Goal: Task Accomplishment & Management: Manage account settings

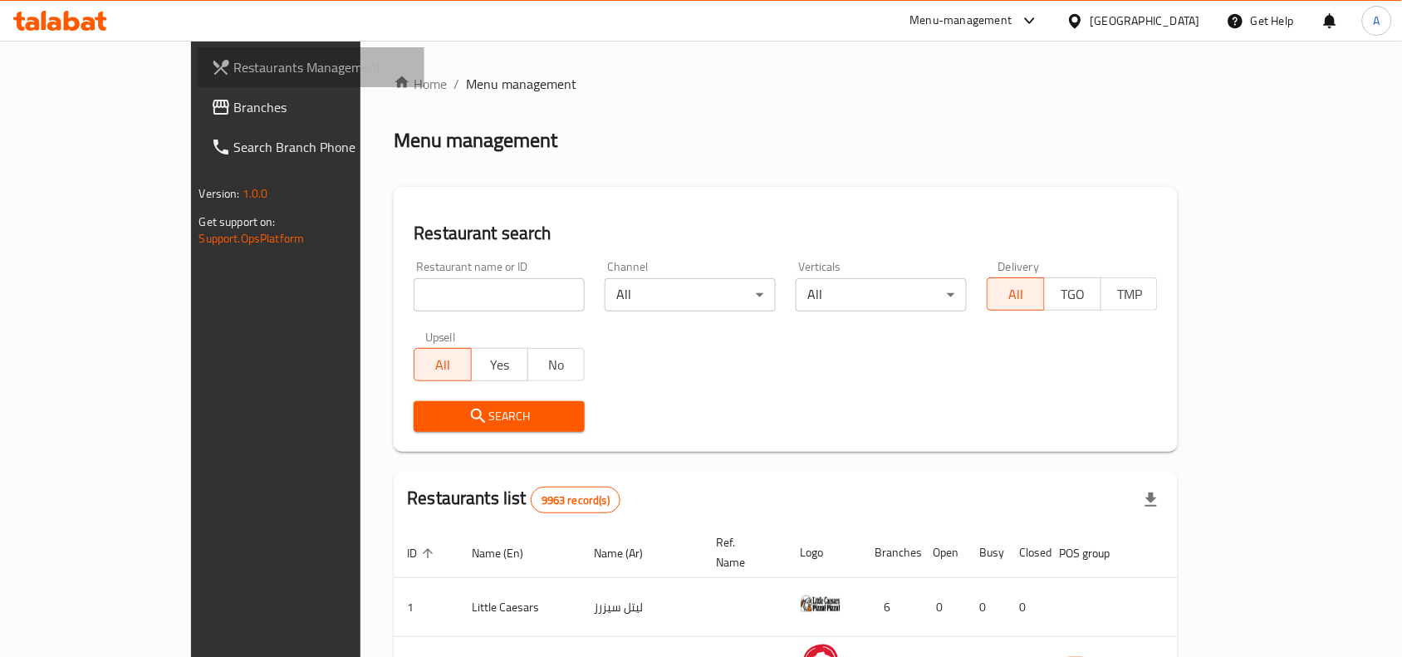
click at [234, 62] on span "Restaurants Management" at bounding box center [323, 67] width 178 height 20
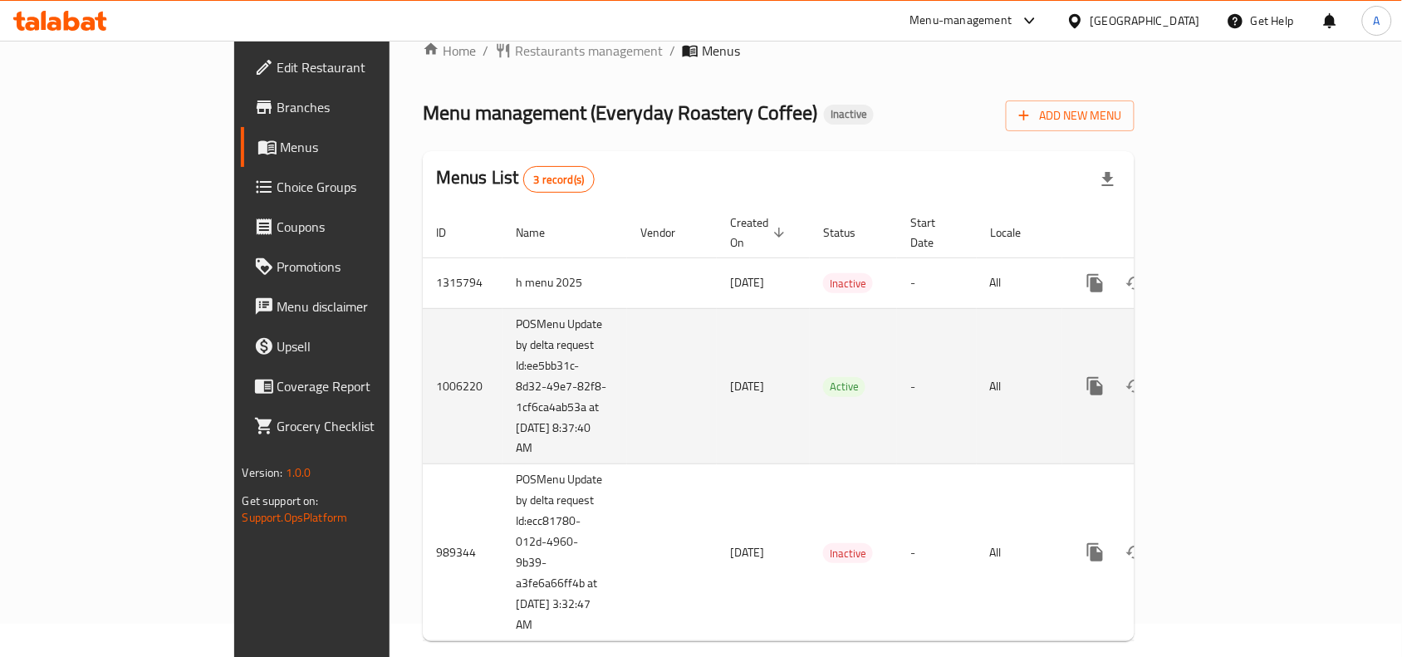
scroll to position [47, 0]
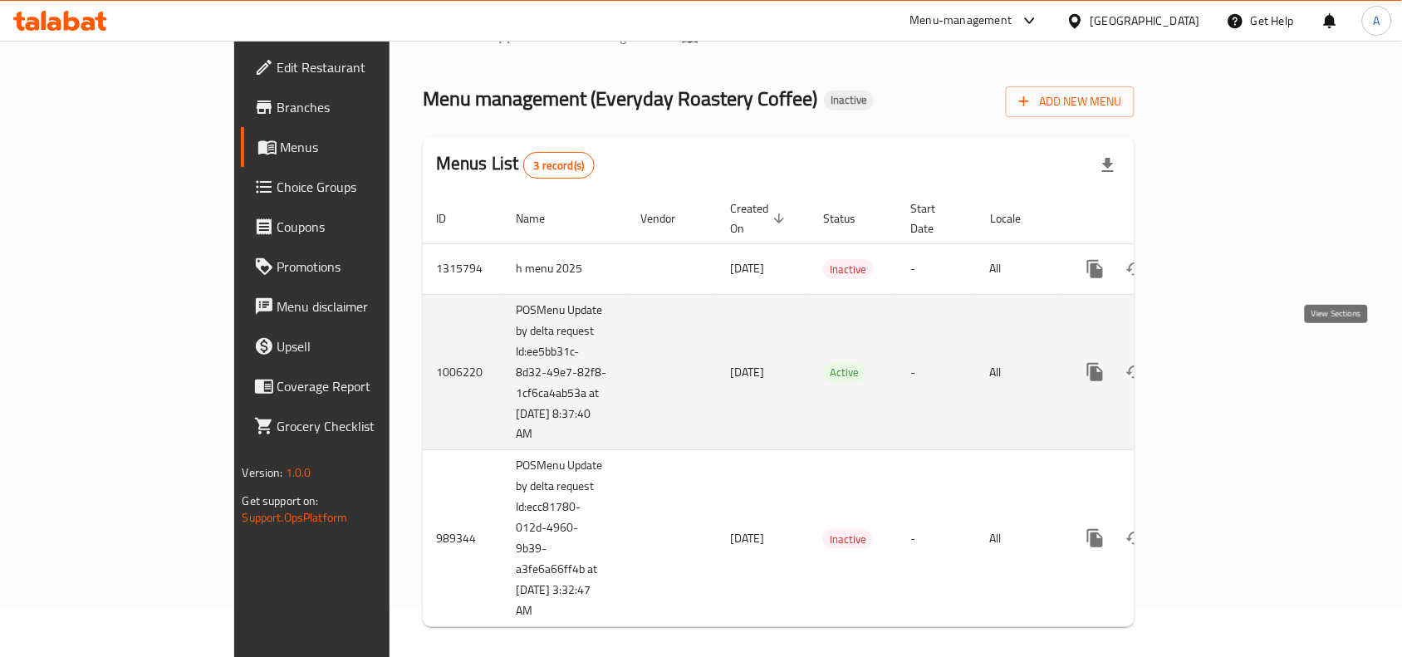
click at [1235, 358] on link "enhanced table" at bounding box center [1215, 372] width 40 height 40
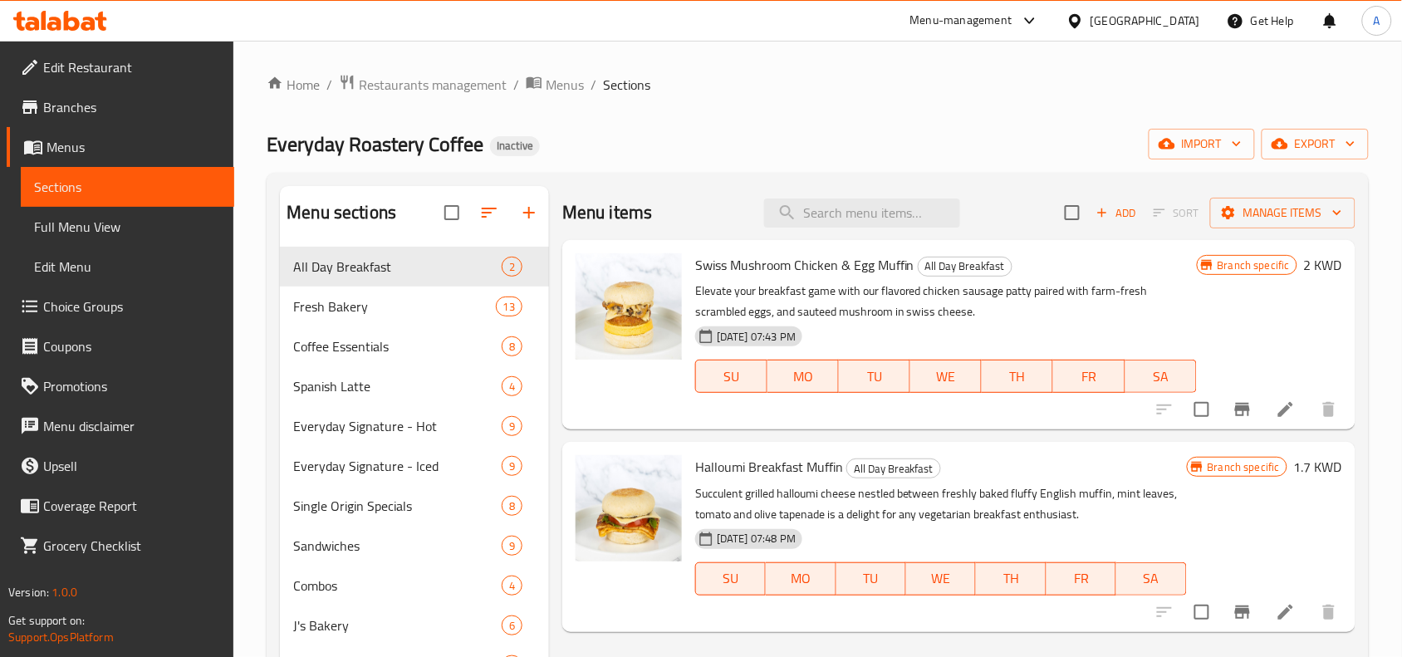
click at [731, 117] on div "Home / Restaurants management / Menus / Sections Everyday Roastery Coffee Inact…" at bounding box center [818, 668] width 1102 height 1189
click at [351, 342] on span "Coffee Essentials" at bounding box center [374, 346] width 162 height 20
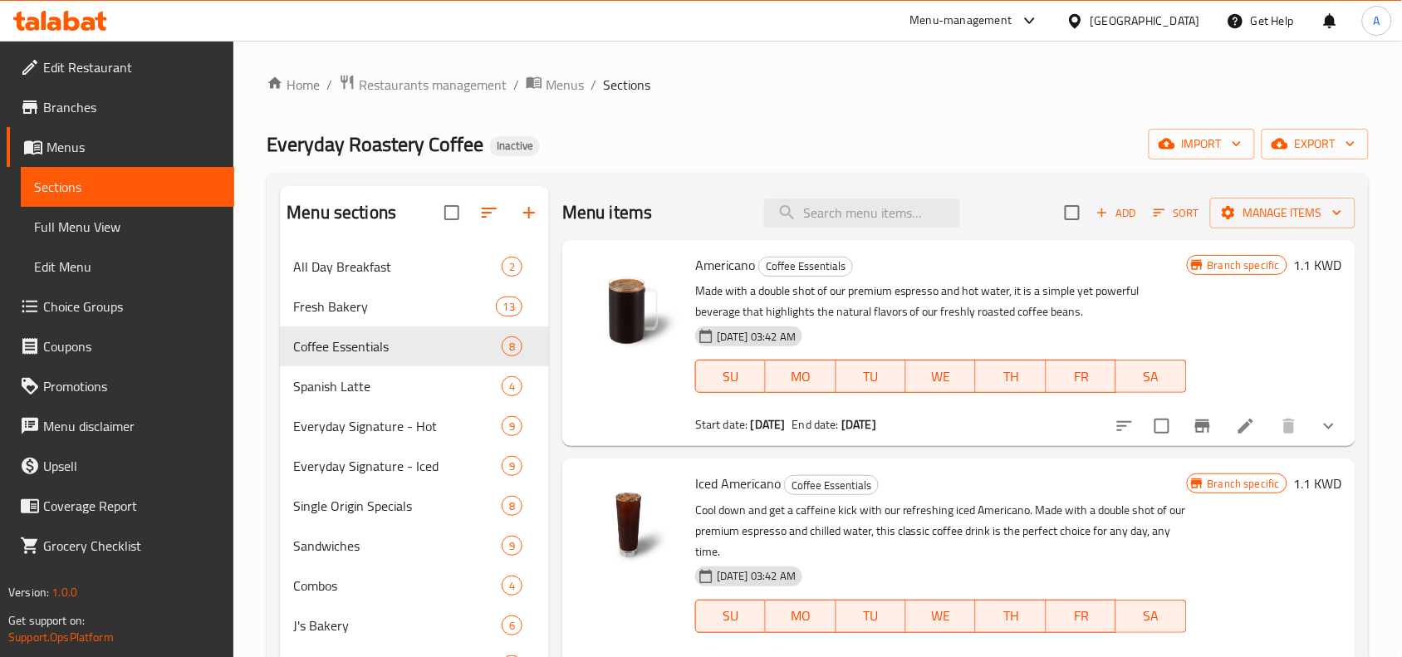
click at [1324, 428] on icon "show more" at bounding box center [1329, 427] width 10 height 6
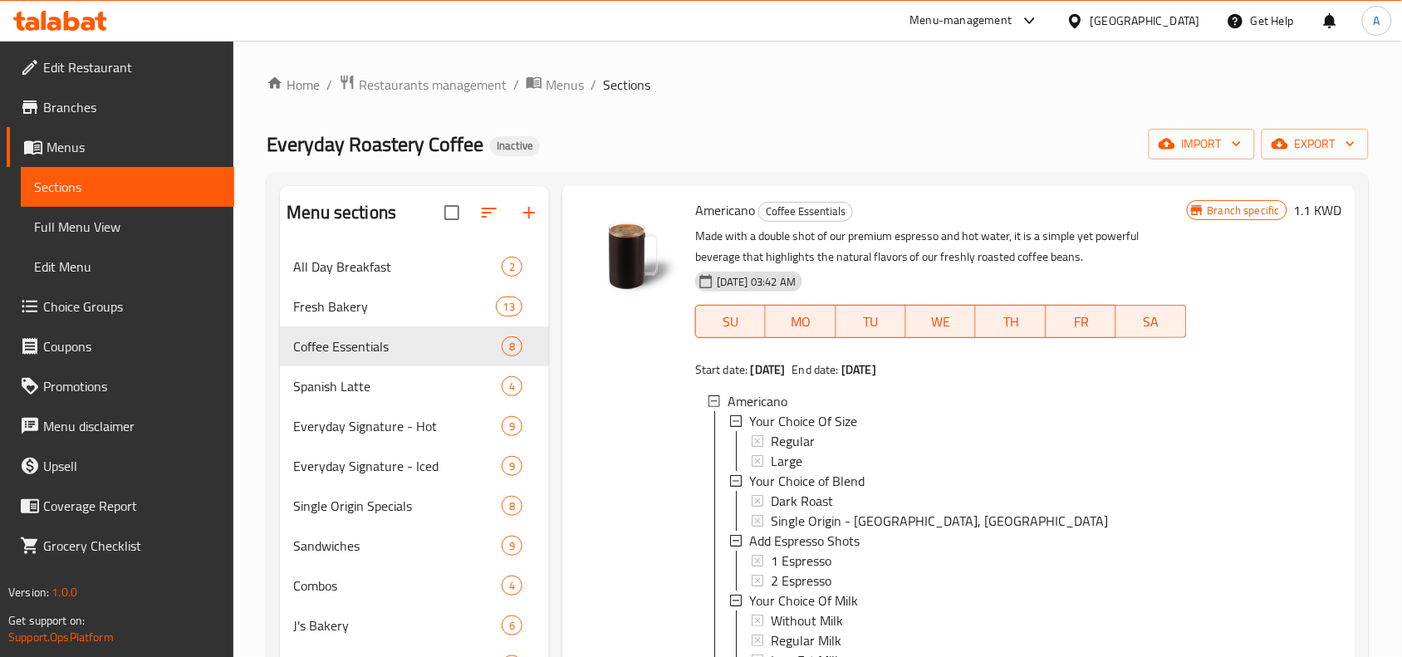
scroll to position [104, 0]
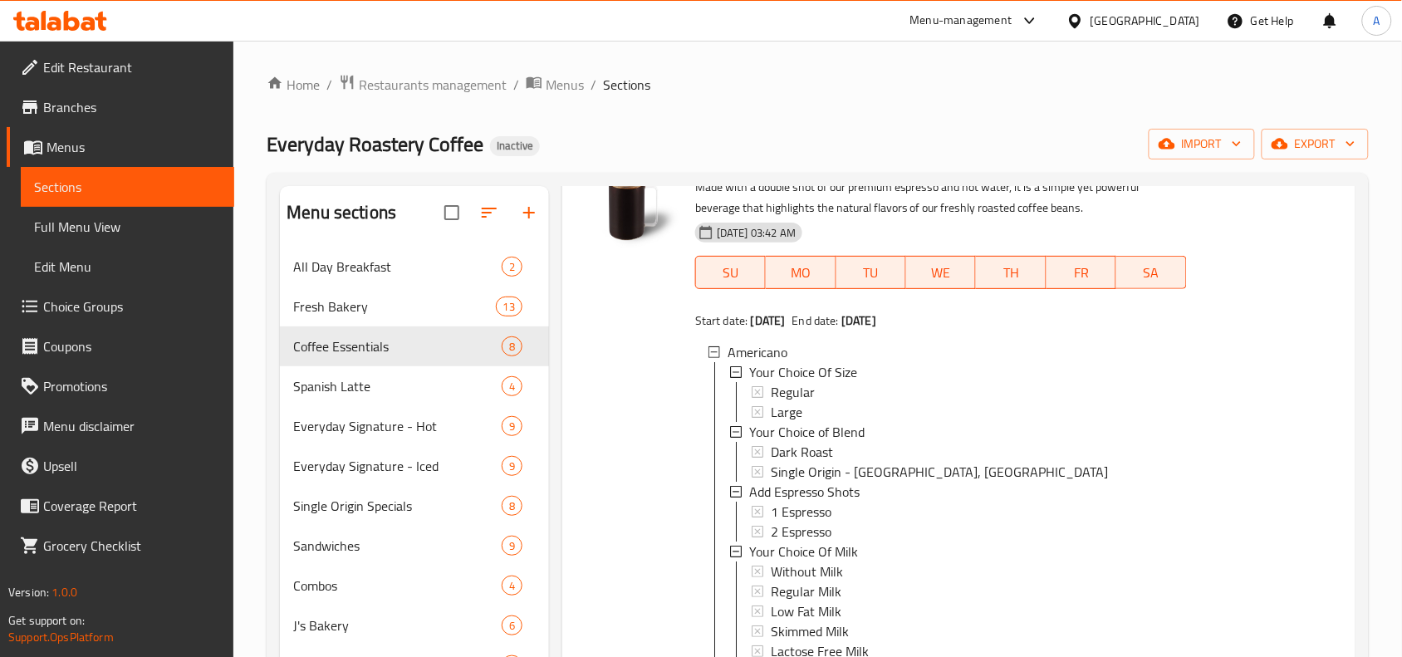
click at [91, 305] on span "Choice Groups" at bounding box center [132, 306] width 178 height 20
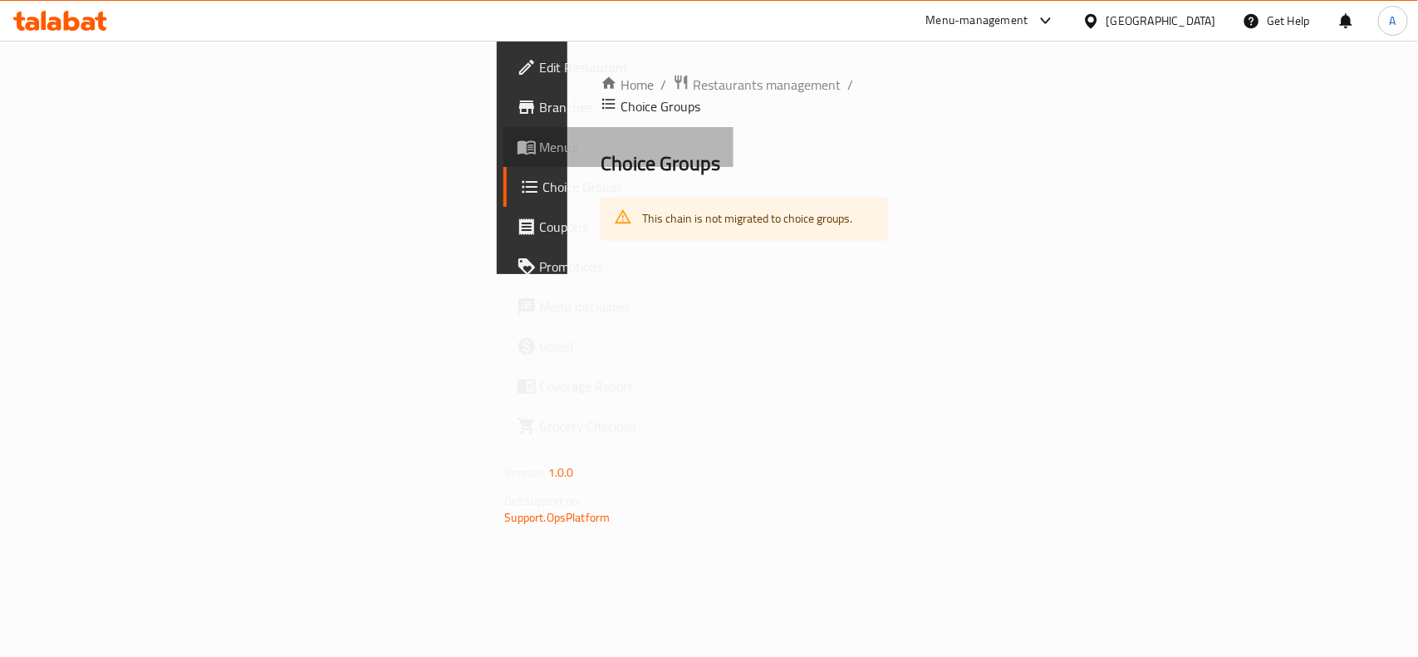
click at [540, 137] on span "Menus" at bounding box center [630, 147] width 180 height 20
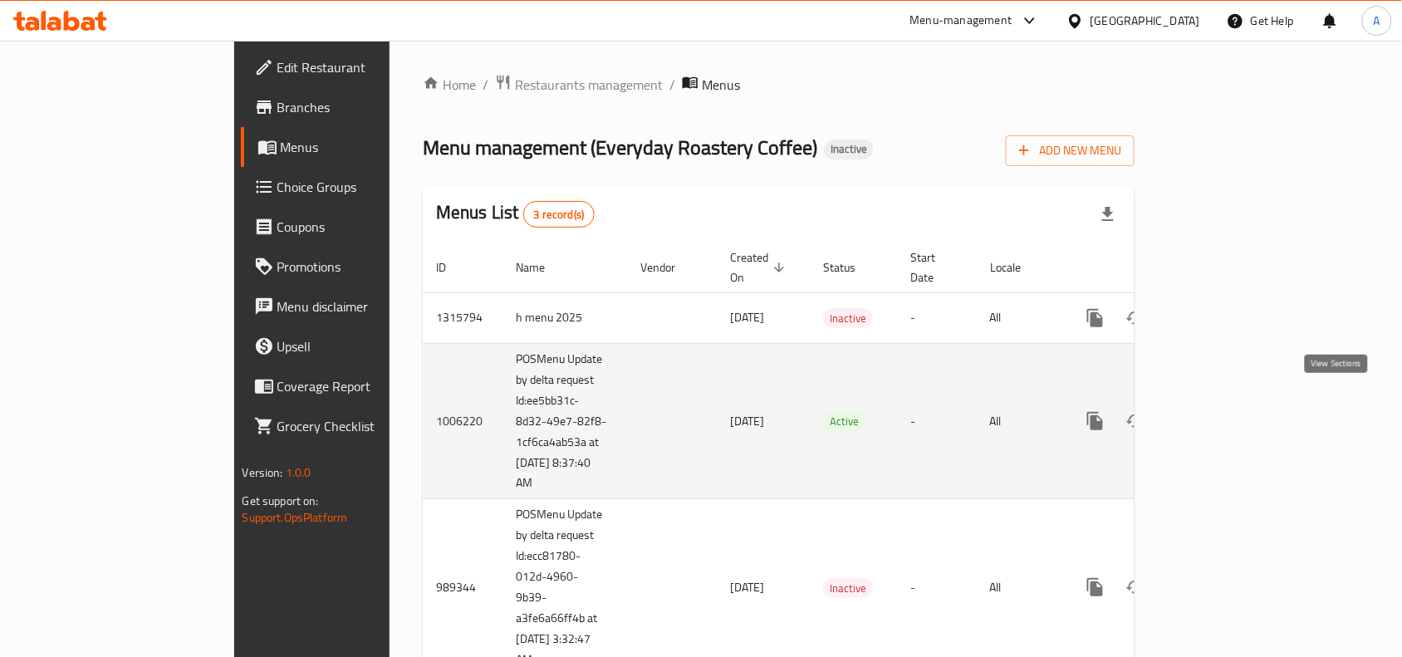
click at [1222, 414] on icon "enhanced table" at bounding box center [1215, 421] width 15 height 15
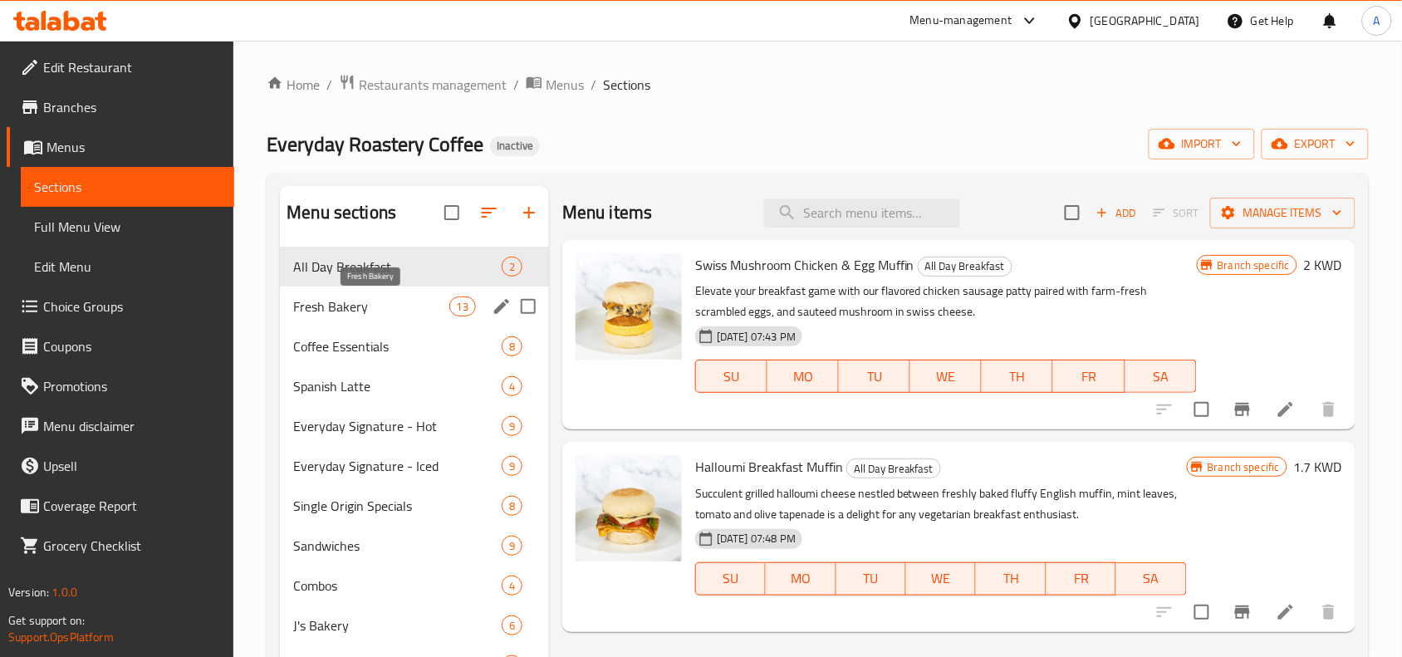
click at [355, 304] on span "Fresh Bakery" at bounding box center [370, 306] width 155 height 20
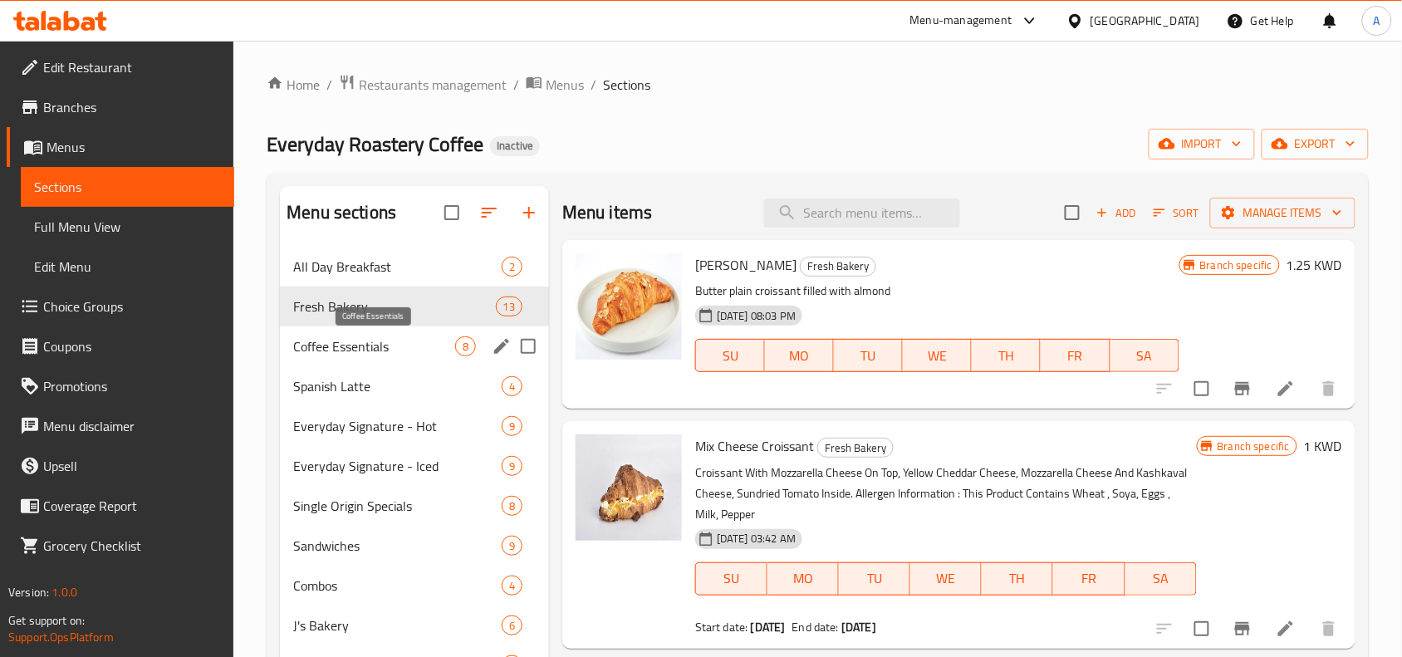
click at [372, 354] on span "Coffee Essentials" at bounding box center [374, 346] width 162 height 20
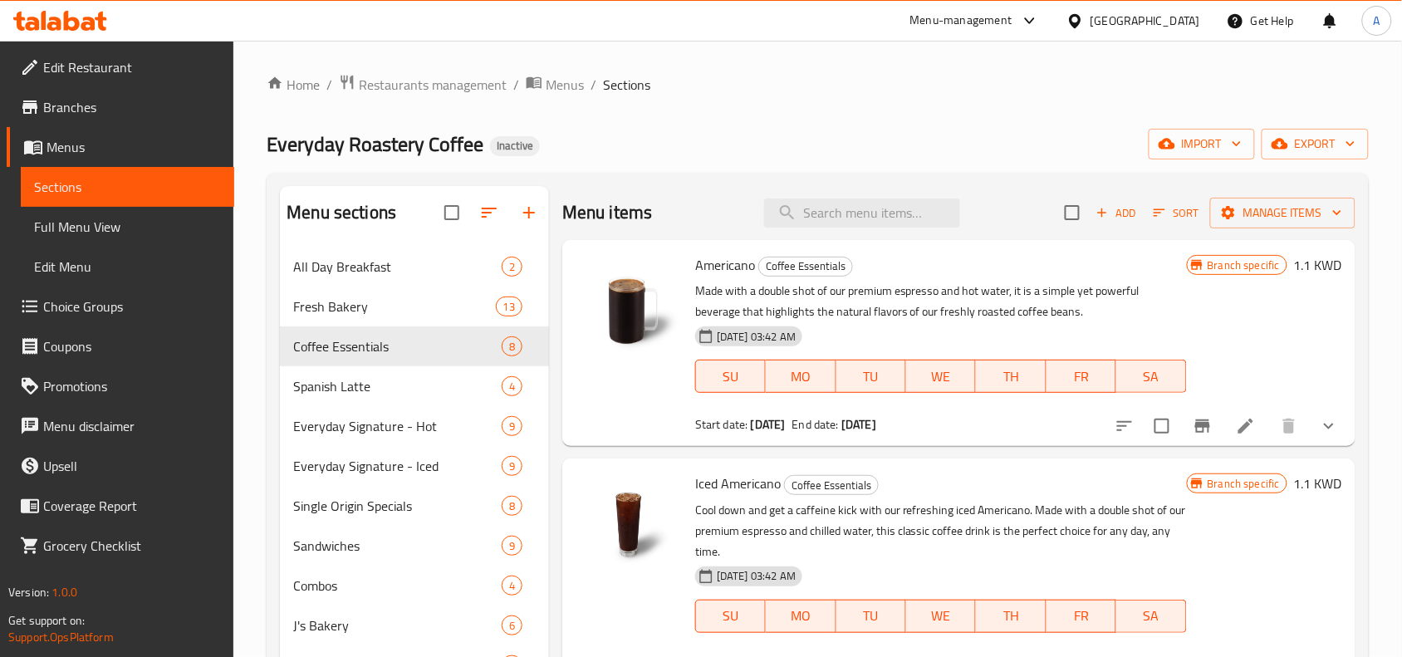
click at [849, 100] on div "Home / Restaurants management / Menus / Sections Everyday Roastery Coffee Inact…" at bounding box center [818, 668] width 1102 height 1189
click at [798, 133] on div "Everyday Roastery Coffee Inactive import export" at bounding box center [818, 144] width 1102 height 31
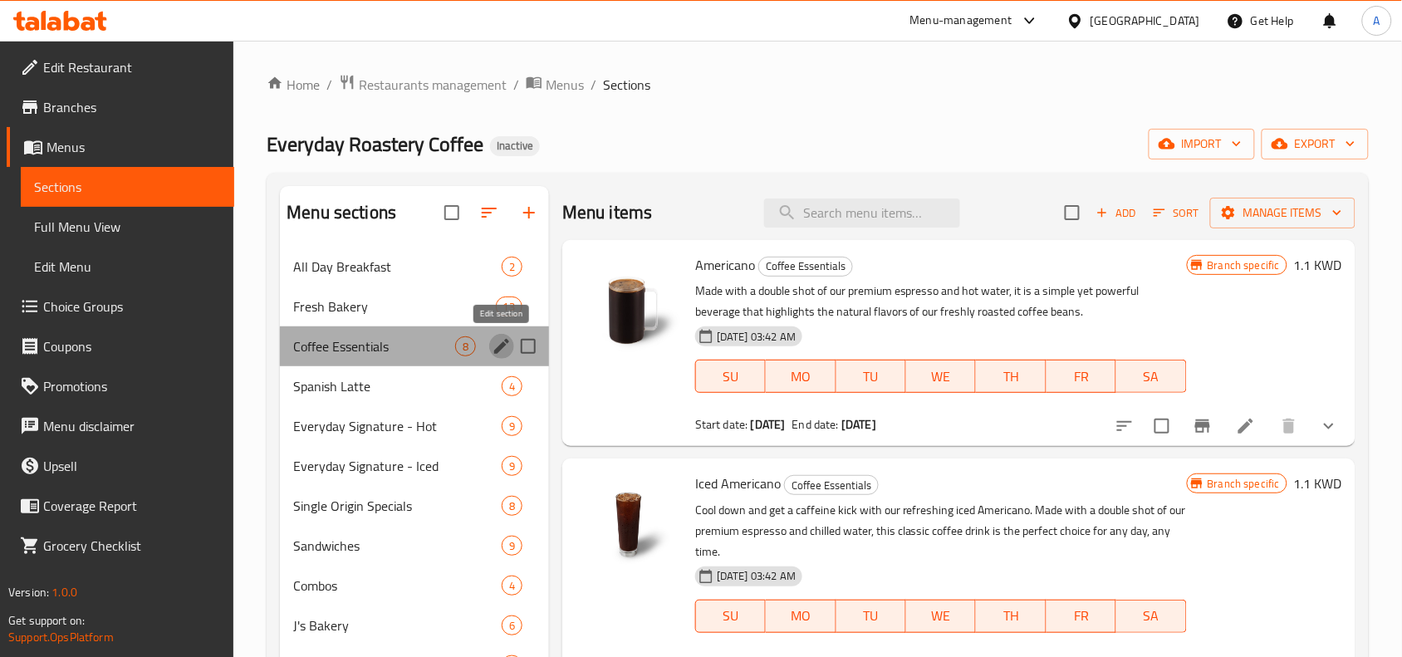
click at [500, 351] on icon "edit" at bounding box center [502, 346] width 20 height 20
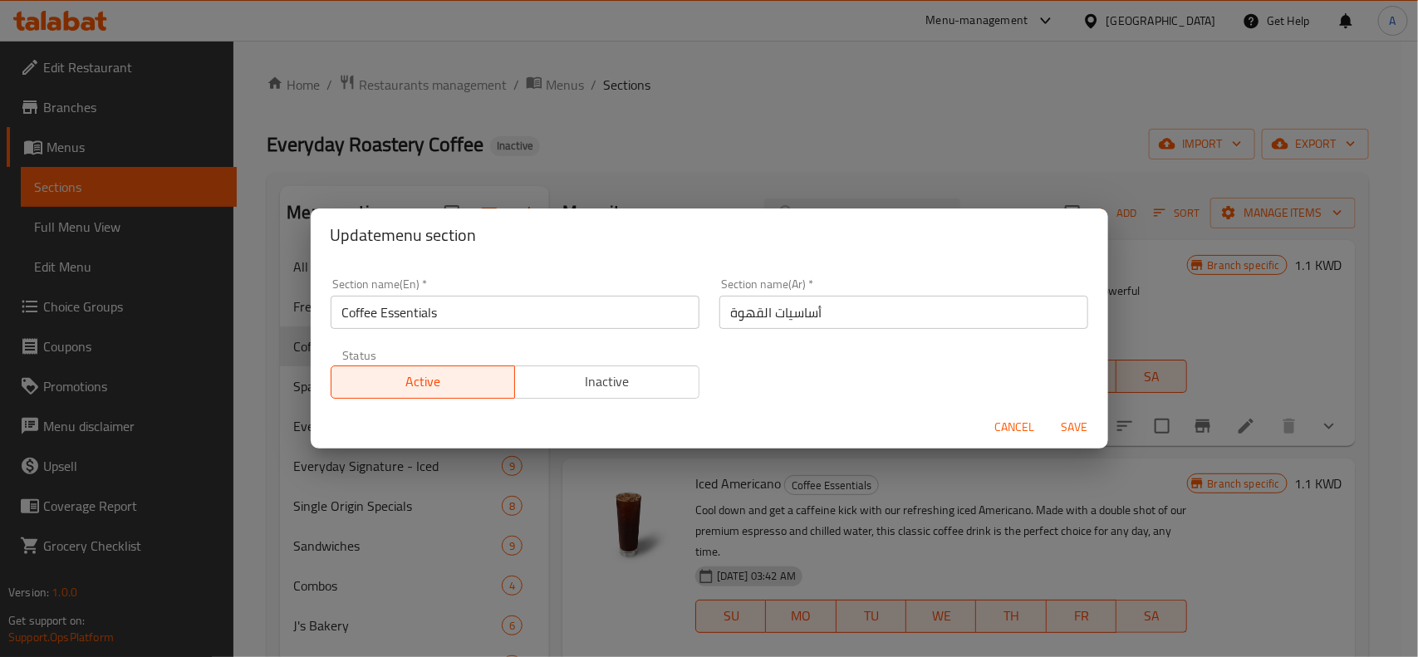
click at [1026, 425] on span "Cancel" at bounding box center [1015, 427] width 40 height 21
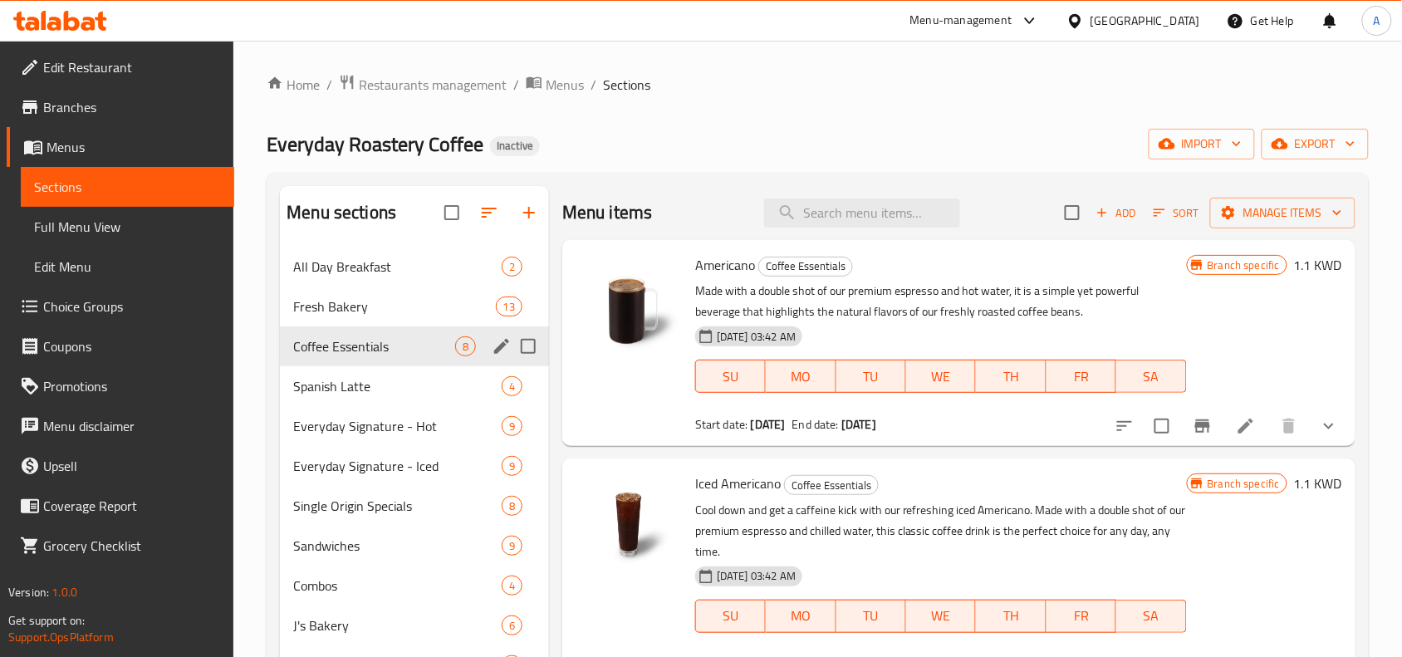
click at [1309, 415] on button "show more" at bounding box center [1329, 426] width 40 height 40
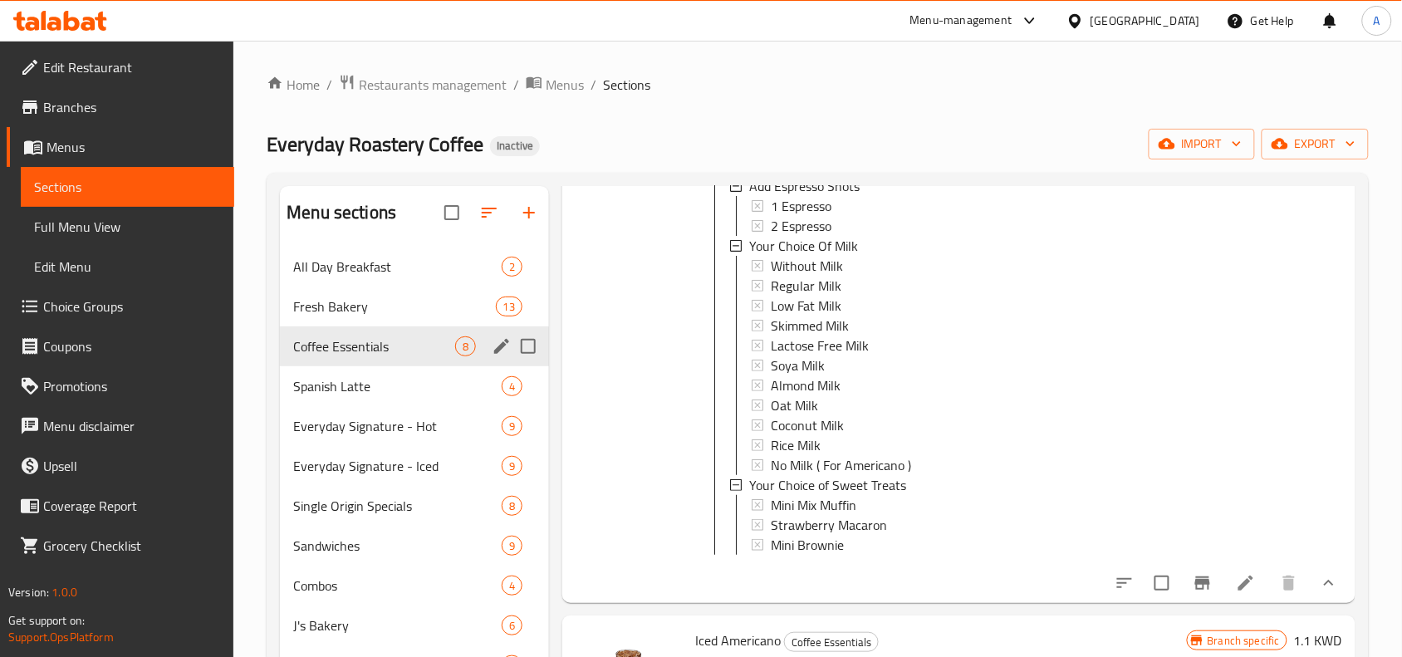
scroll to position [519, 0]
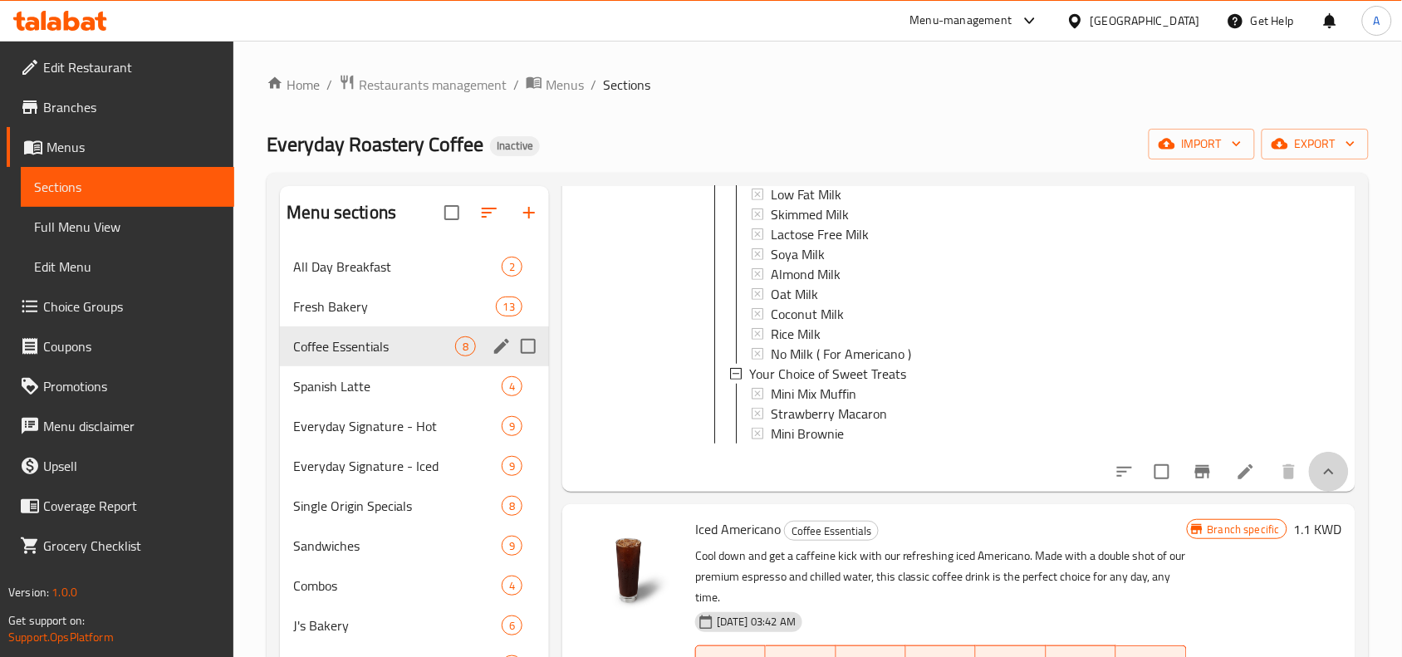
click at [1309, 492] on button "show more" at bounding box center [1329, 472] width 40 height 40
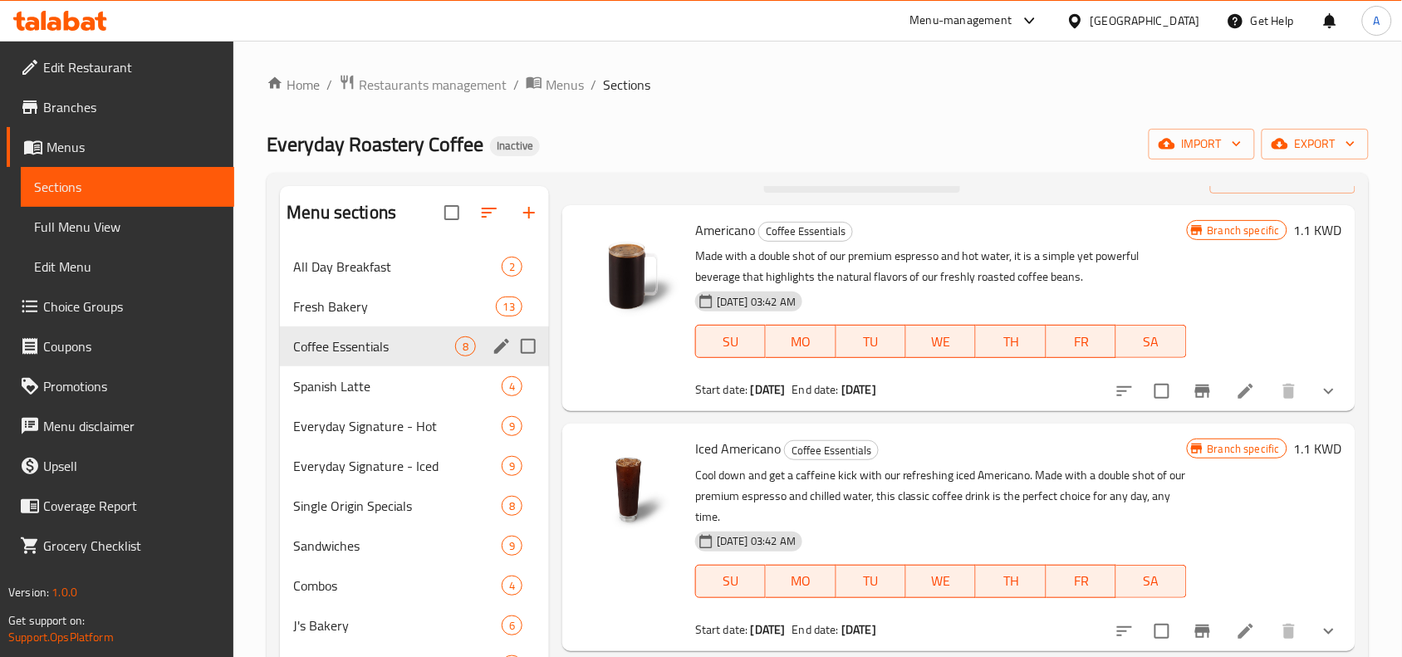
scroll to position [0, 0]
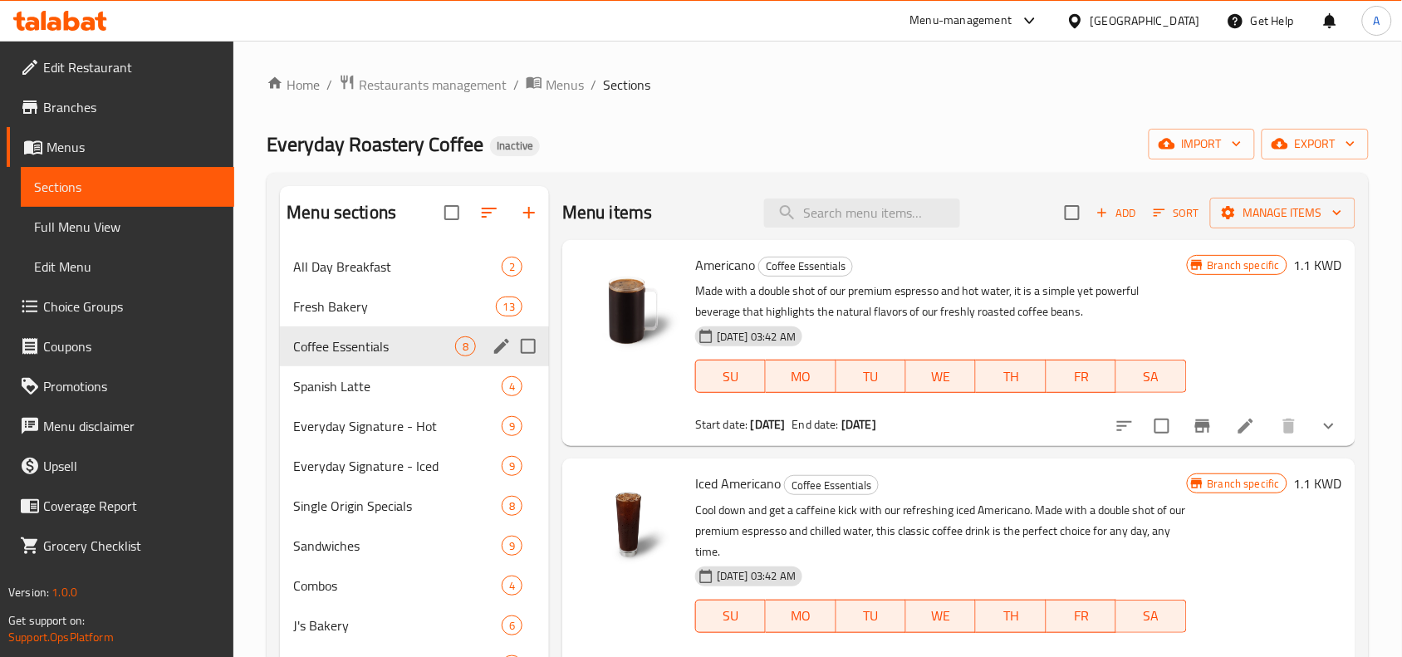
click at [840, 125] on div "Home / Restaurants management / Menus / Sections Everyday Roastery Coffee Inact…" at bounding box center [818, 668] width 1102 height 1189
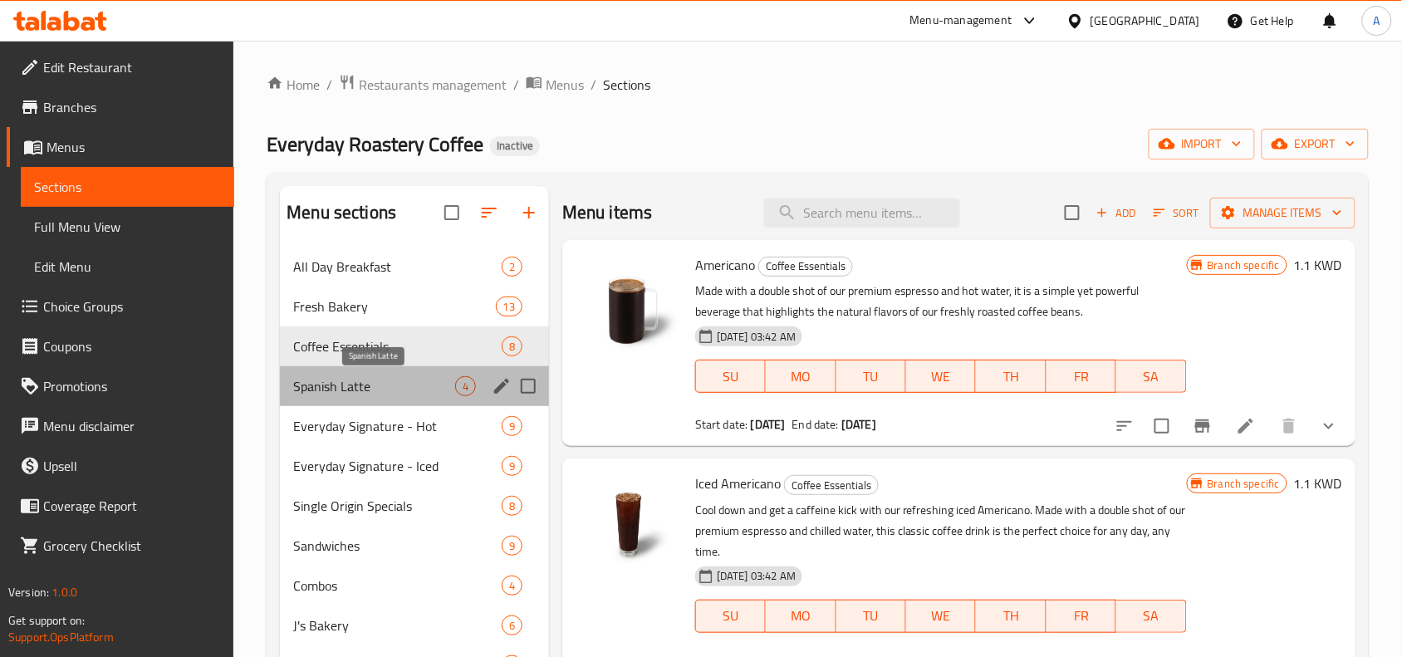
click at [345, 380] on span "Spanish Latte" at bounding box center [374, 386] width 162 height 20
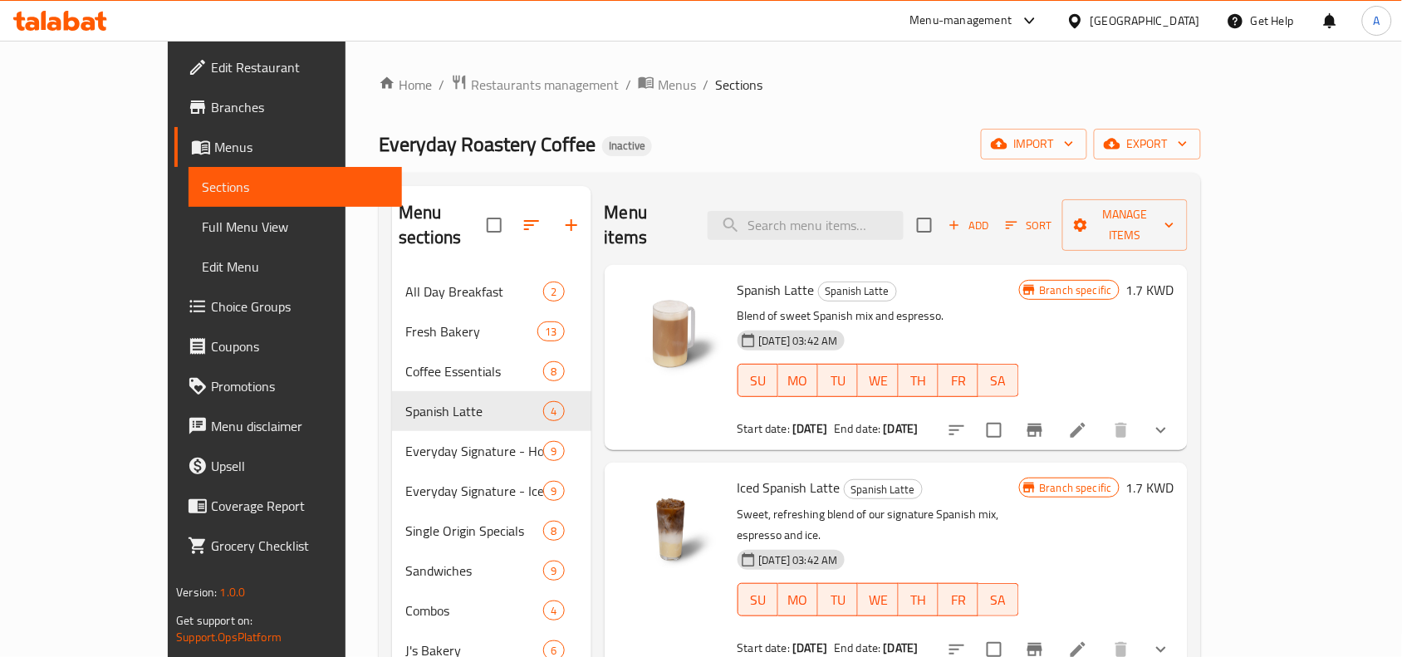
click at [1181, 410] on button "show more" at bounding box center [1161, 430] width 40 height 40
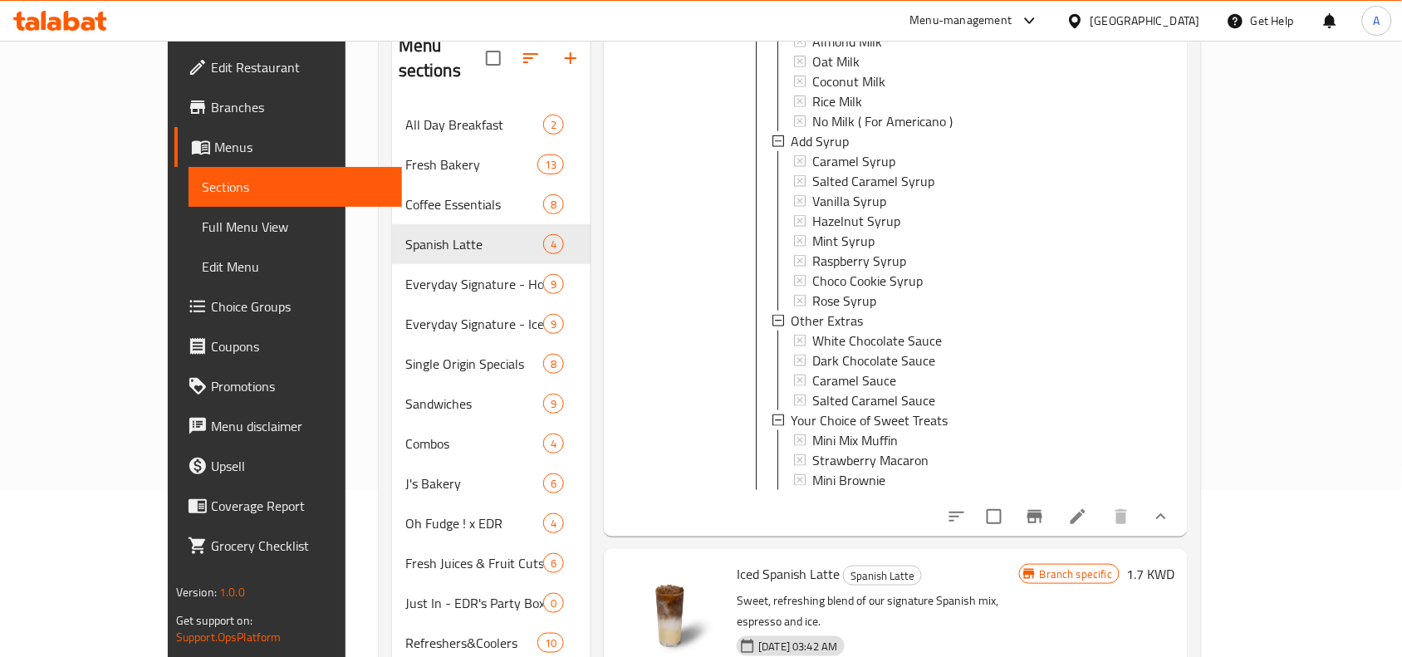
scroll to position [208, 0]
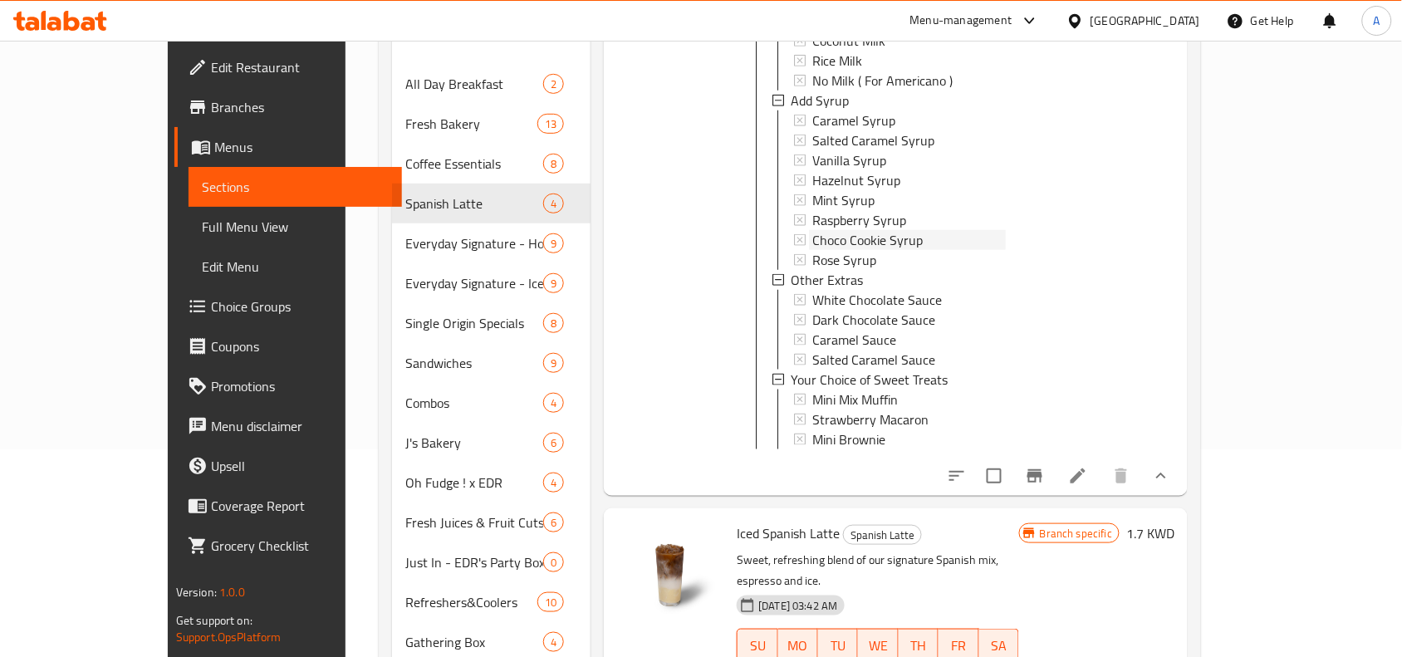
click at [794, 234] on icon at bounding box center [800, 240] width 12 height 12
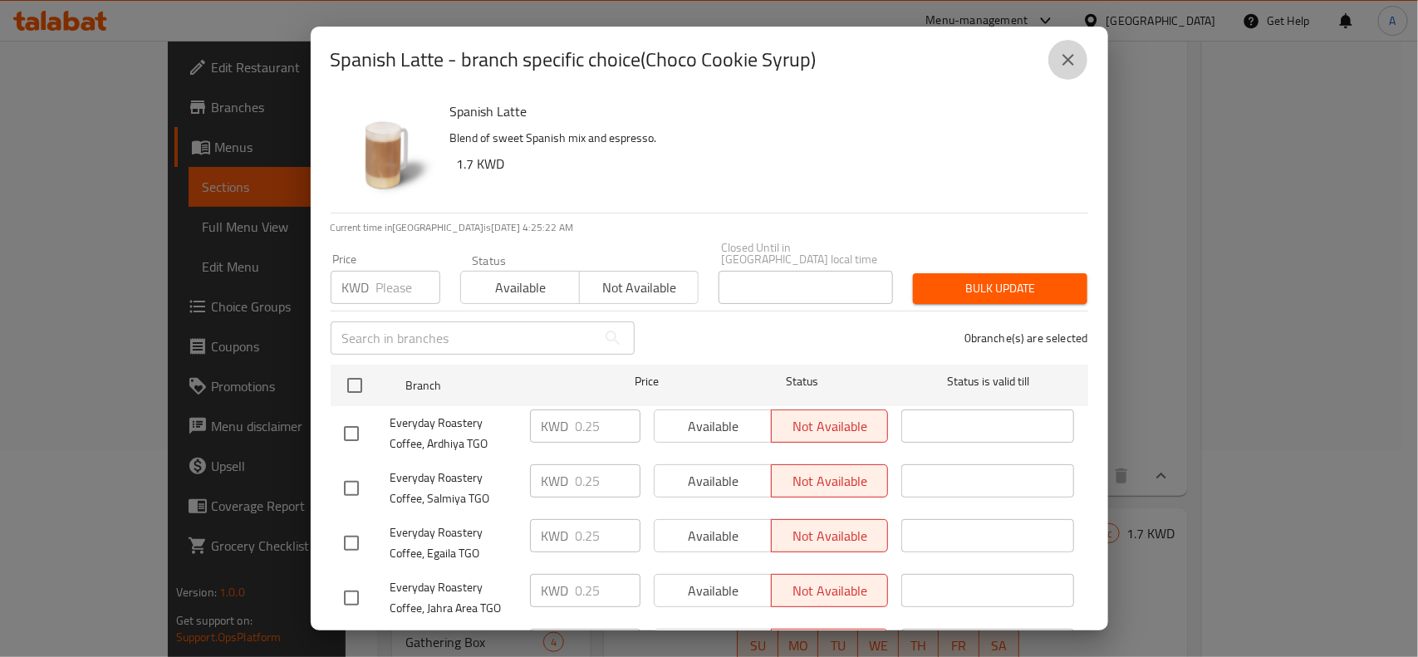
click at [1063, 63] on icon "close" at bounding box center [1068, 60] width 20 height 20
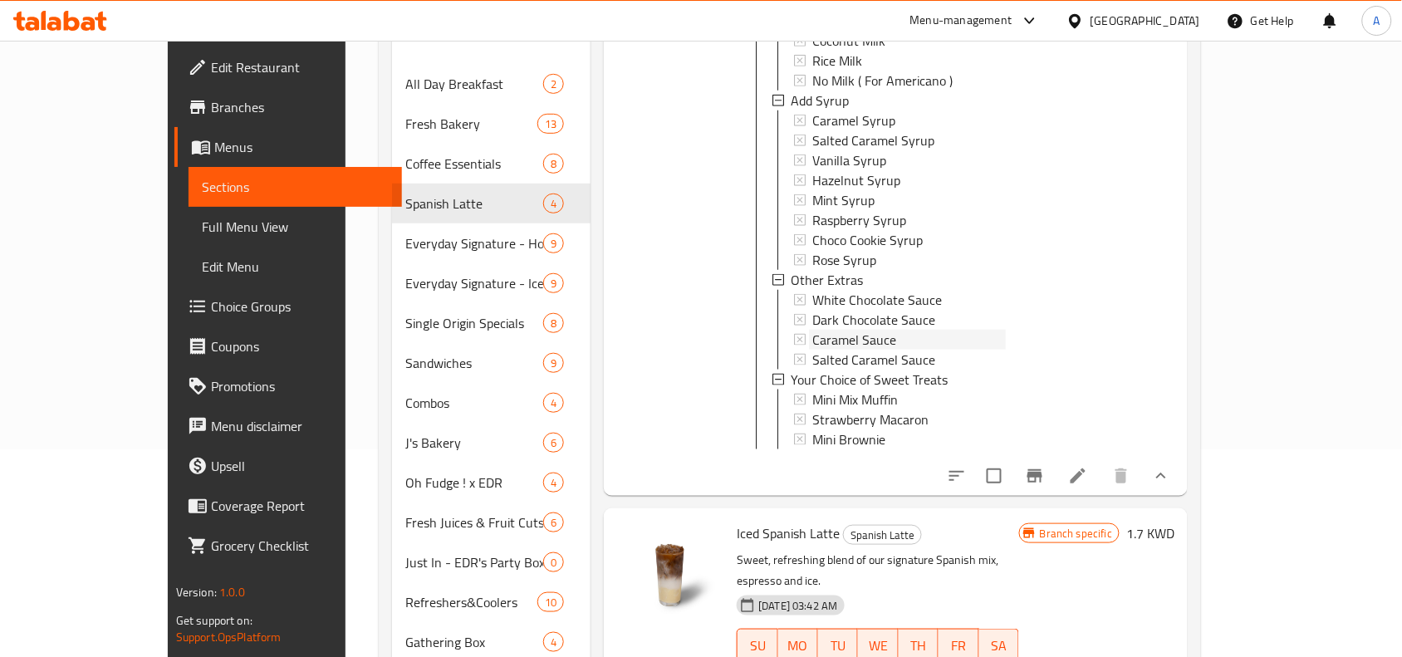
click at [794, 334] on icon at bounding box center [800, 340] width 12 height 12
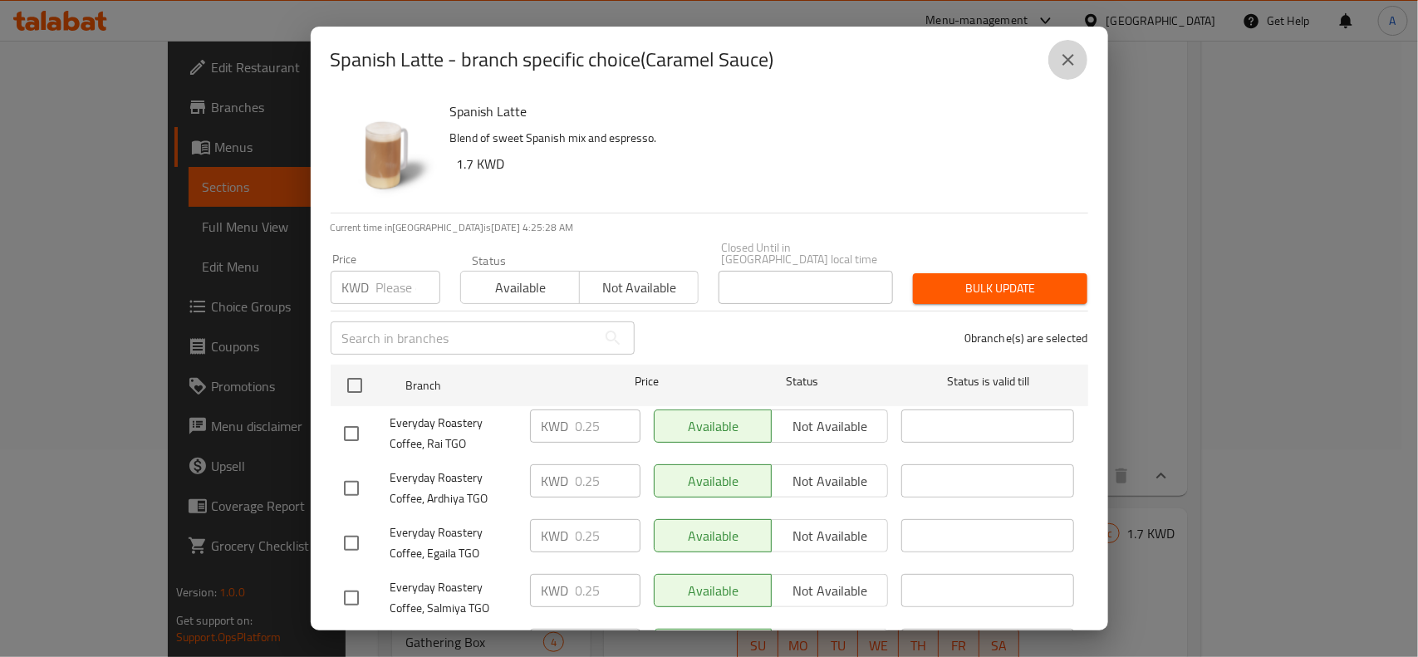
click at [1069, 65] on icon "close" at bounding box center [1068, 60] width 20 height 20
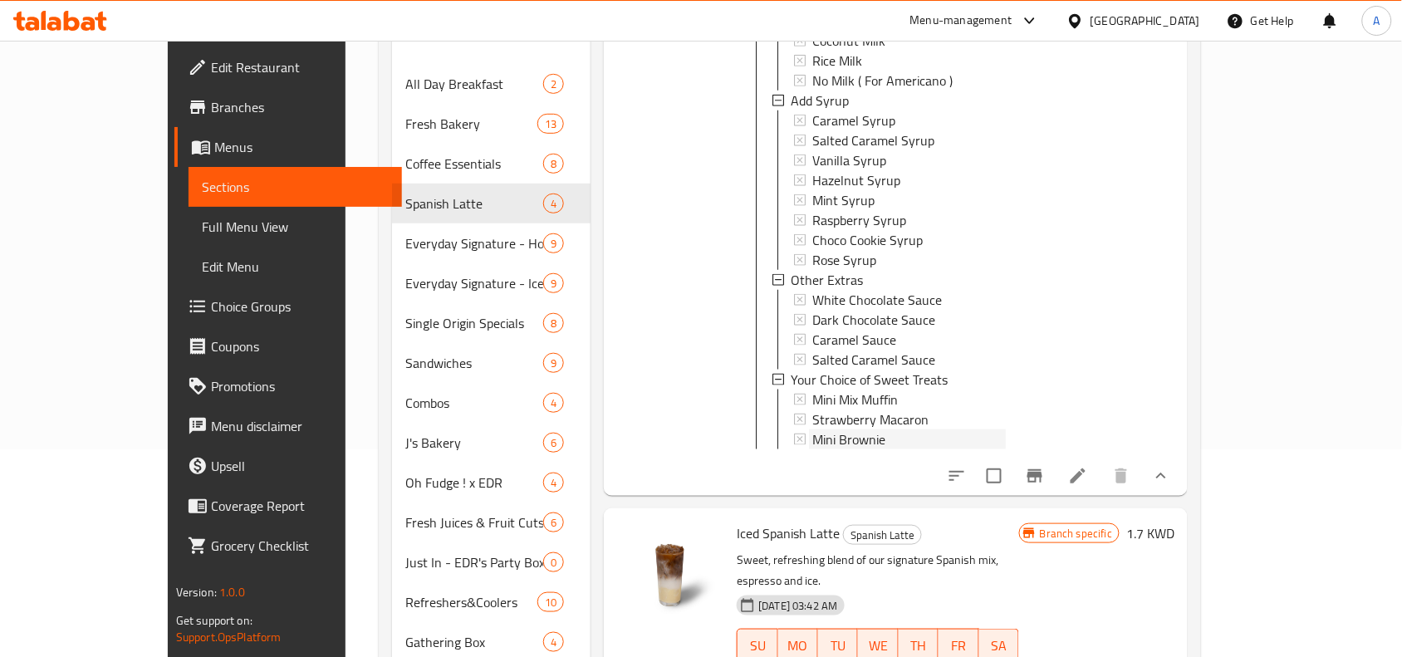
click at [794, 434] on icon at bounding box center [800, 440] width 12 height 12
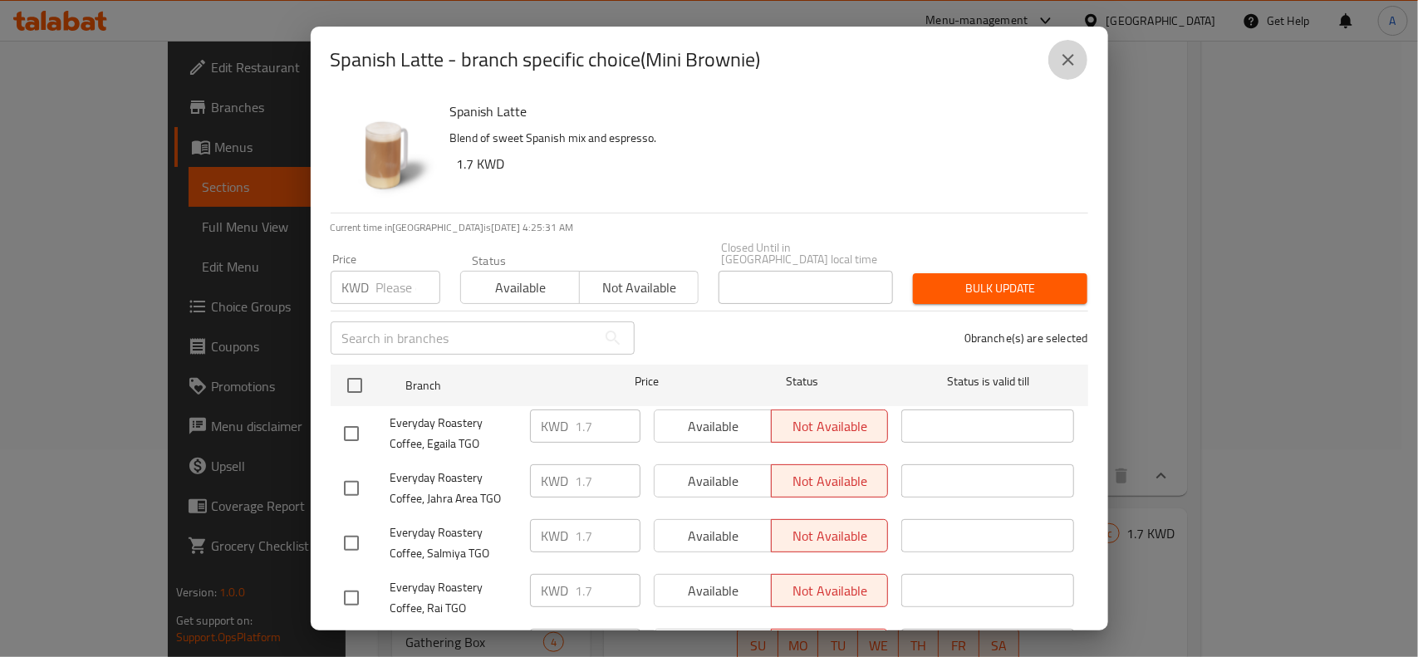
click at [1080, 55] on button "close" at bounding box center [1068, 60] width 40 height 40
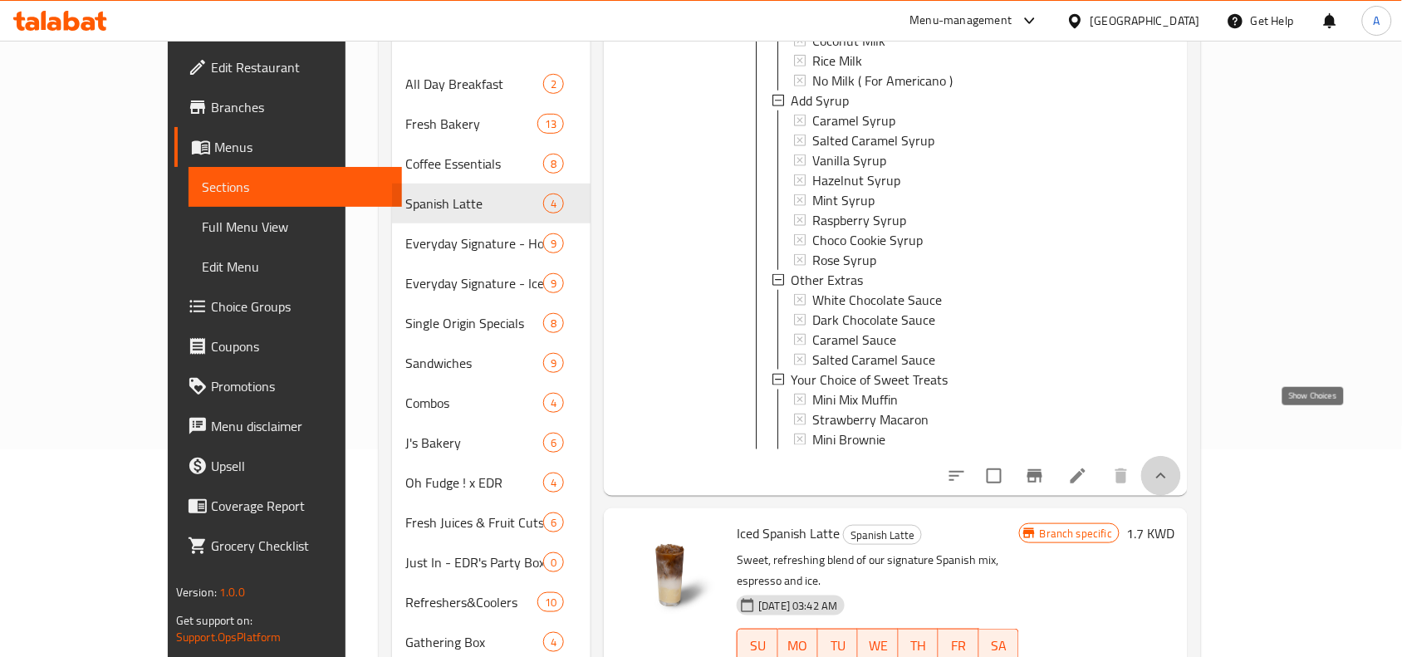
click at [1171, 466] on icon "show more" at bounding box center [1161, 476] width 20 height 20
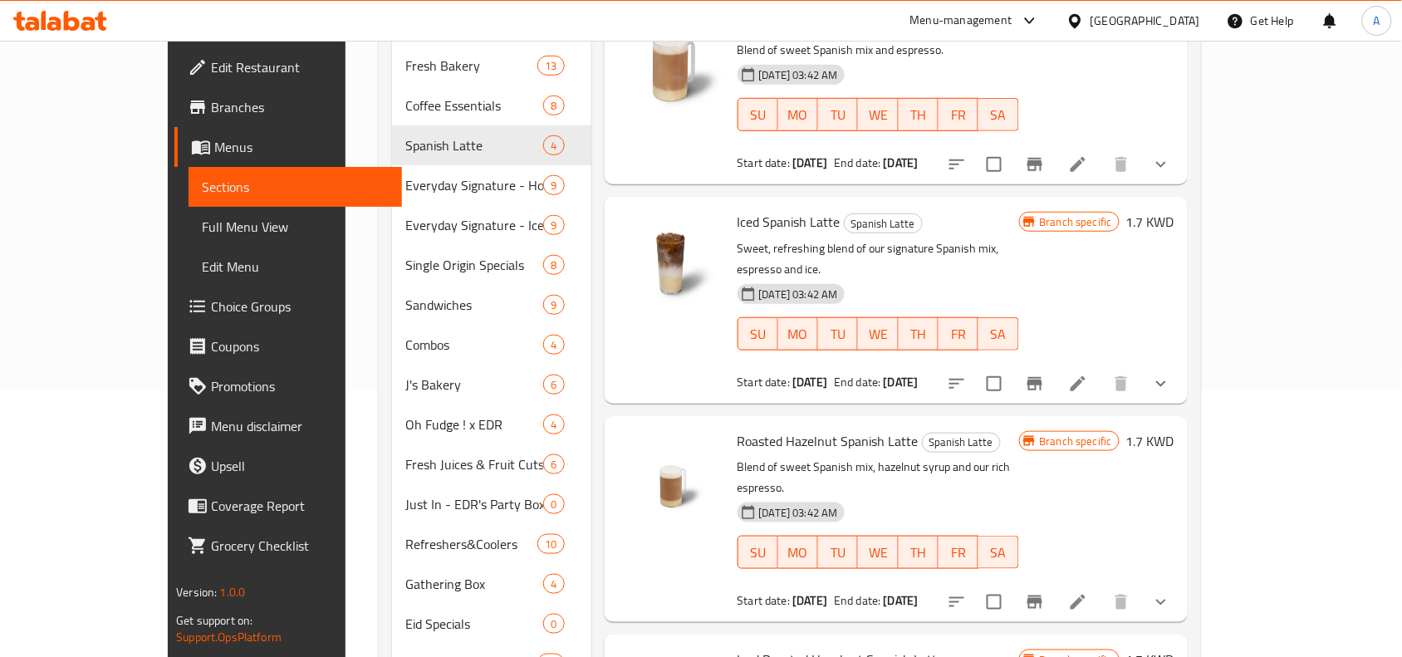
scroll to position [0, 0]
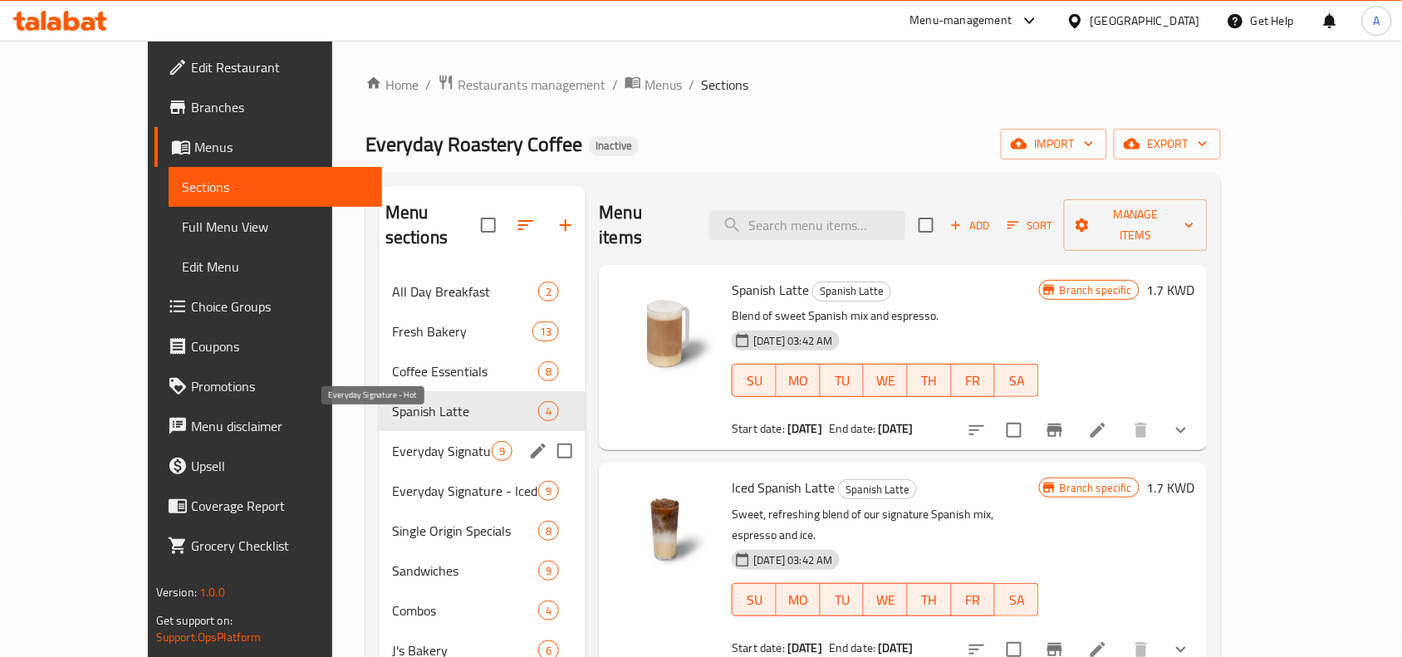
click at [392, 441] on span "Everyday Signature - Hot" at bounding box center [442, 451] width 100 height 20
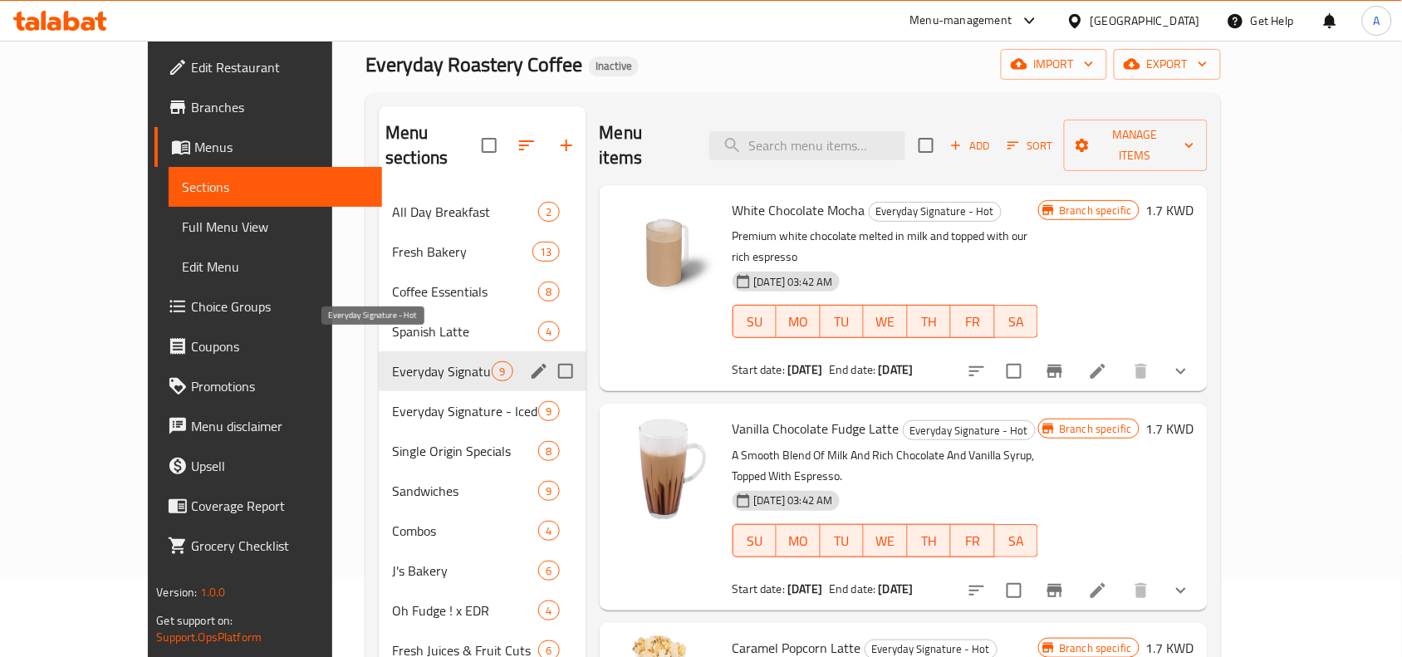
scroll to position [104, 0]
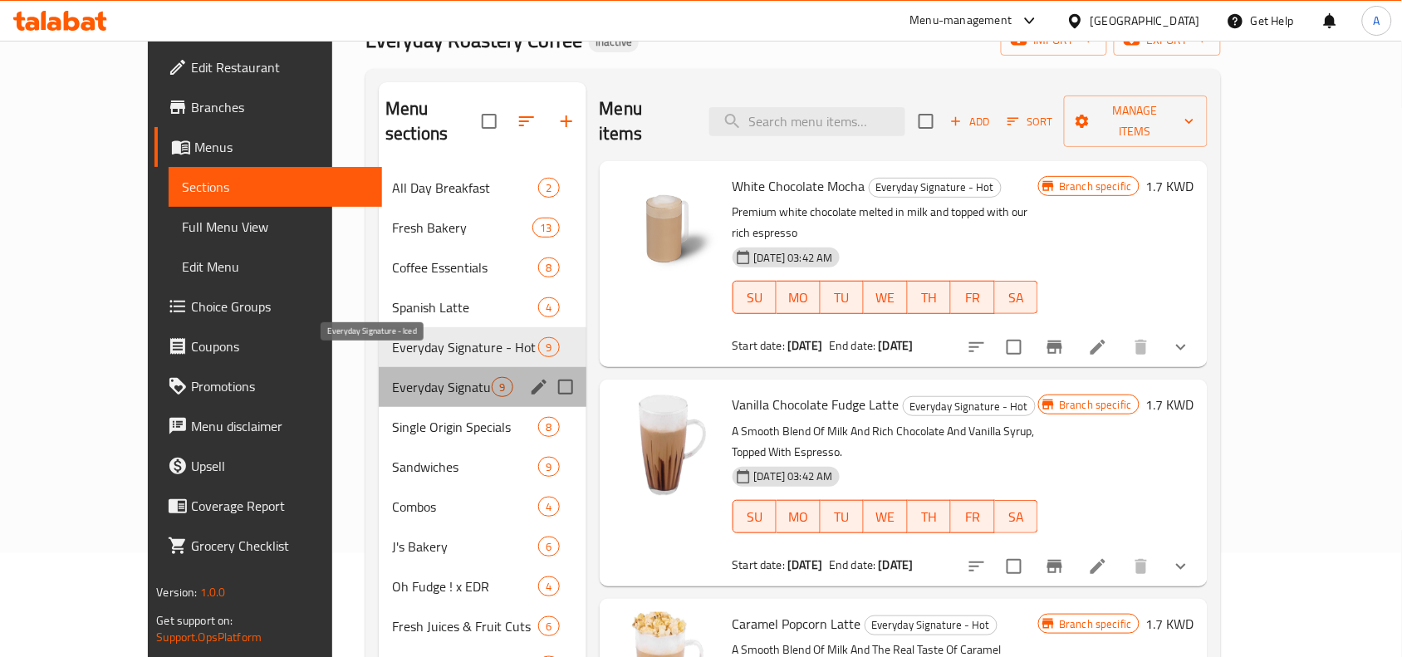
click at [392, 377] on span "Everyday Signature - Iced" at bounding box center [442, 387] width 100 height 20
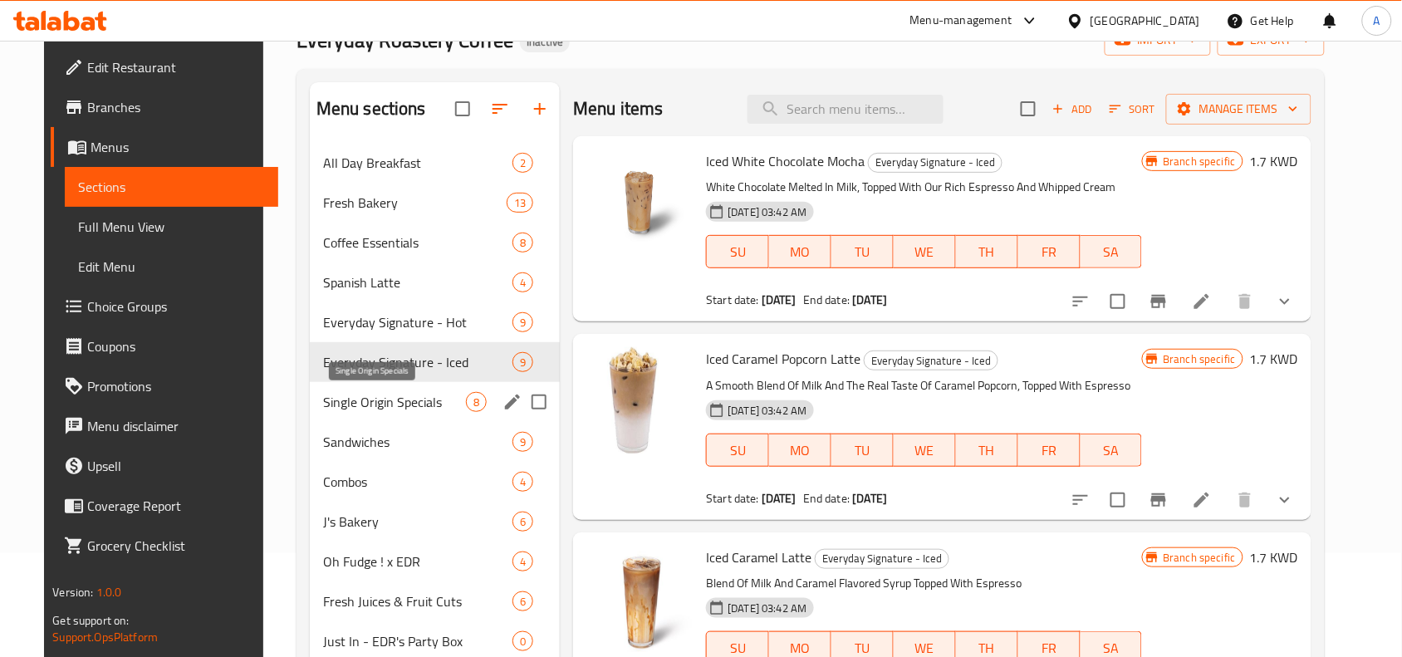
click at [371, 404] on span "Single Origin Specials" at bounding box center [394, 402] width 143 height 20
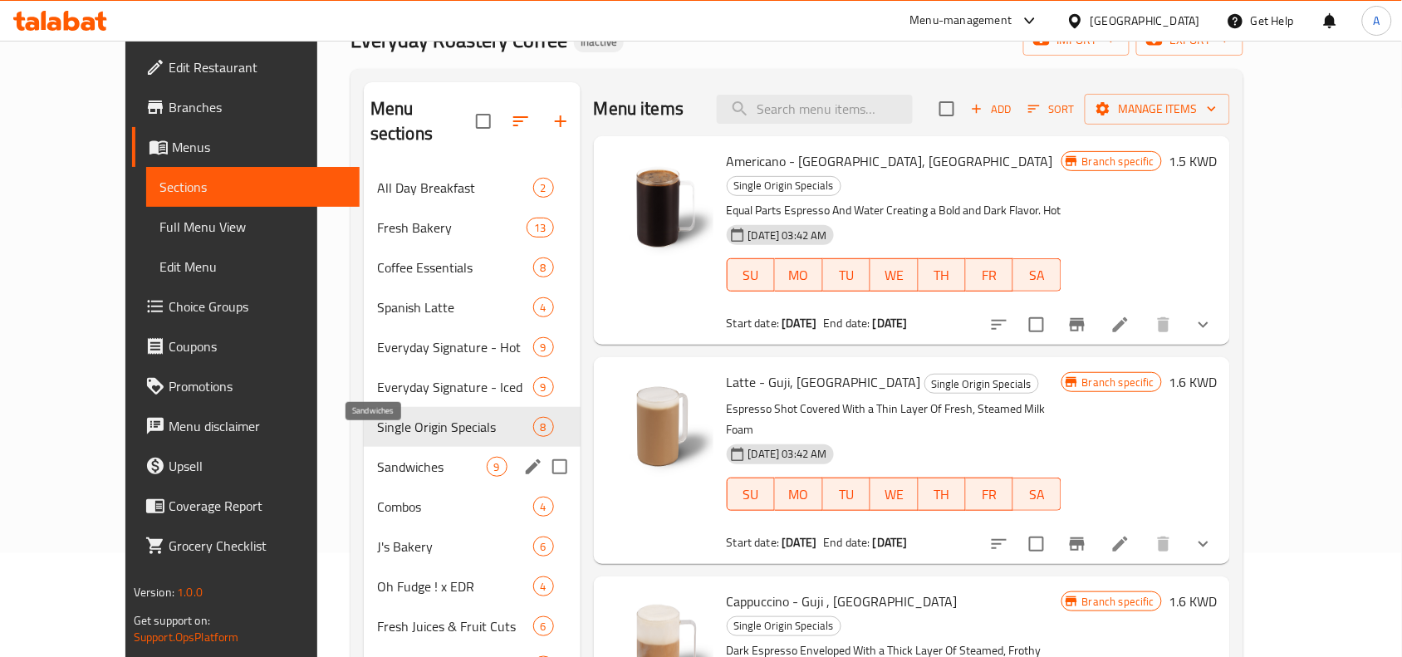
click at [377, 457] on span "Sandwiches" at bounding box center [432, 467] width 110 height 20
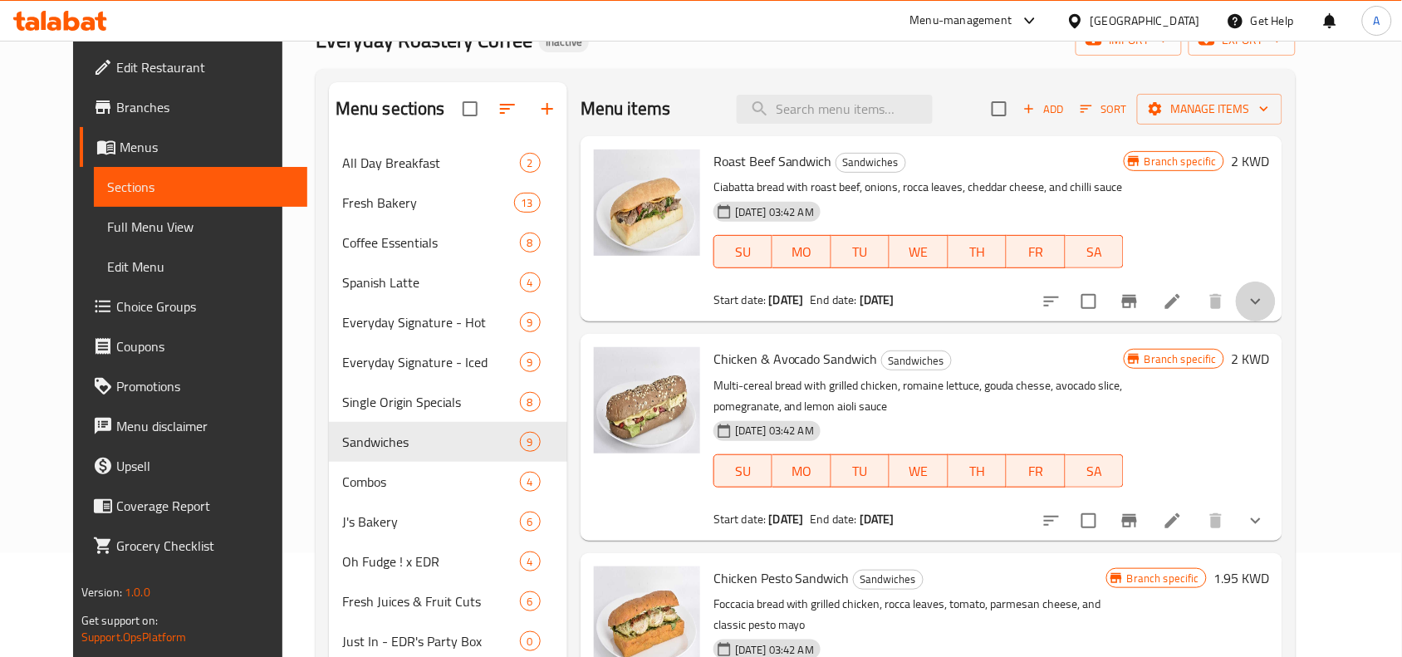
click at [1276, 288] on button "show more" at bounding box center [1256, 302] width 40 height 40
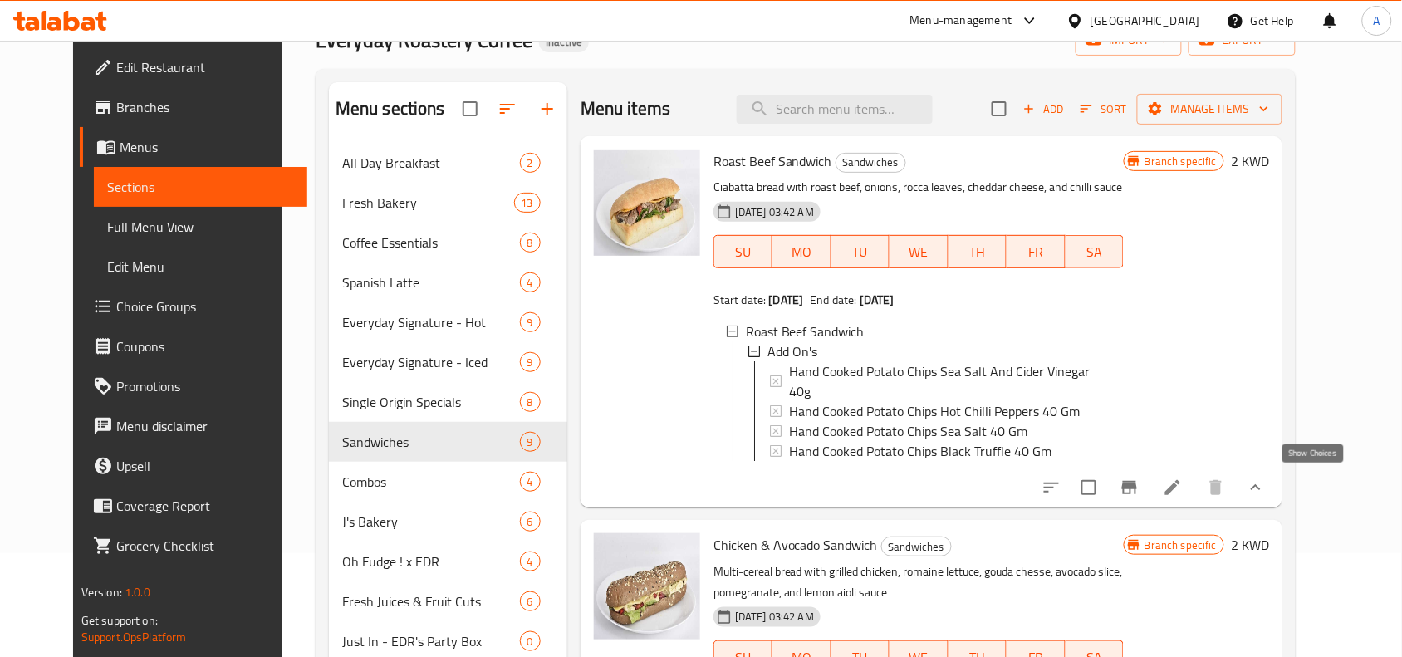
click at [1266, 487] on icon "show more" at bounding box center [1256, 488] width 20 height 20
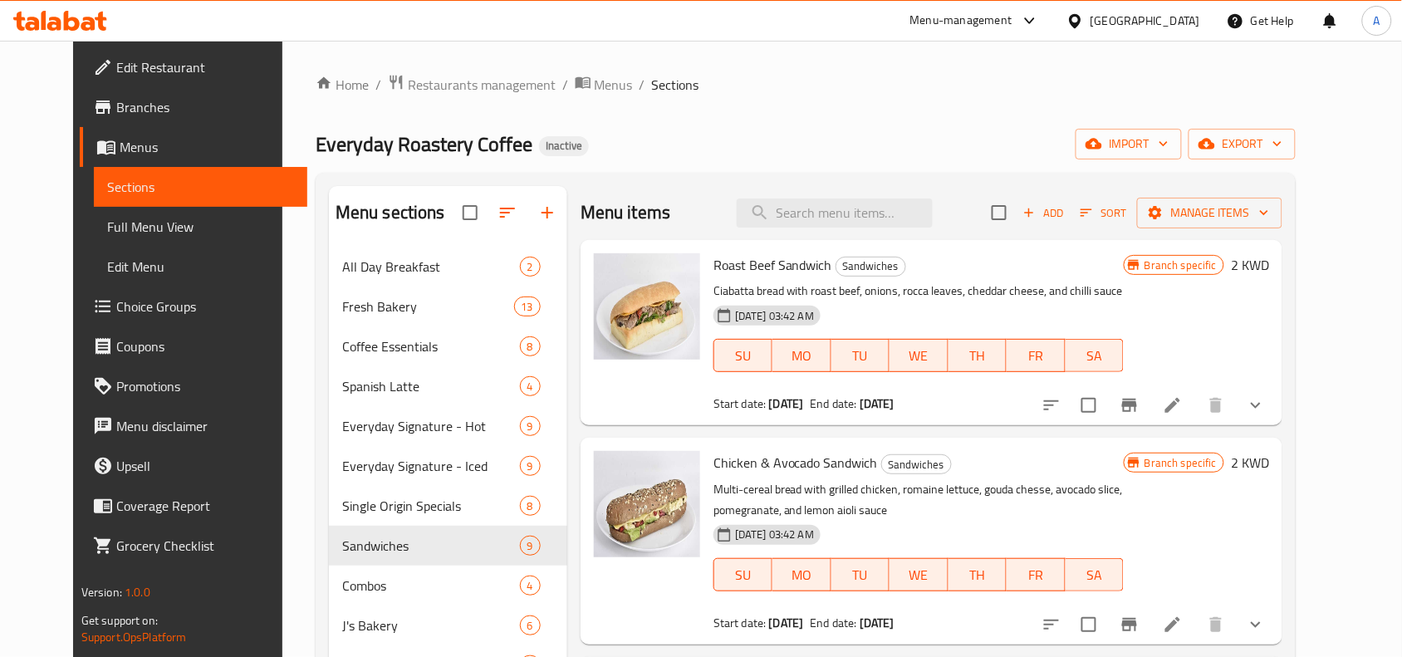
click at [816, 118] on div "Home / Restaurants management / Menus / Sections Everyday Roastery Coffee Inact…" at bounding box center [806, 668] width 980 height 1189
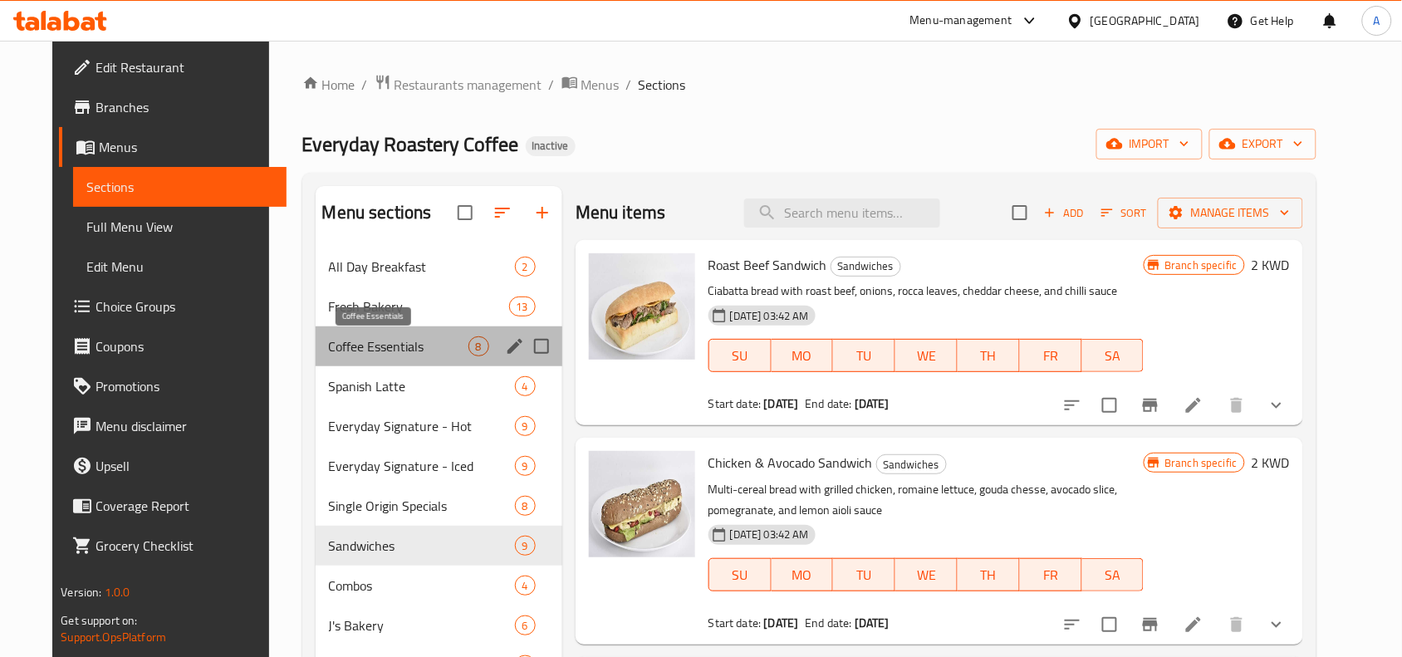
click at [366, 347] on span "Coffee Essentials" at bounding box center [399, 346] width 140 height 20
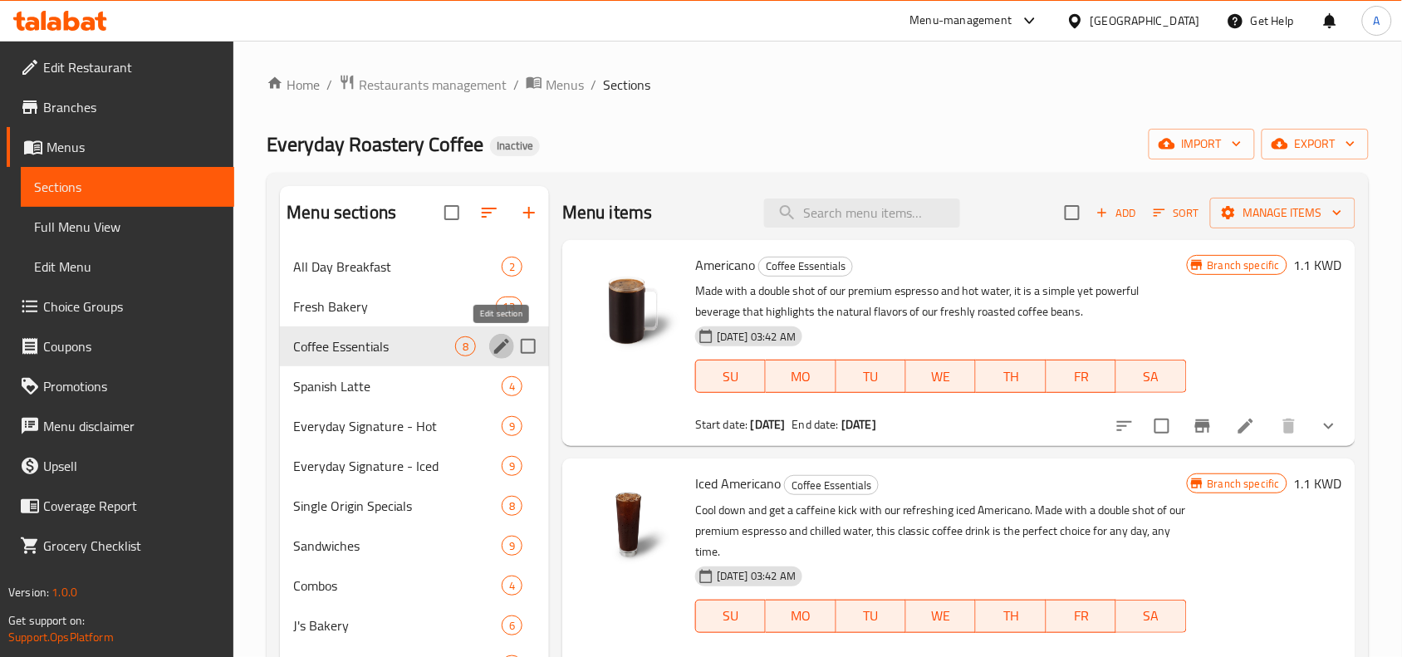
click at [496, 339] on icon "edit" at bounding box center [502, 346] width 20 height 20
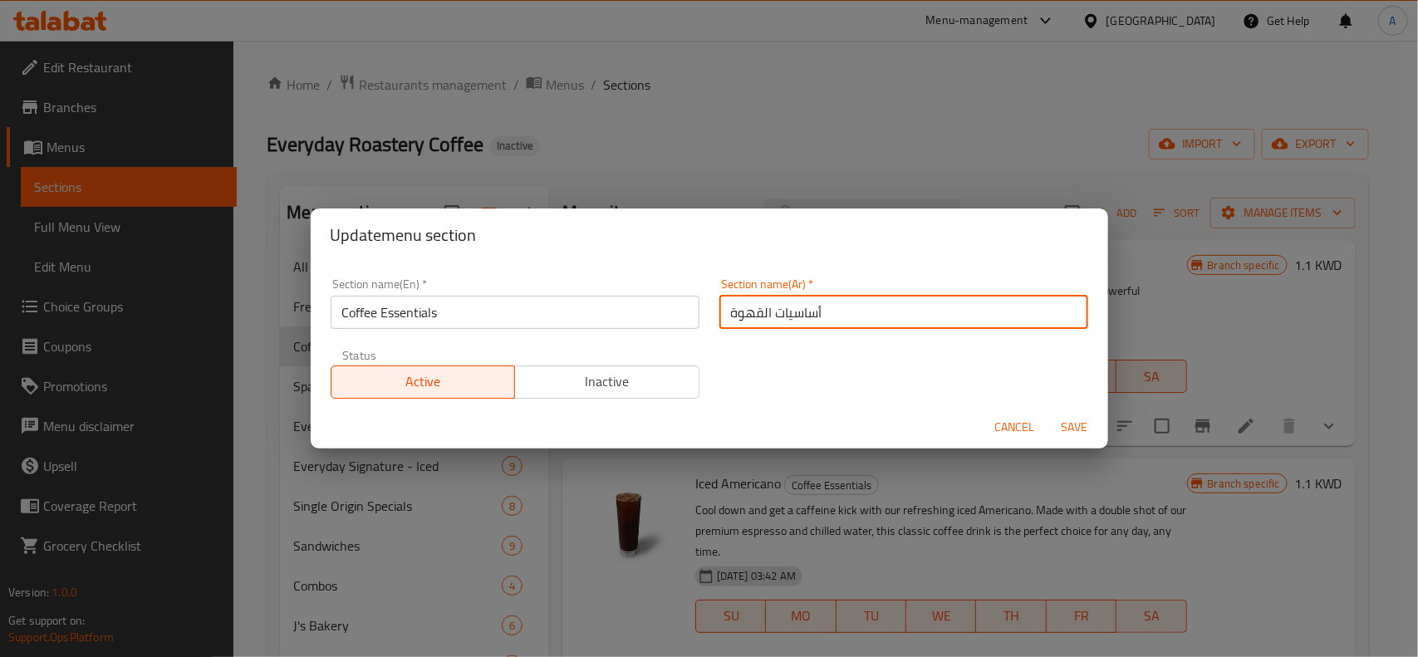
click at [791, 314] on input "أساسيات القهوة" at bounding box center [903, 312] width 369 height 33
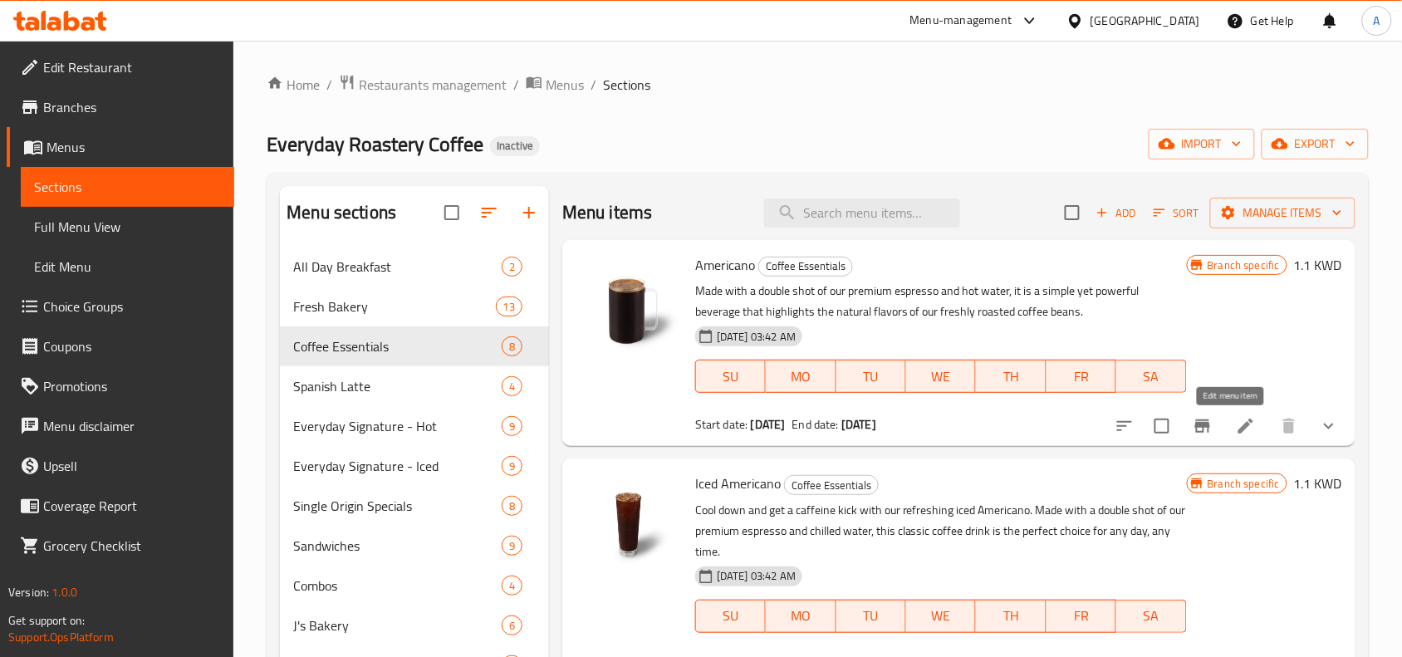
click at [1236, 426] on icon at bounding box center [1246, 426] width 20 height 20
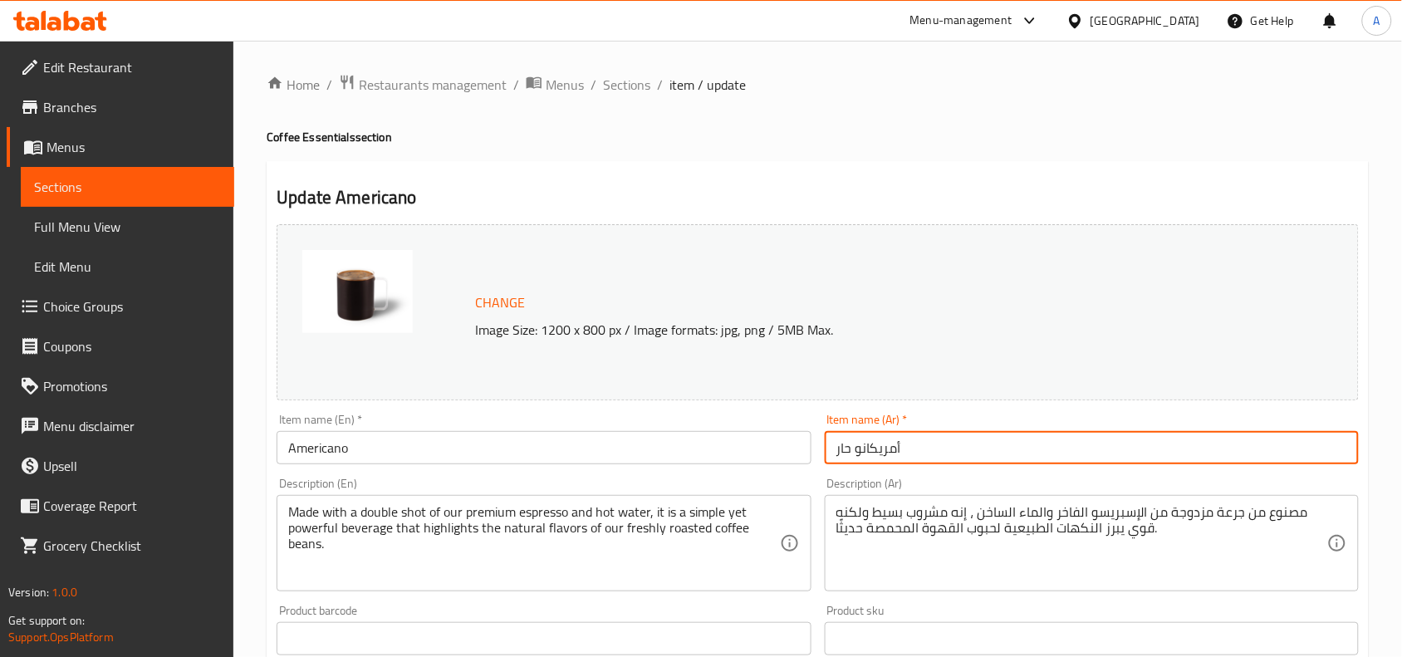
click at [883, 443] on input "أمريكانو حار" at bounding box center [1092, 447] width 534 height 33
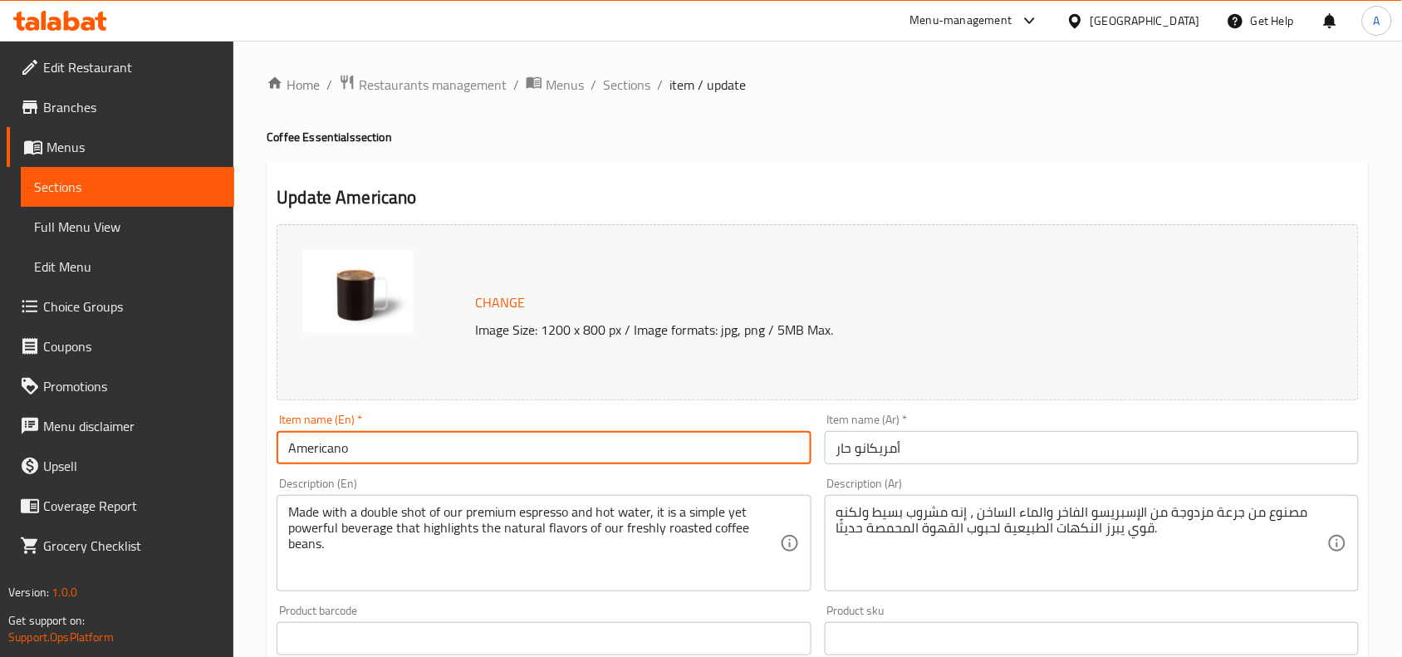
click at [473, 441] on input "Americano" at bounding box center [544, 447] width 534 height 33
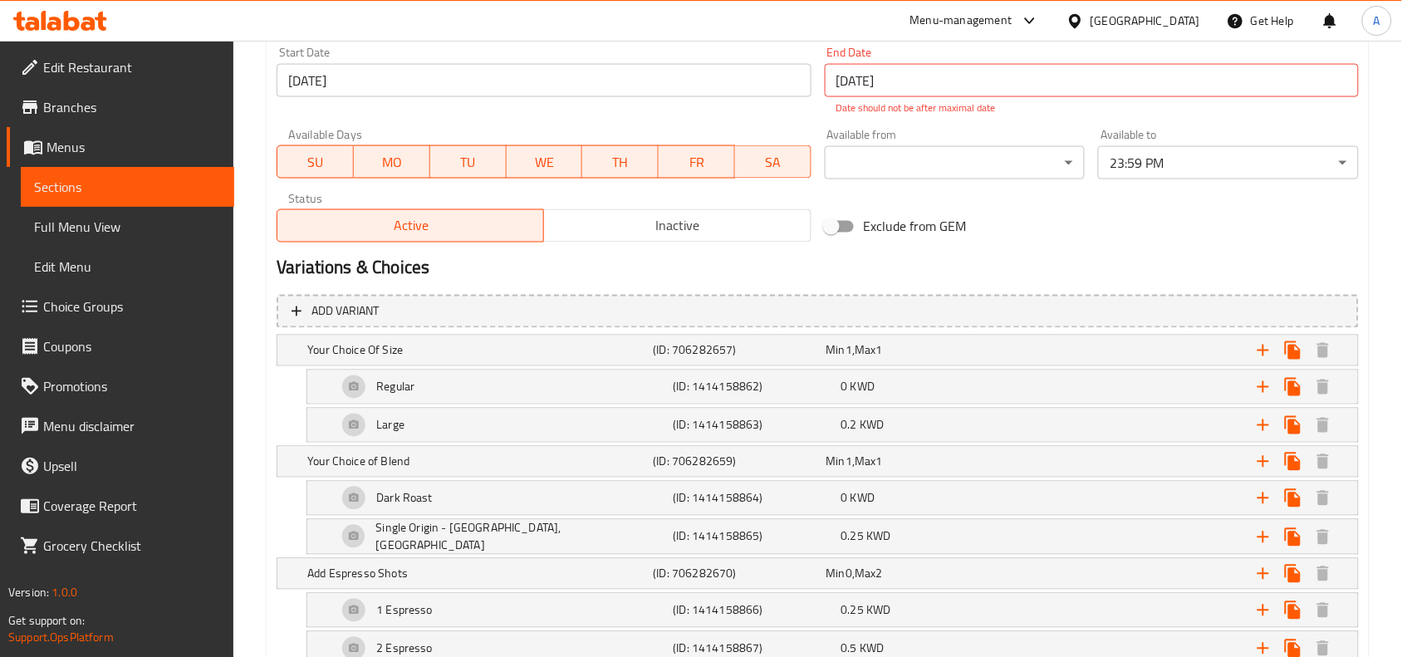
scroll to position [623, 0]
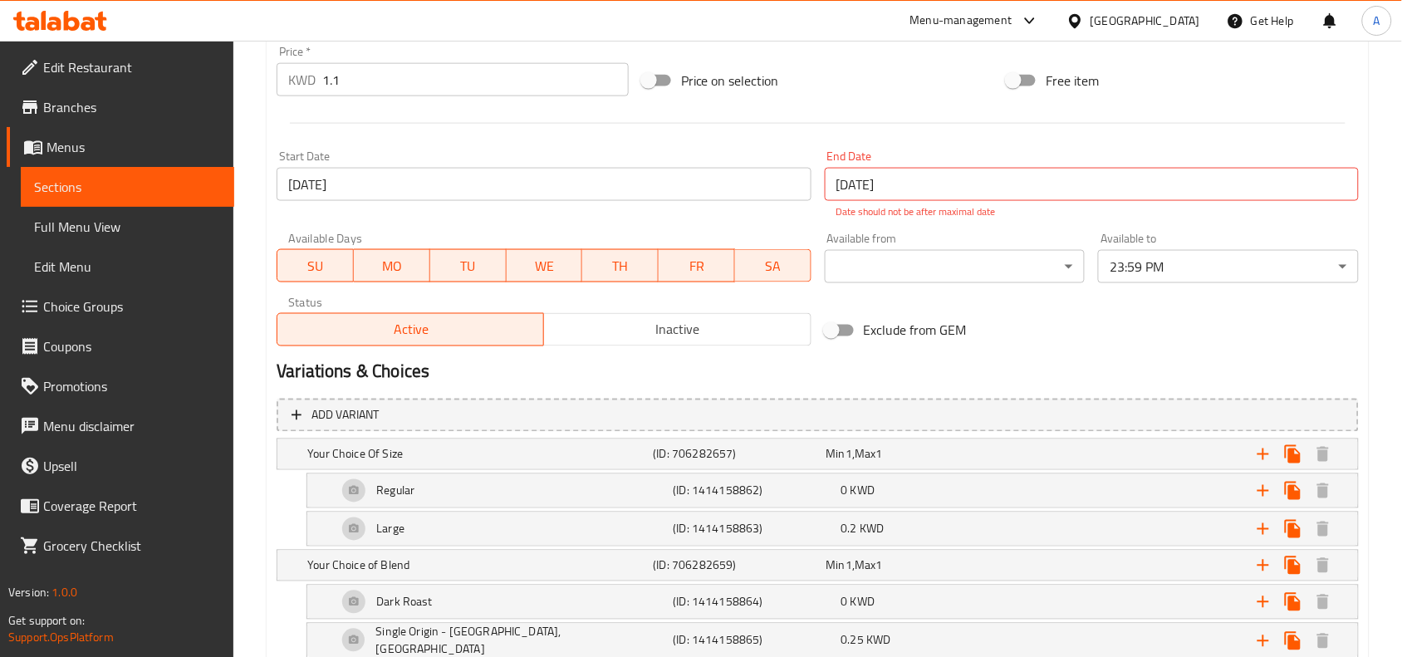
click at [606, 370] on h2 "Variations & Choices" at bounding box center [818, 372] width 1082 height 25
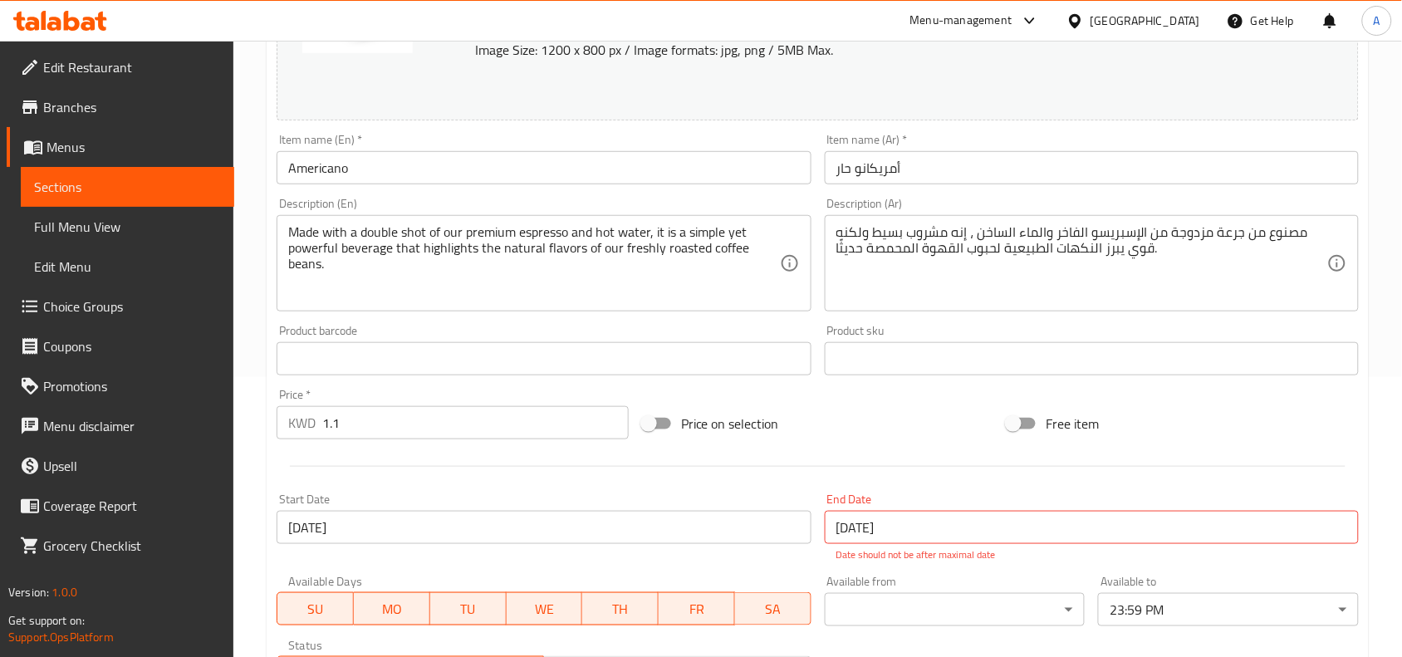
scroll to position [311, 0]
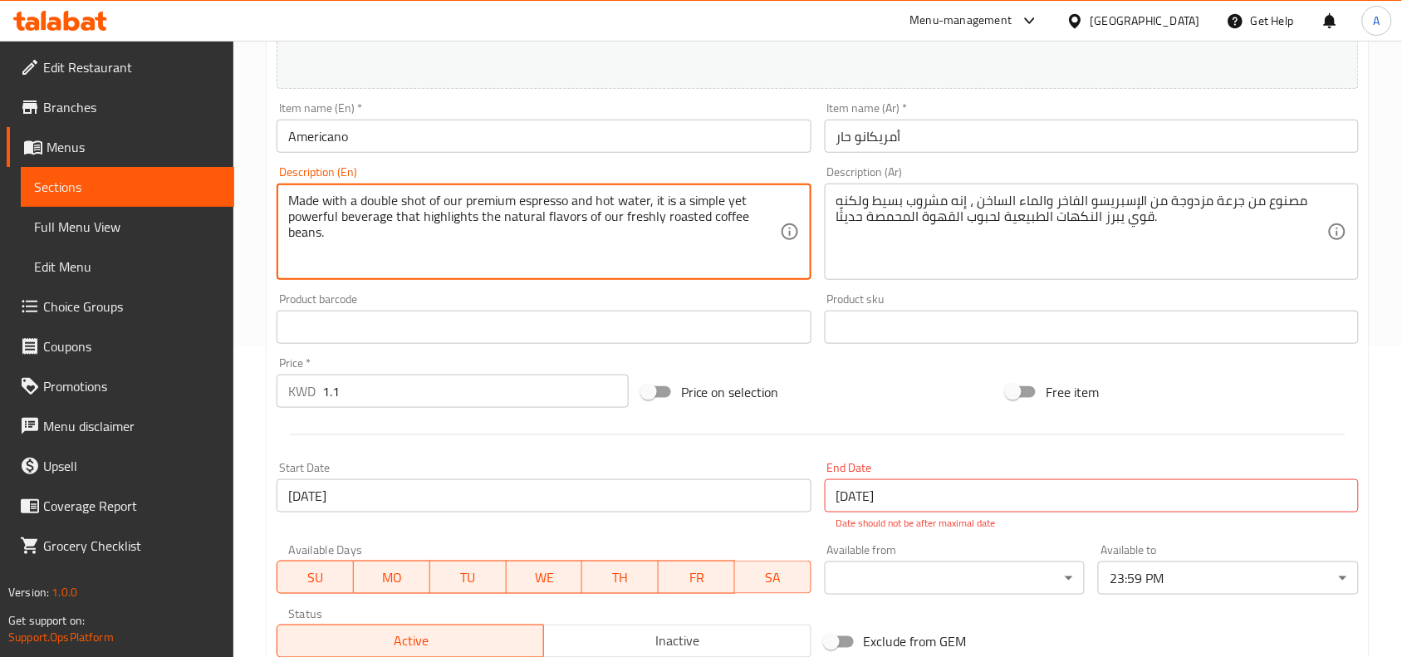
click at [455, 227] on textarea "Made with a double shot of our premium espresso and hot water, it is a simple y…" at bounding box center [533, 232] width 491 height 79
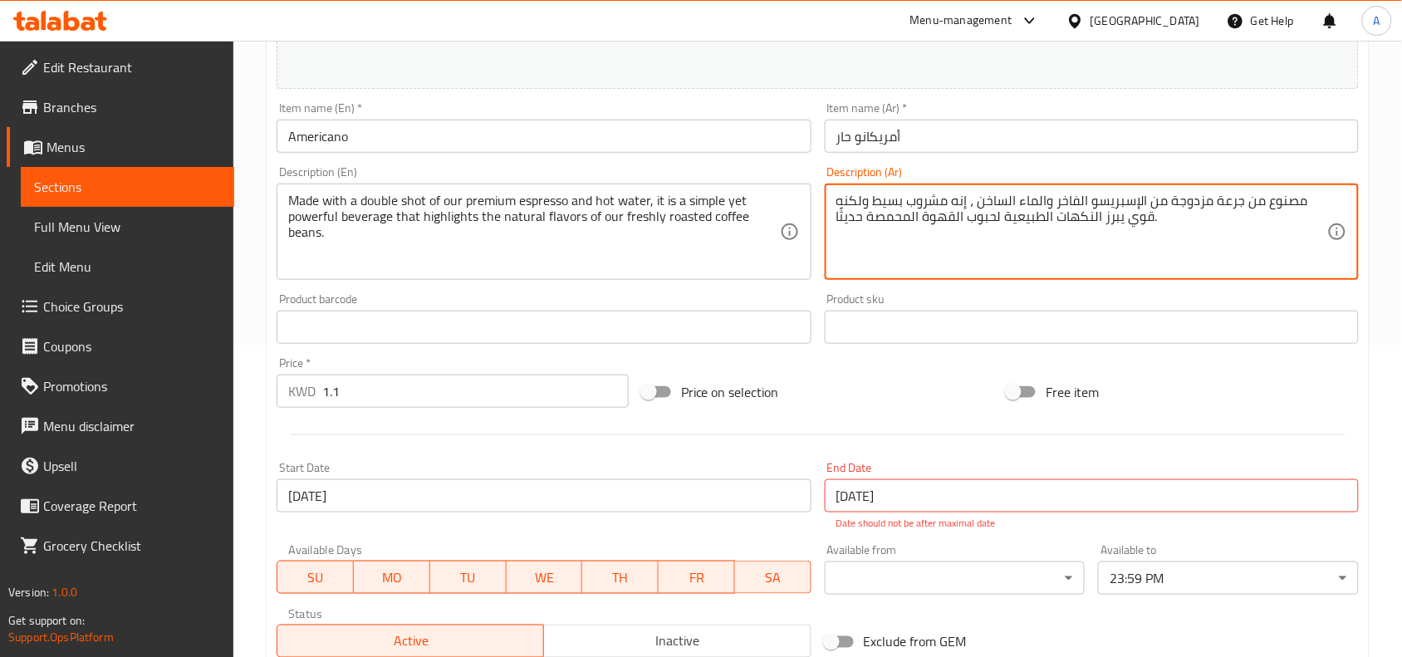
click at [1014, 221] on textarea "مصنوع من جرعة مزدوجة من الإسبريسو الفاخر والماء الساخن ، إنه مشروب بسيط ولكنه ق…" at bounding box center [1081, 232] width 491 height 79
click at [823, 437] on div at bounding box center [817, 434] width 1095 height 41
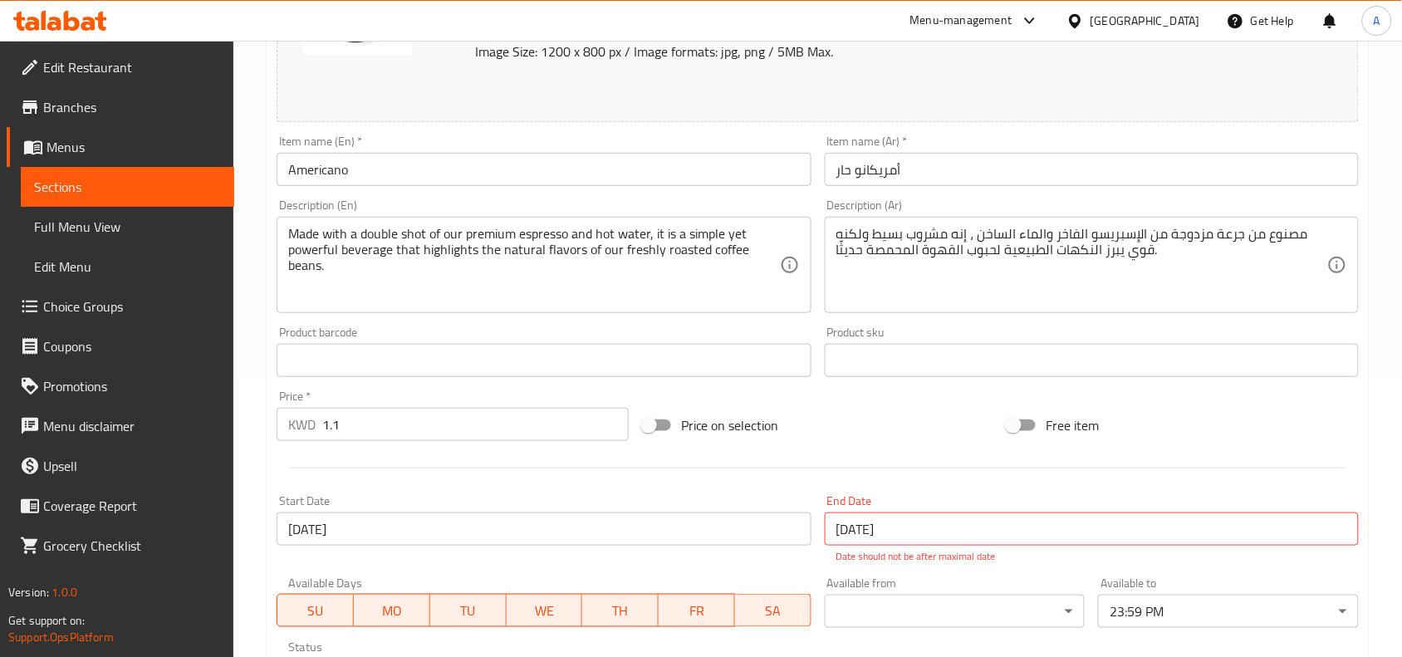
scroll to position [0, 0]
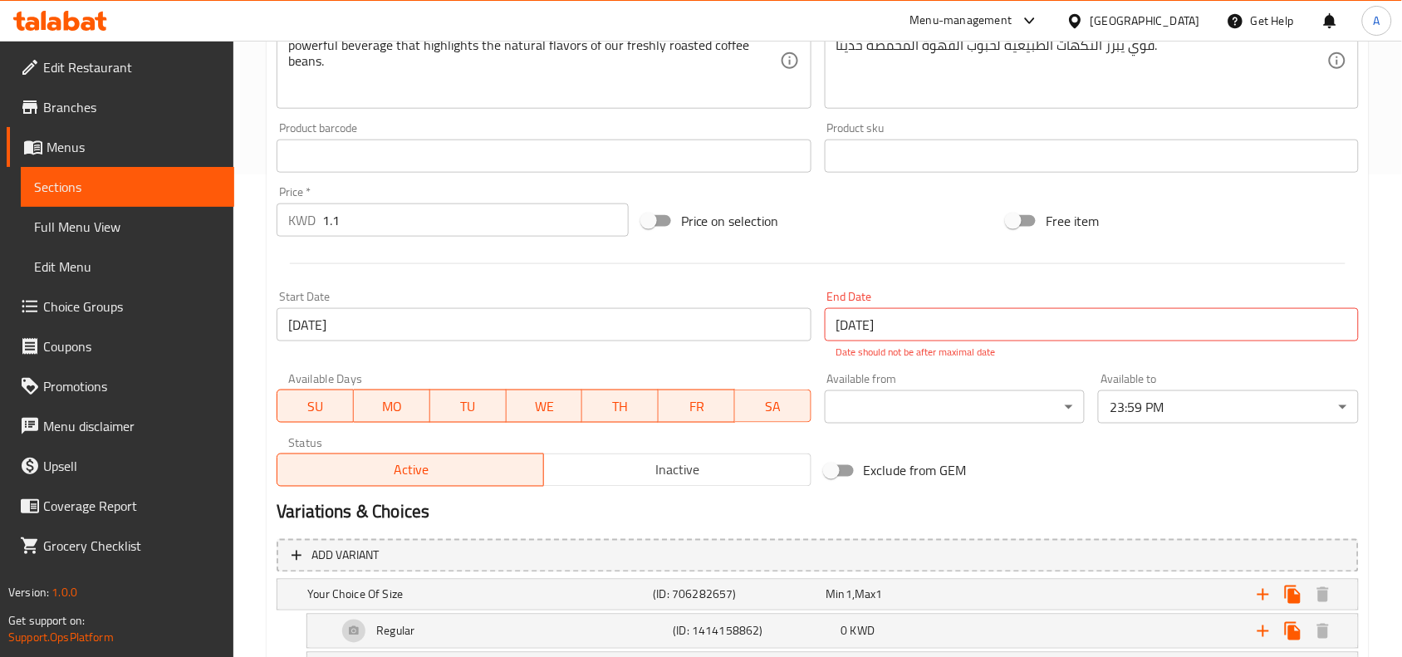
scroll to position [727, 0]
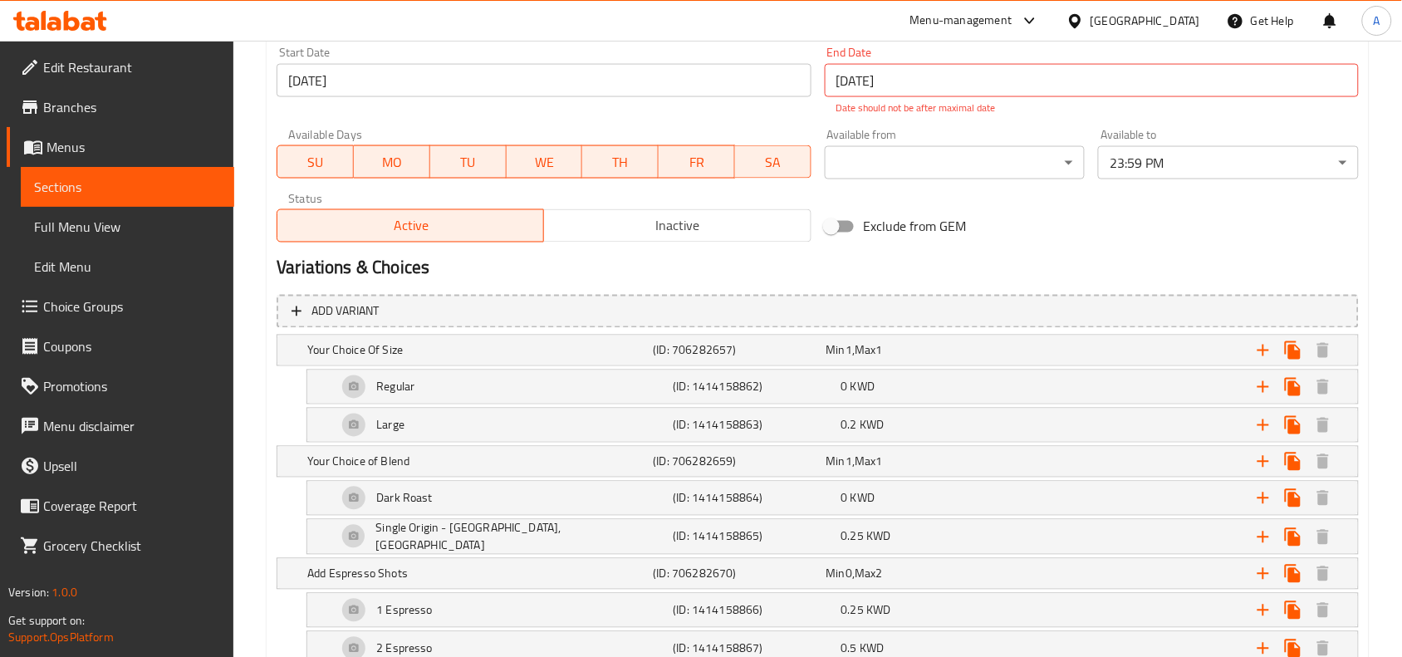
click at [812, 268] on h2 "Variations & Choices" at bounding box center [818, 268] width 1082 height 25
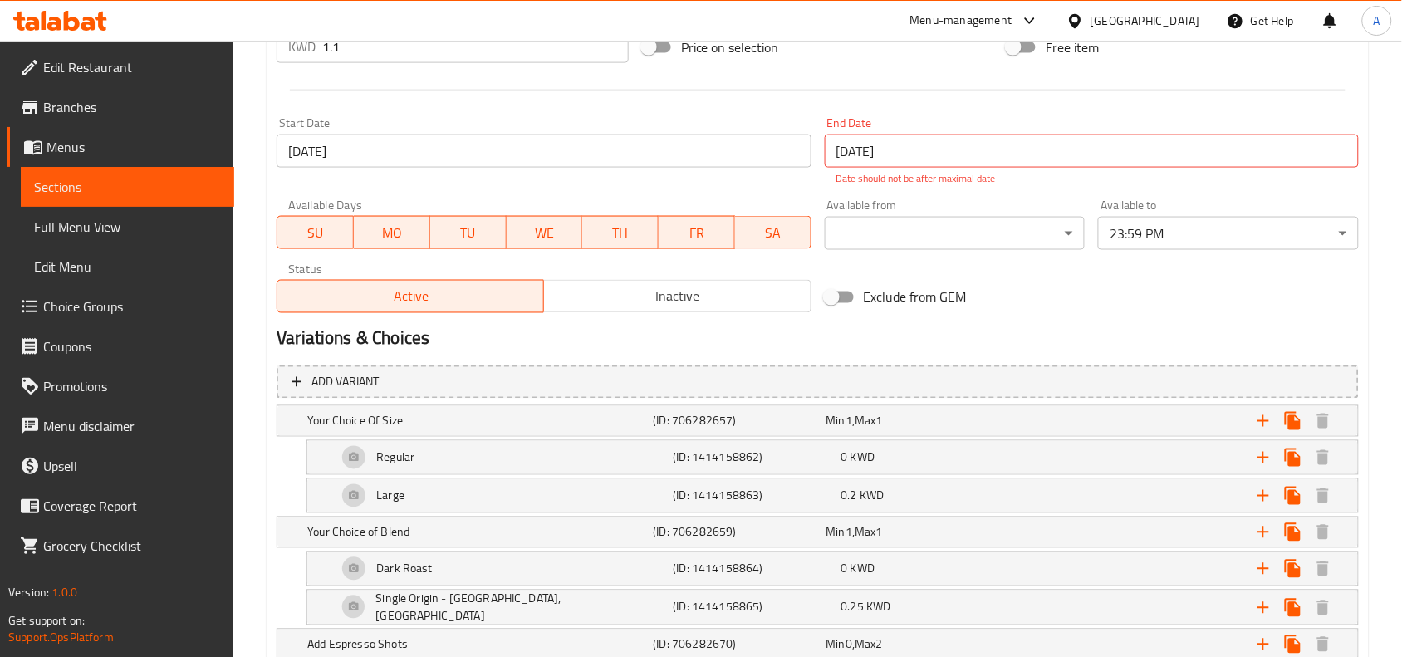
scroll to position [621, 0]
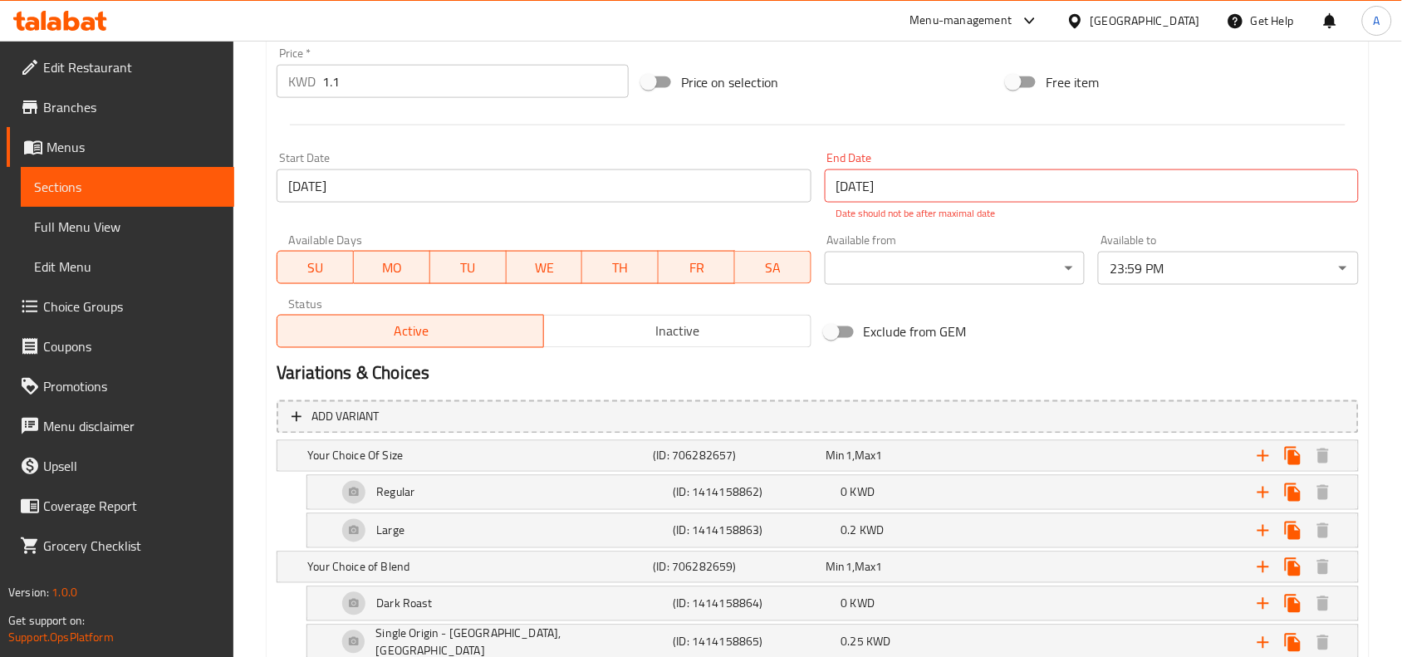
click at [719, 374] on h2 "Variations & Choices" at bounding box center [818, 373] width 1082 height 25
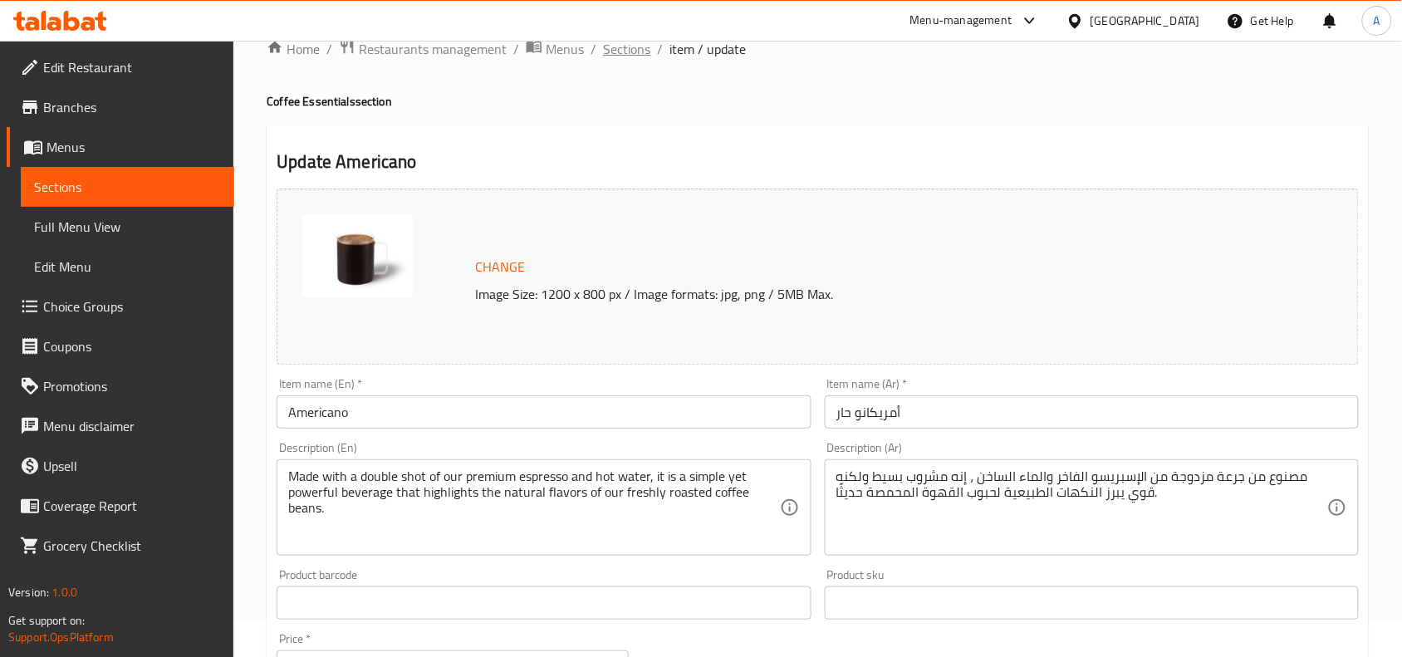
scroll to position [0, 0]
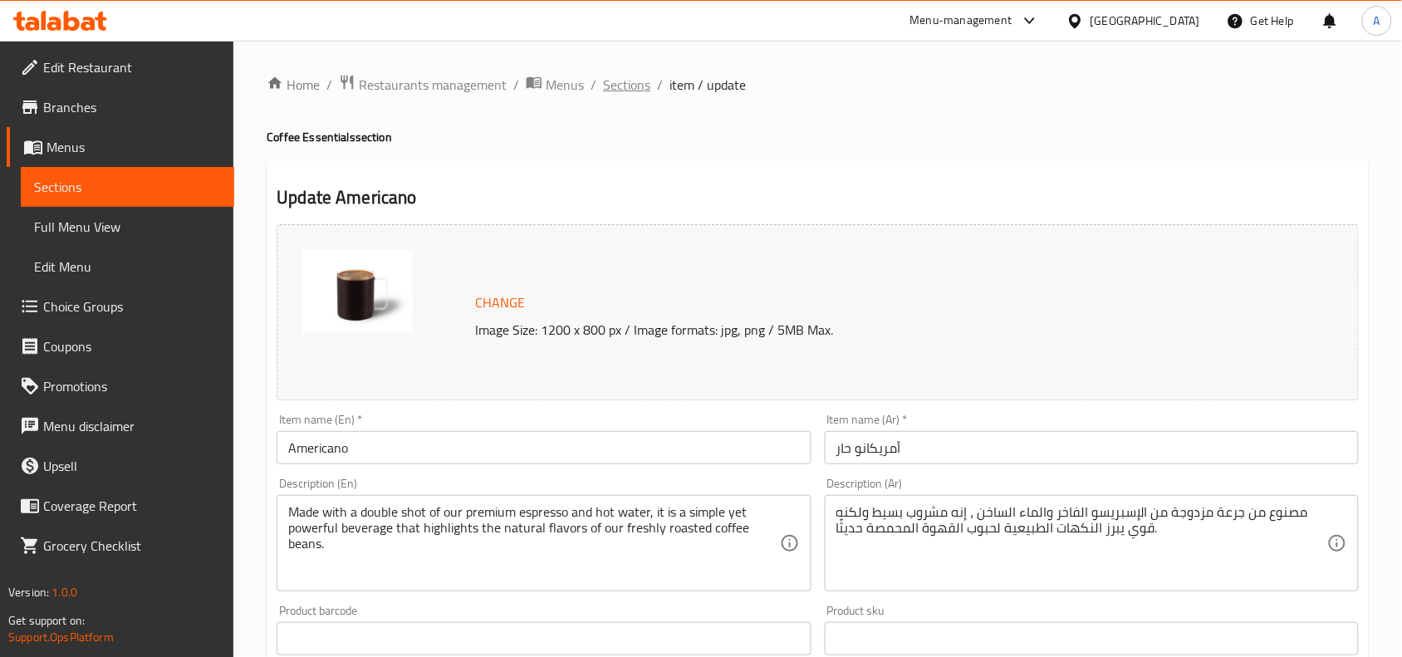
click at [629, 76] on span "Sections" at bounding box center [626, 85] width 47 height 20
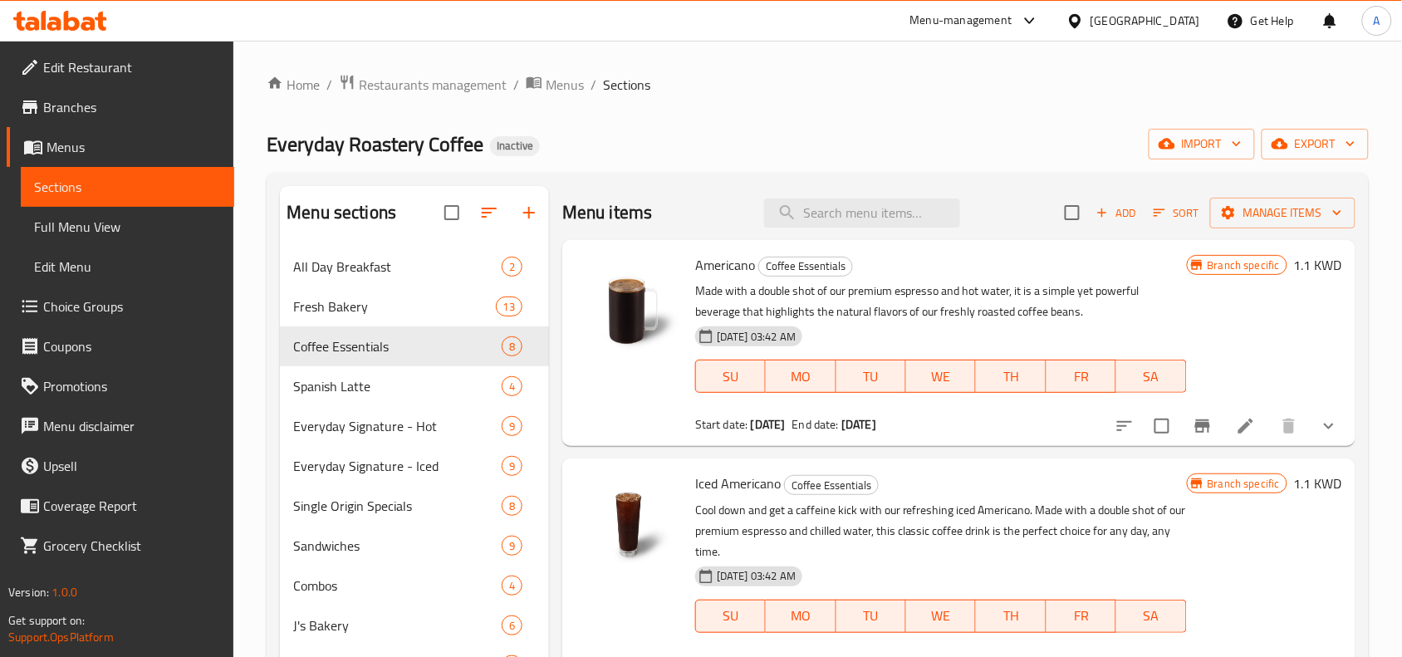
click at [1309, 444] on button "show more" at bounding box center [1329, 426] width 40 height 40
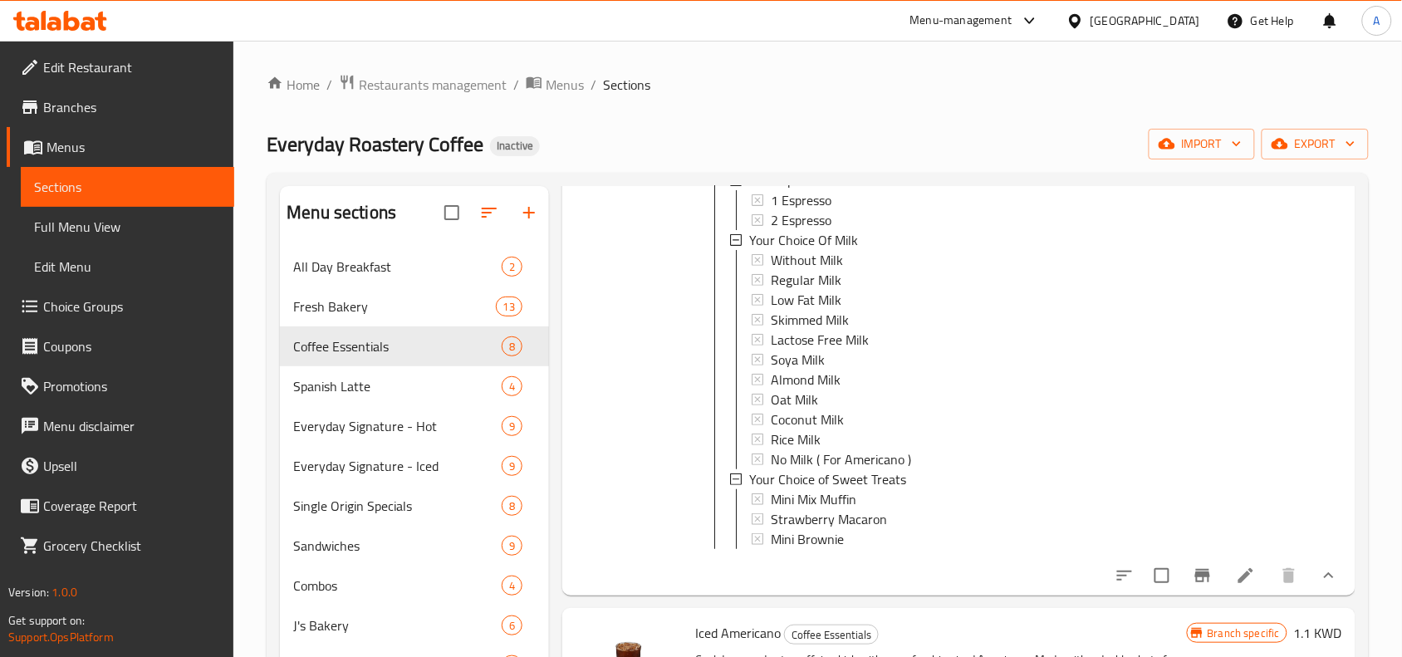
scroll to position [208, 0]
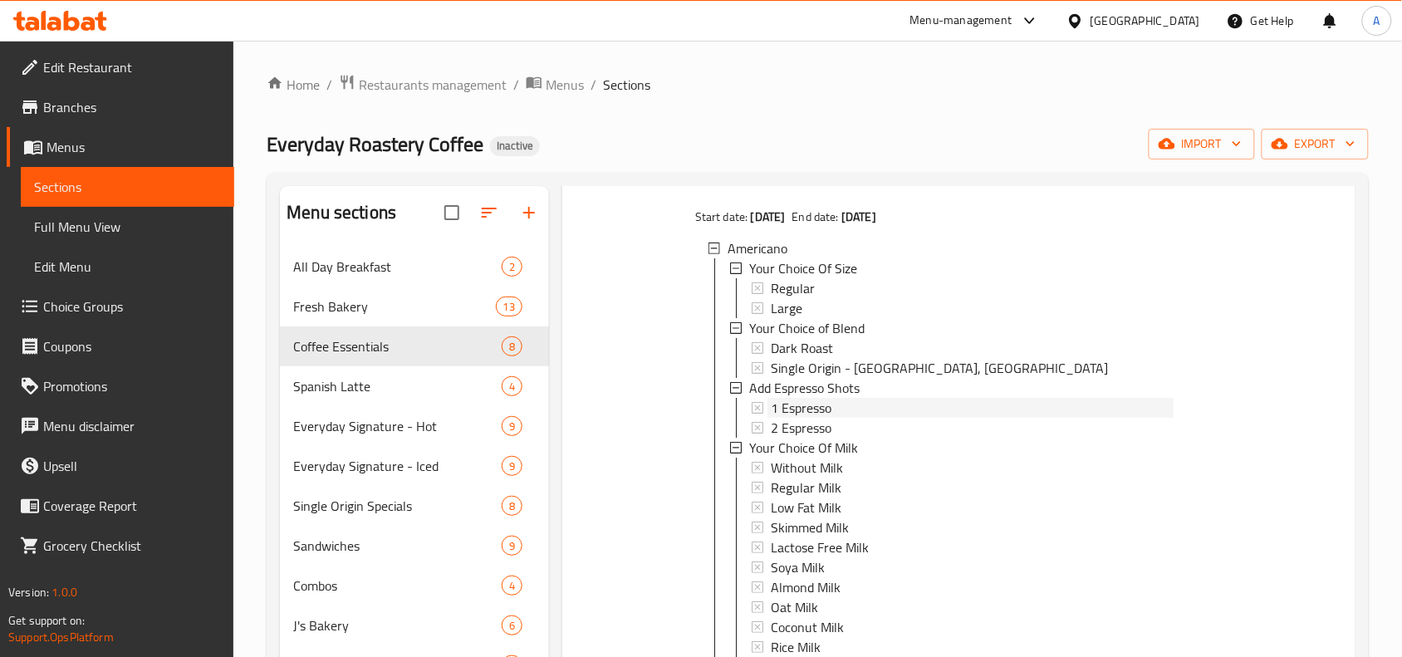
click at [752, 407] on icon at bounding box center [758, 408] width 12 height 12
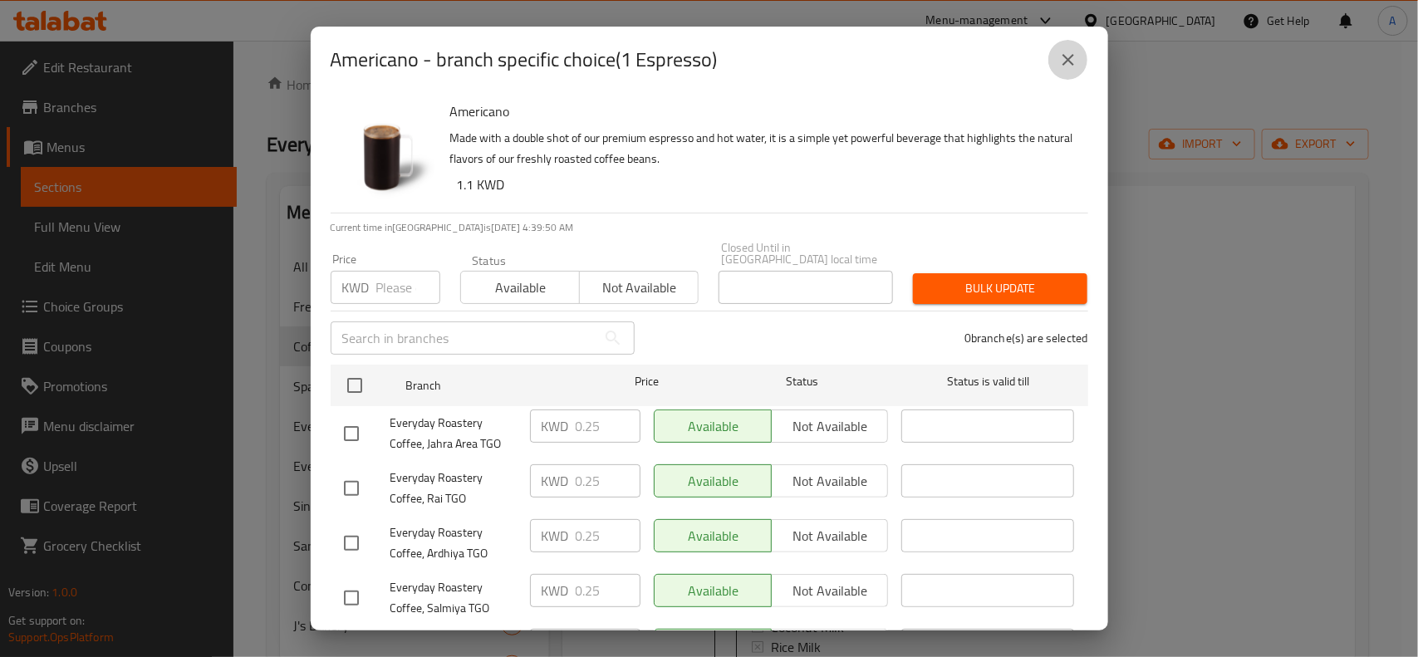
click at [1061, 56] on icon "close" at bounding box center [1068, 60] width 20 height 20
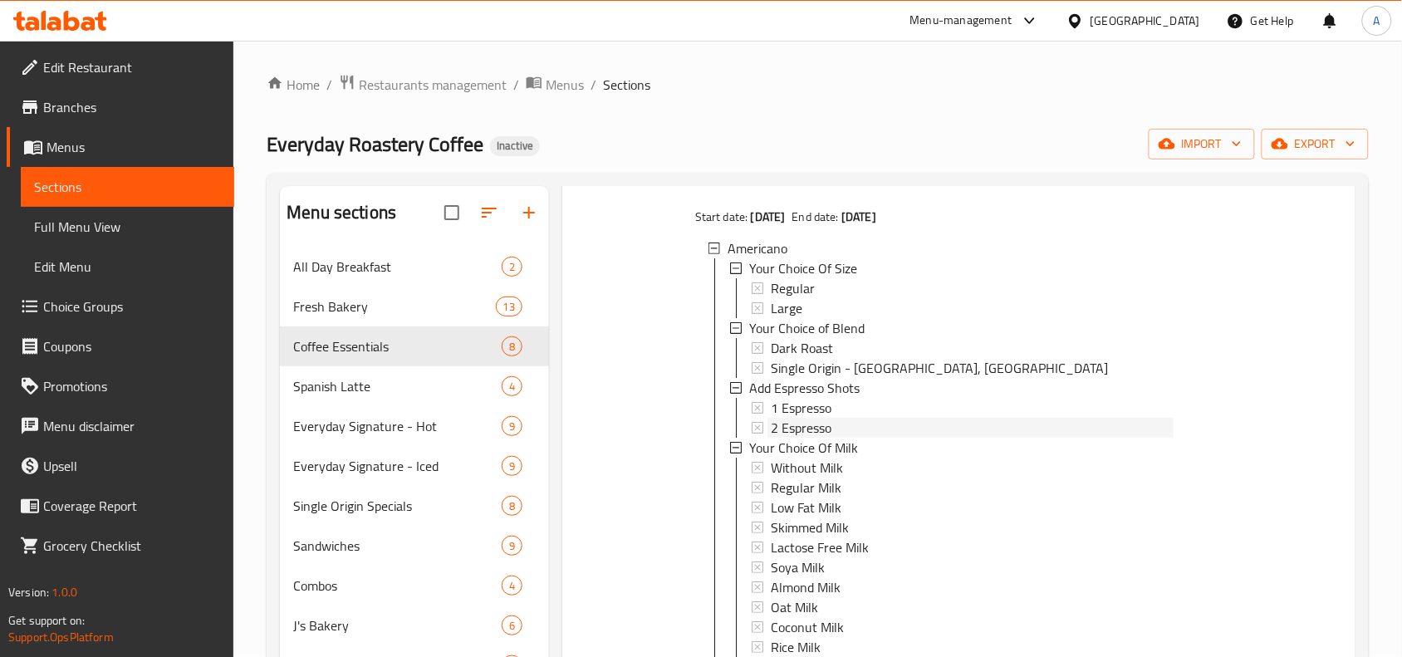
click at [753, 433] on icon at bounding box center [758, 428] width 12 height 12
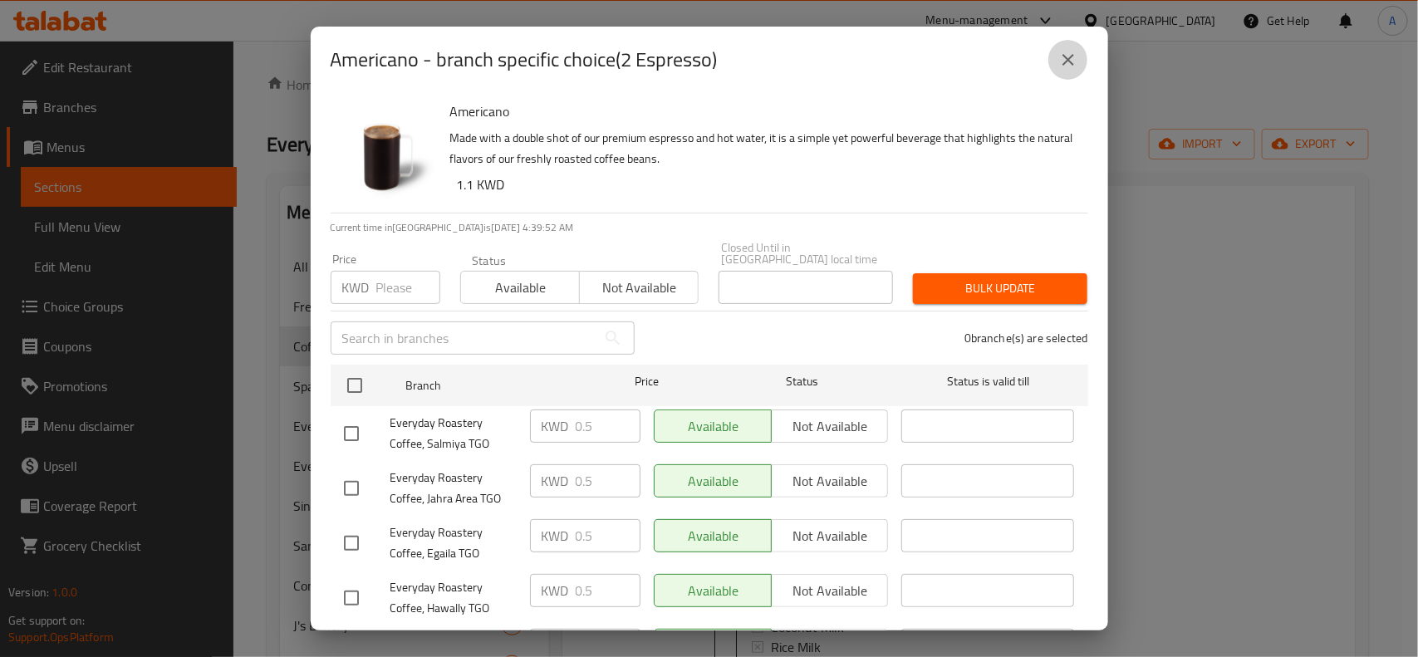
click at [1056, 59] on button "close" at bounding box center [1068, 60] width 40 height 40
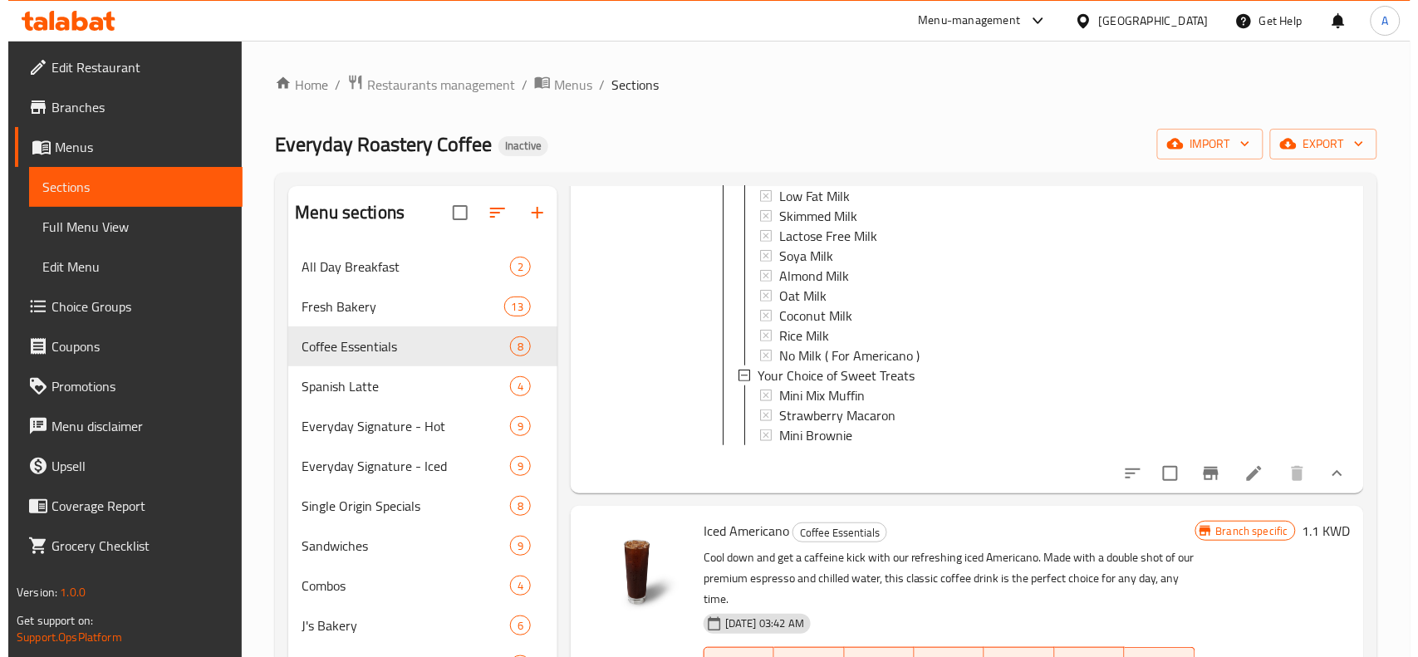
scroll to position [519, 0]
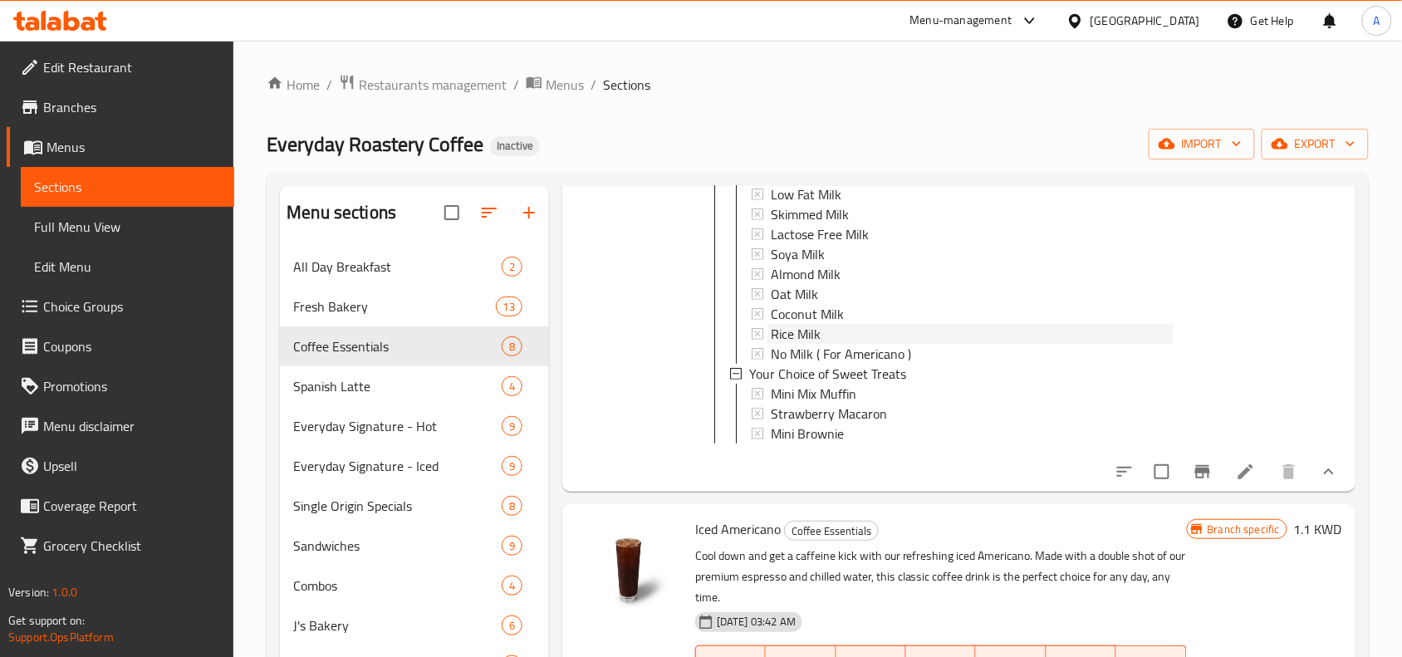
click at [761, 333] on icon at bounding box center [758, 334] width 12 height 12
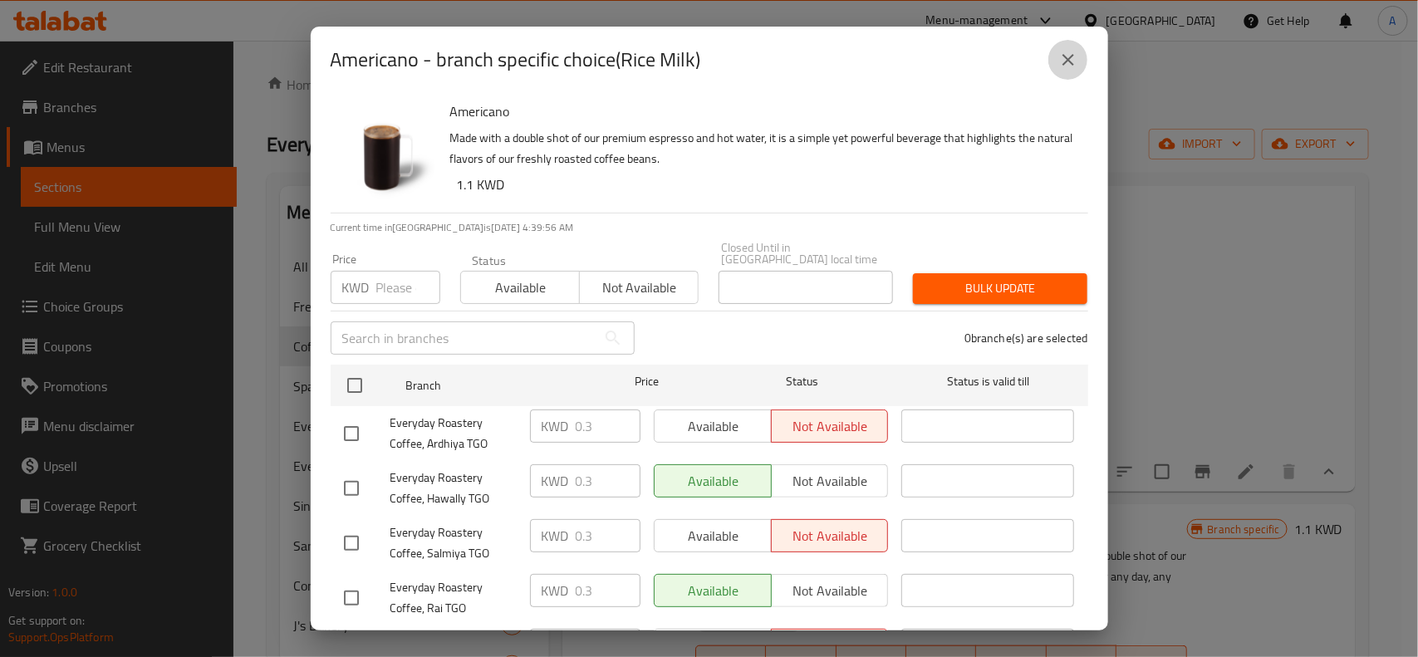
click at [1066, 54] on icon "close" at bounding box center [1068, 60] width 20 height 20
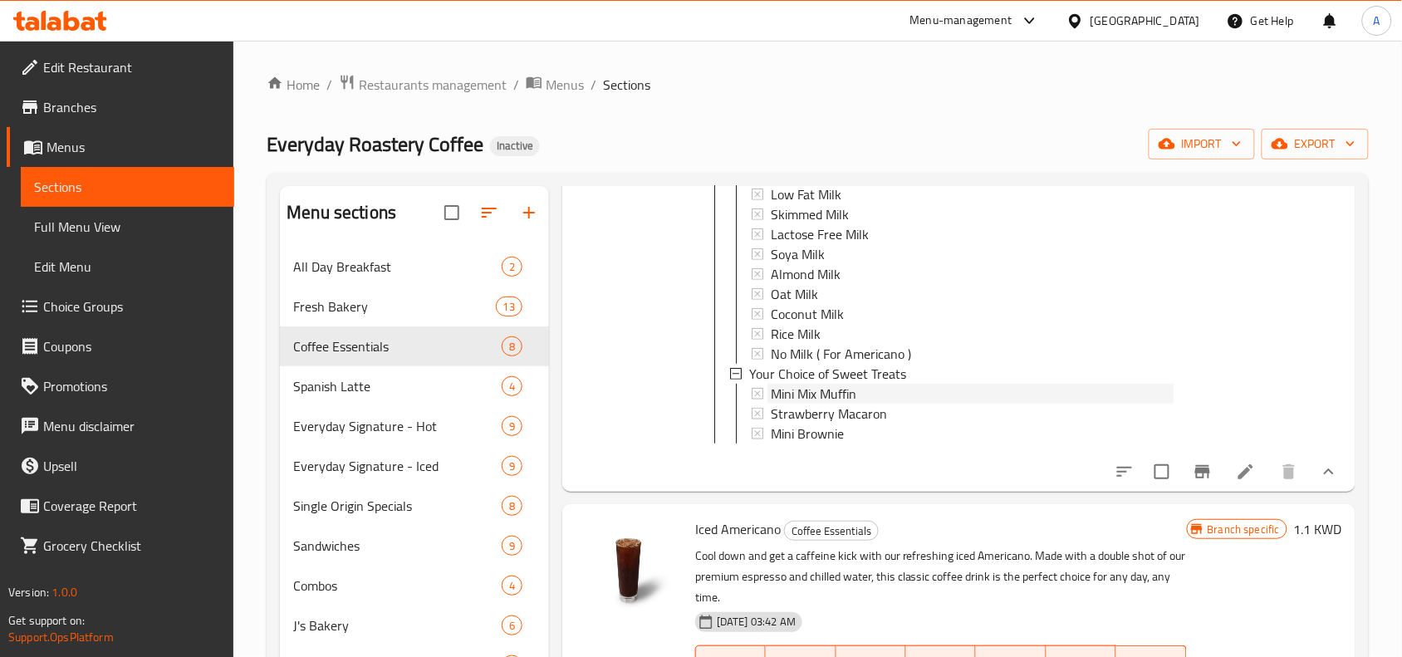
click at [756, 394] on icon at bounding box center [758, 394] width 12 height 12
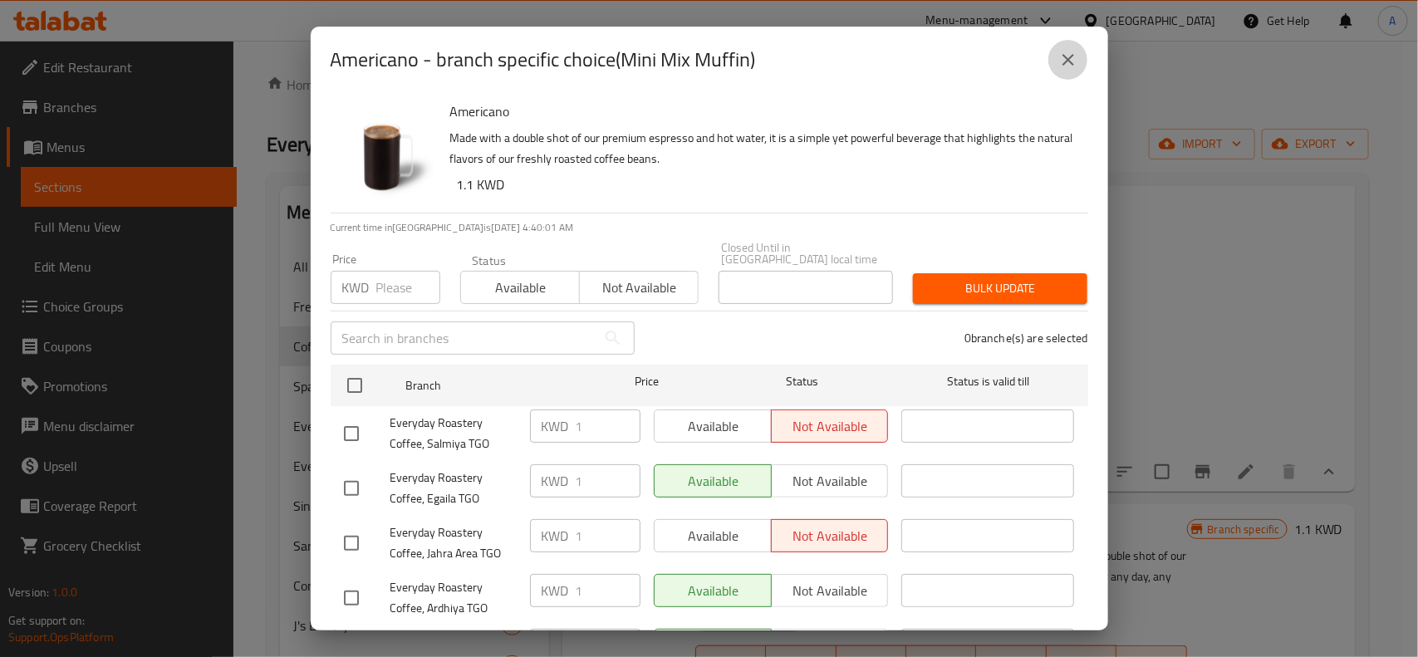
click at [1058, 59] on icon "close" at bounding box center [1068, 60] width 20 height 20
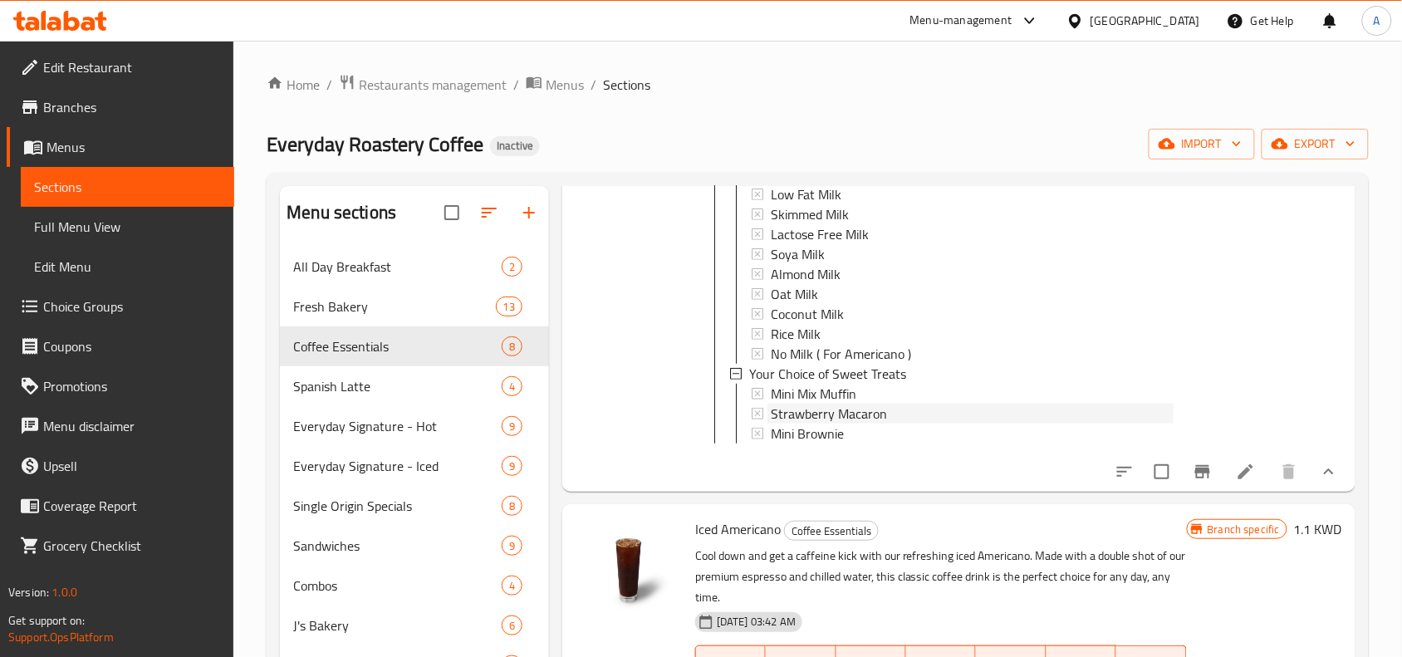
click at [753, 417] on icon at bounding box center [758, 414] width 12 height 12
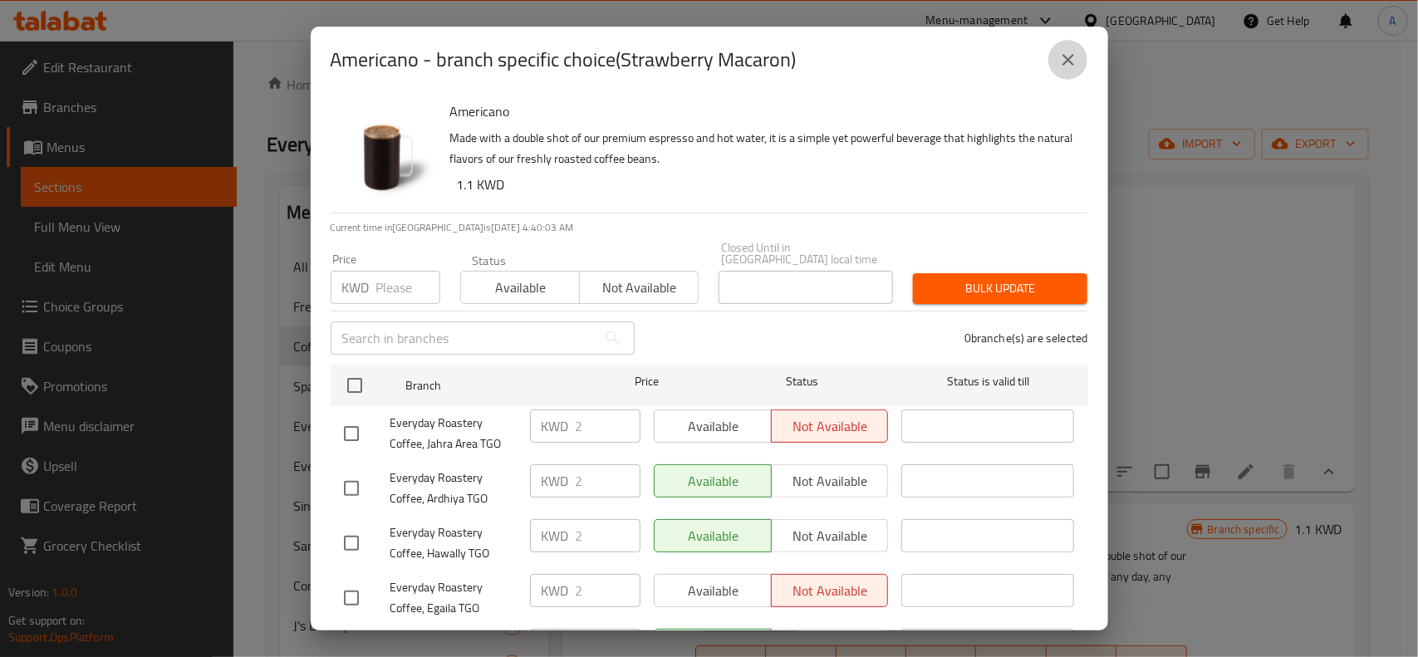
click at [1065, 62] on icon "close" at bounding box center [1068, 60] width 12 height 12
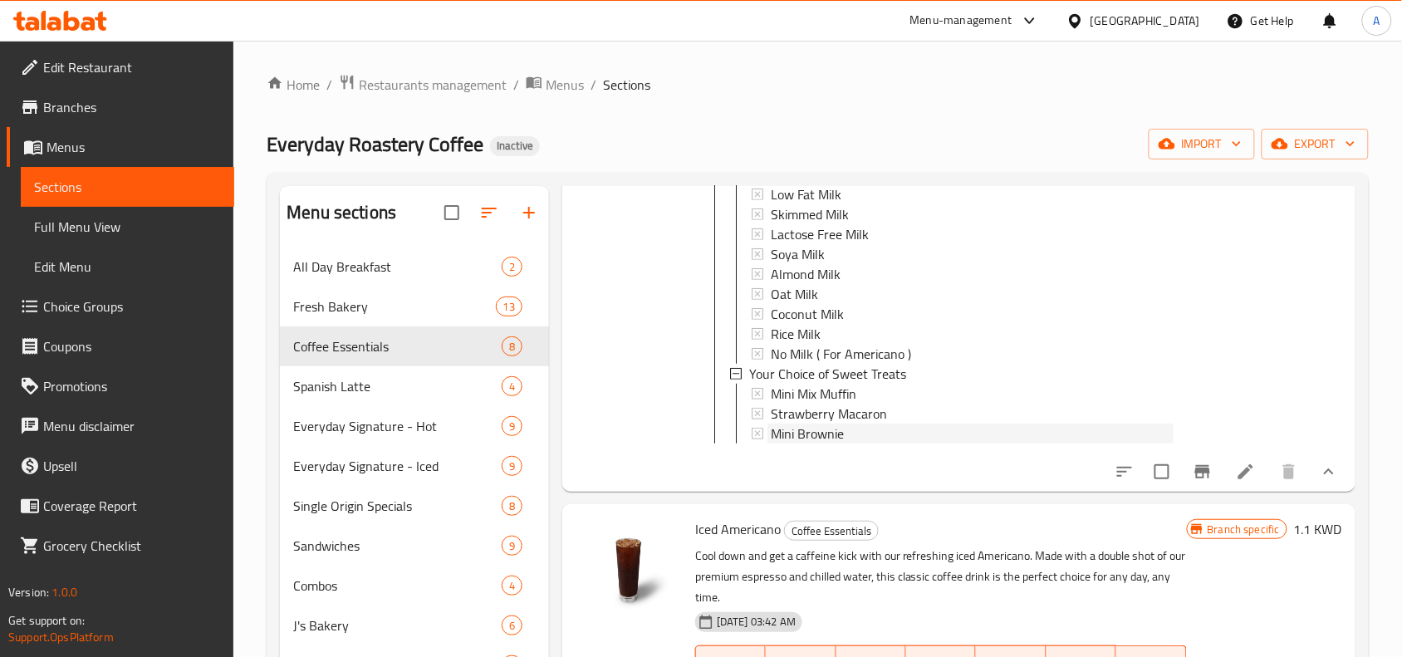
click at [761, 436] on icon at bounding box center [758, 434] width 12 height 12
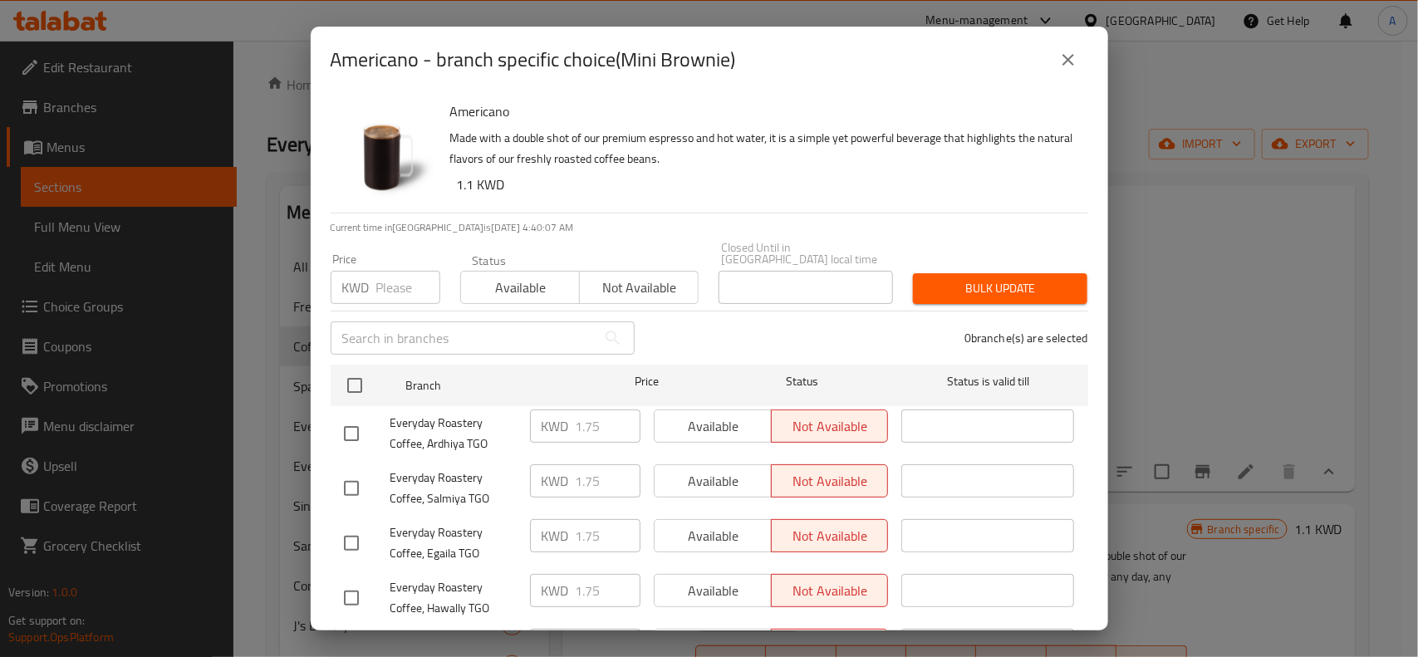
click at [1064, 60] on icon "close" at bounding box center [1068, 60] width 20 height 20
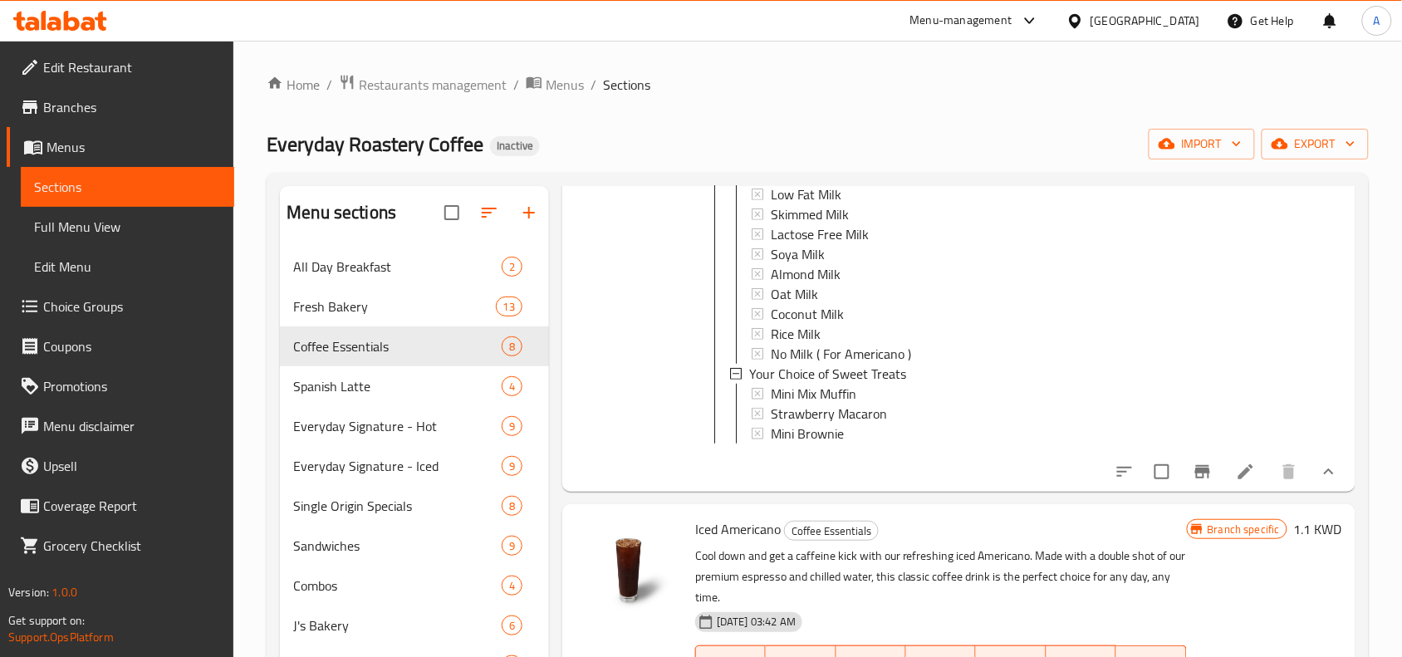
click at [1236, 482] on icon at bounding box center [1246, 472] width 20 height 20
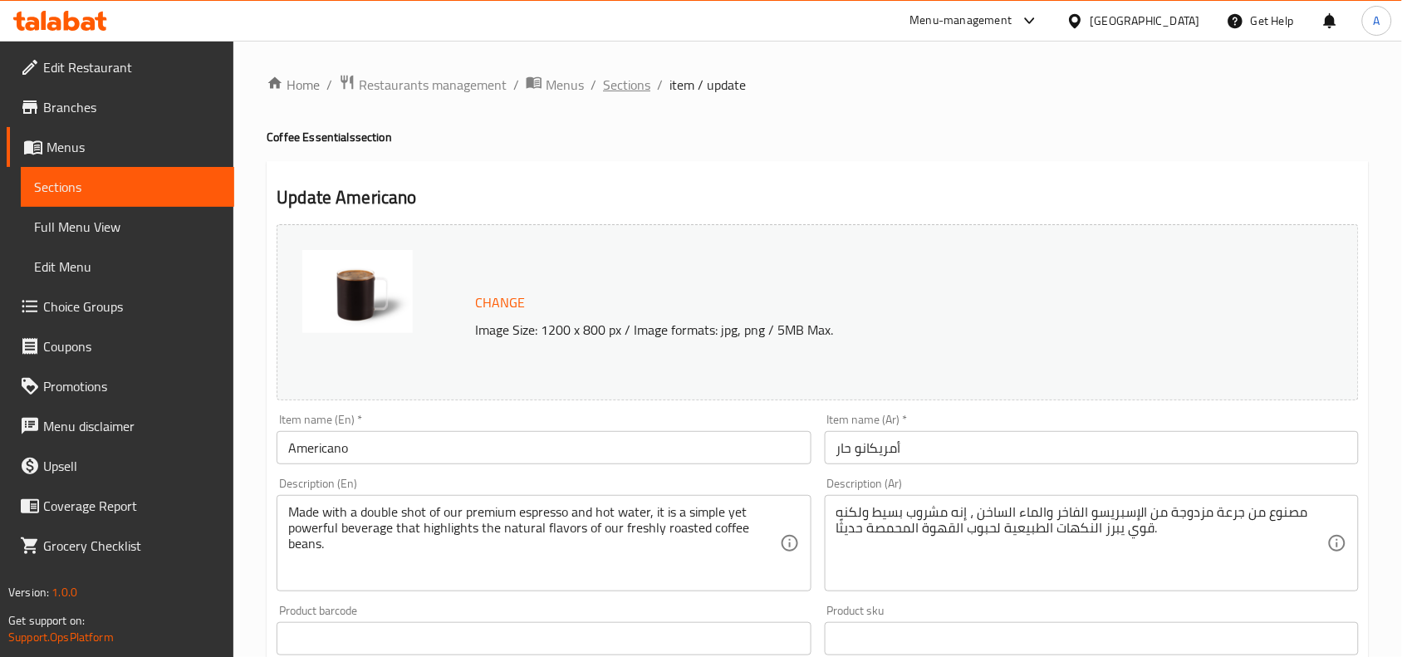
click at [615, 81] on span "Sections" at bounding box center [626, 85] width 47 height 20
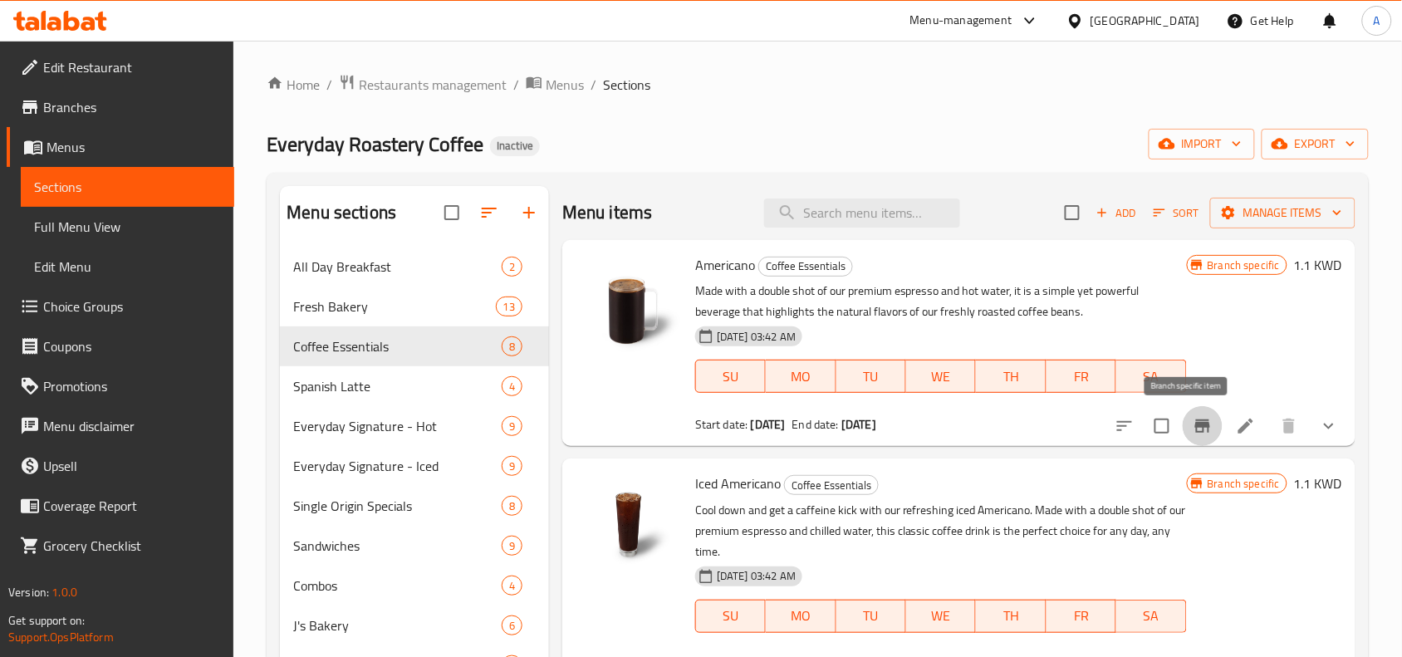
click at [1195, 429] on icon "Branch-specific-item" at bounding box center [1202, 425] width 15 height 13
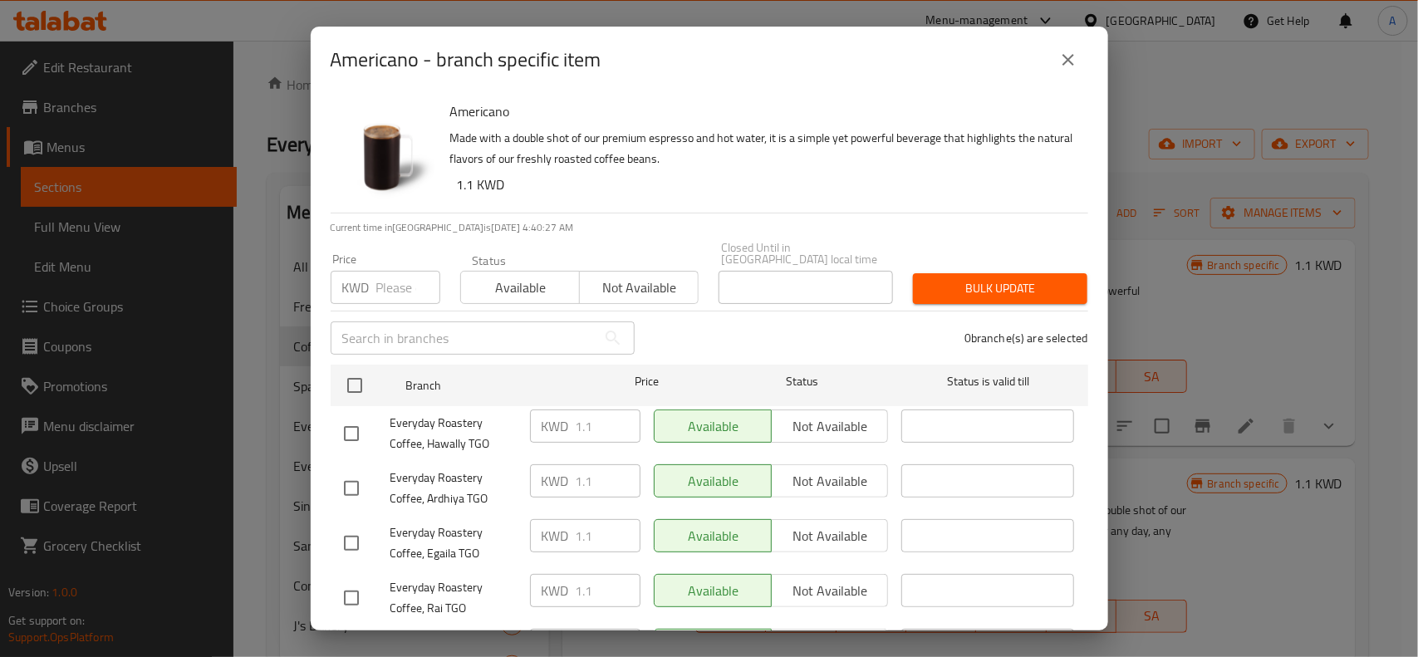
click at [1069, 56] on icon "close" at bounding box center [1068, 60] width 20 height 20
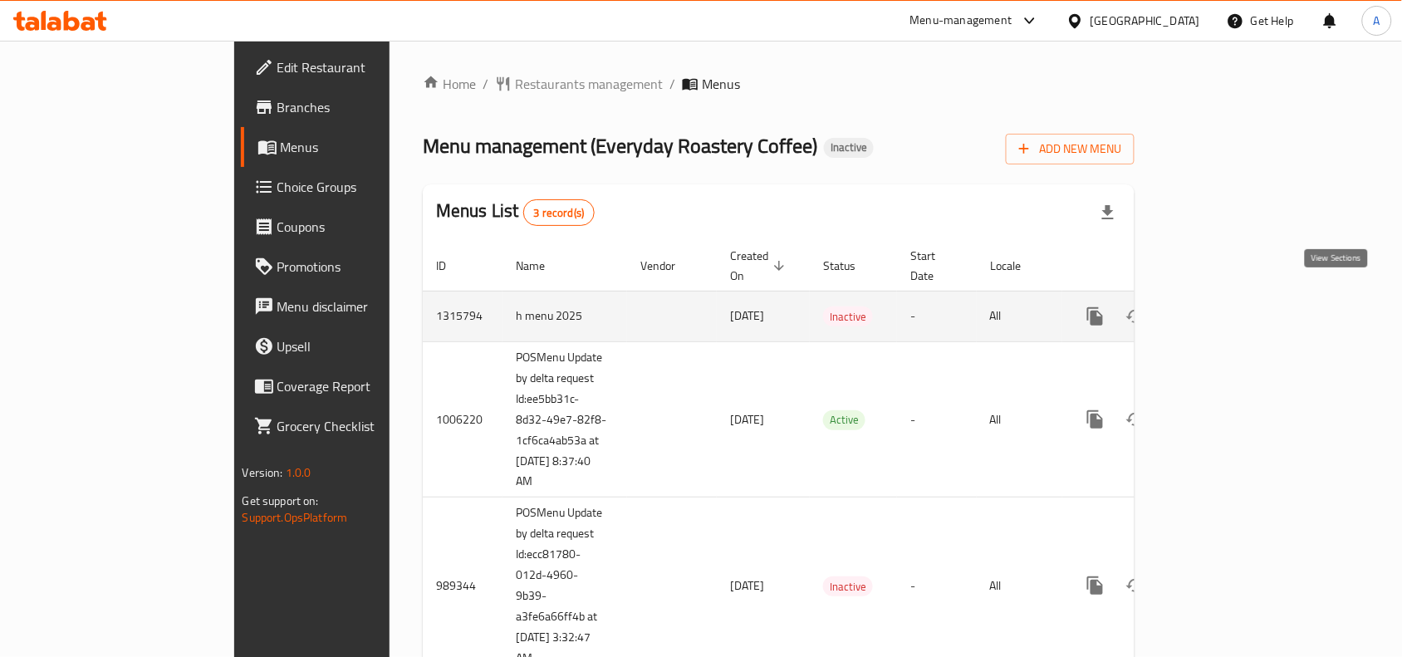
click at [1225, 306] on icon "enhanced table" at bounding box center [1215, 316] width 20 height 20
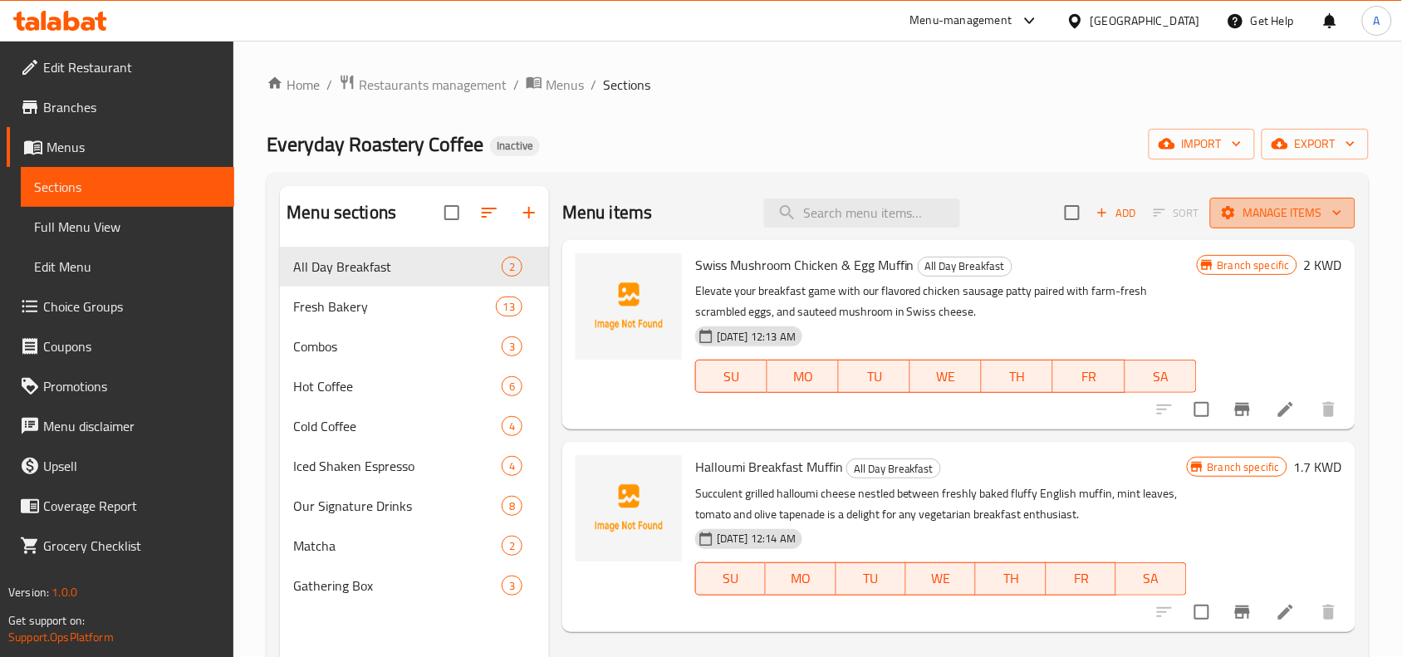
click at [1291, 213] on span "Manage items" at bounding box center [1282, 213] width 119 height 21
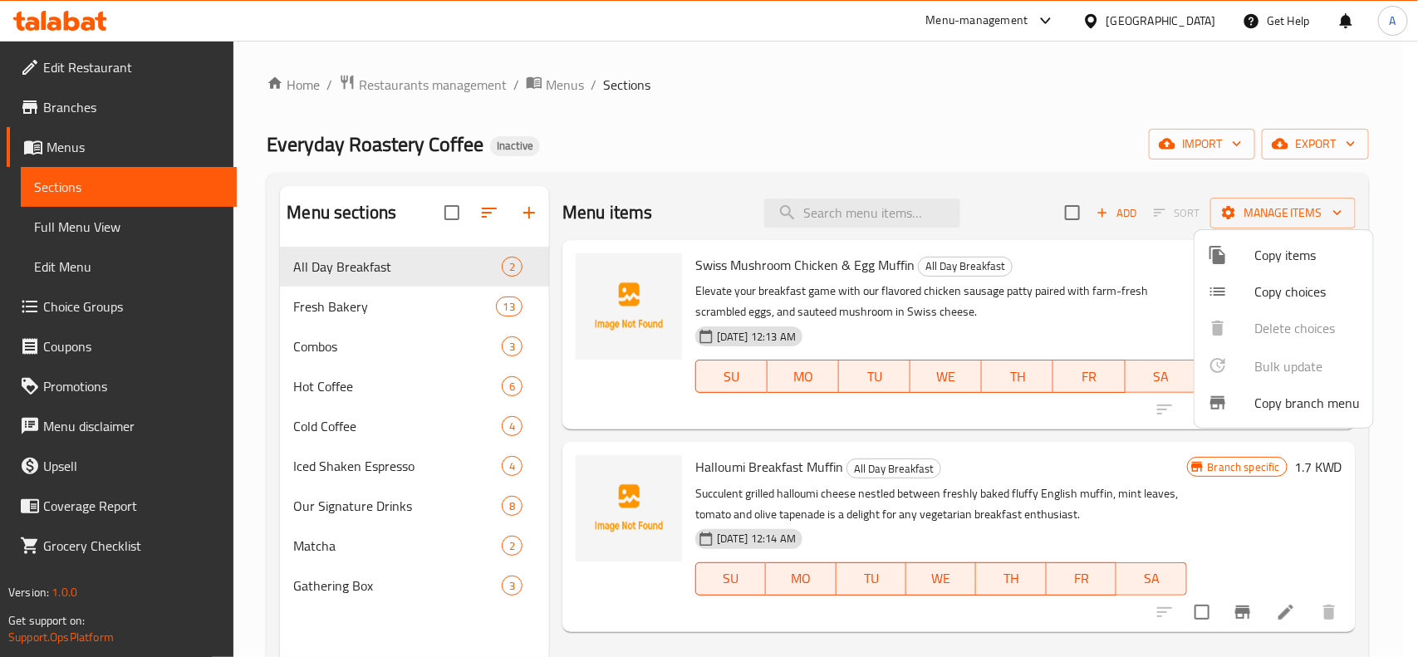
click at [1026, 146] on div at bounding box center [709, 328] width 1418 height 657
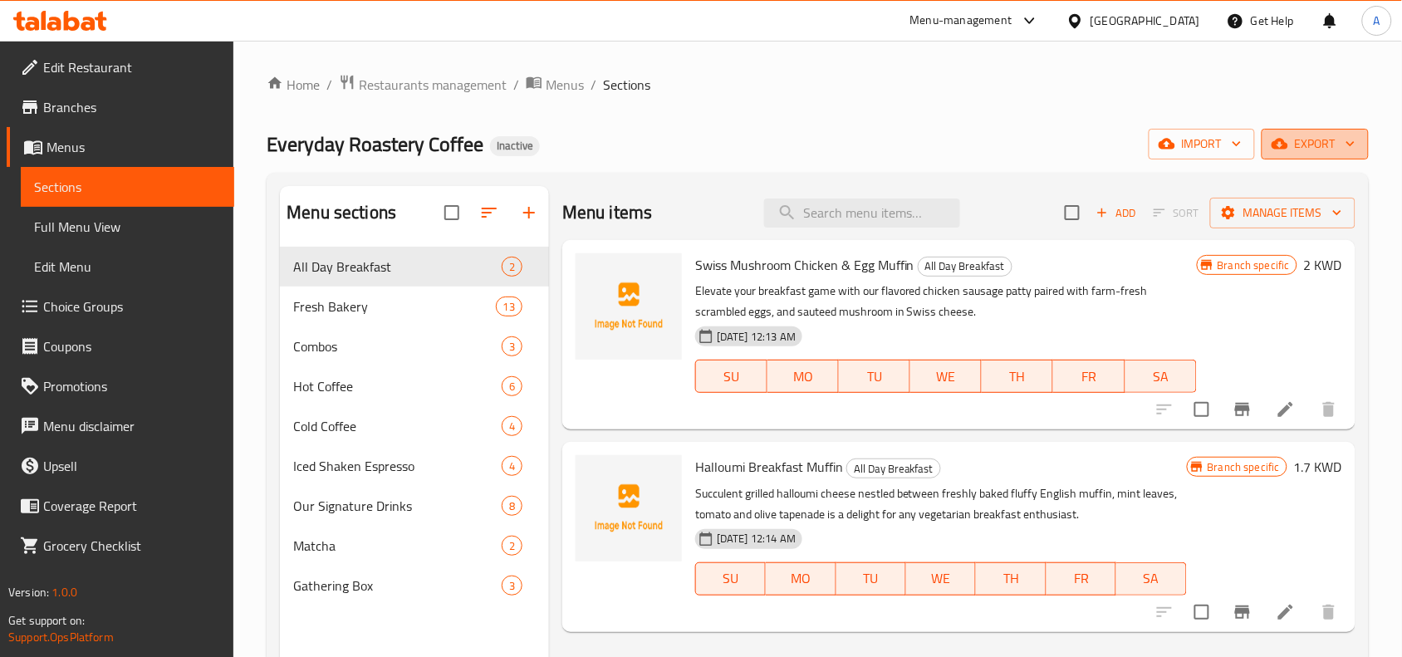
click at [1355, 130] on button "export" at bounding box center [1315, 144] width 107 height 31
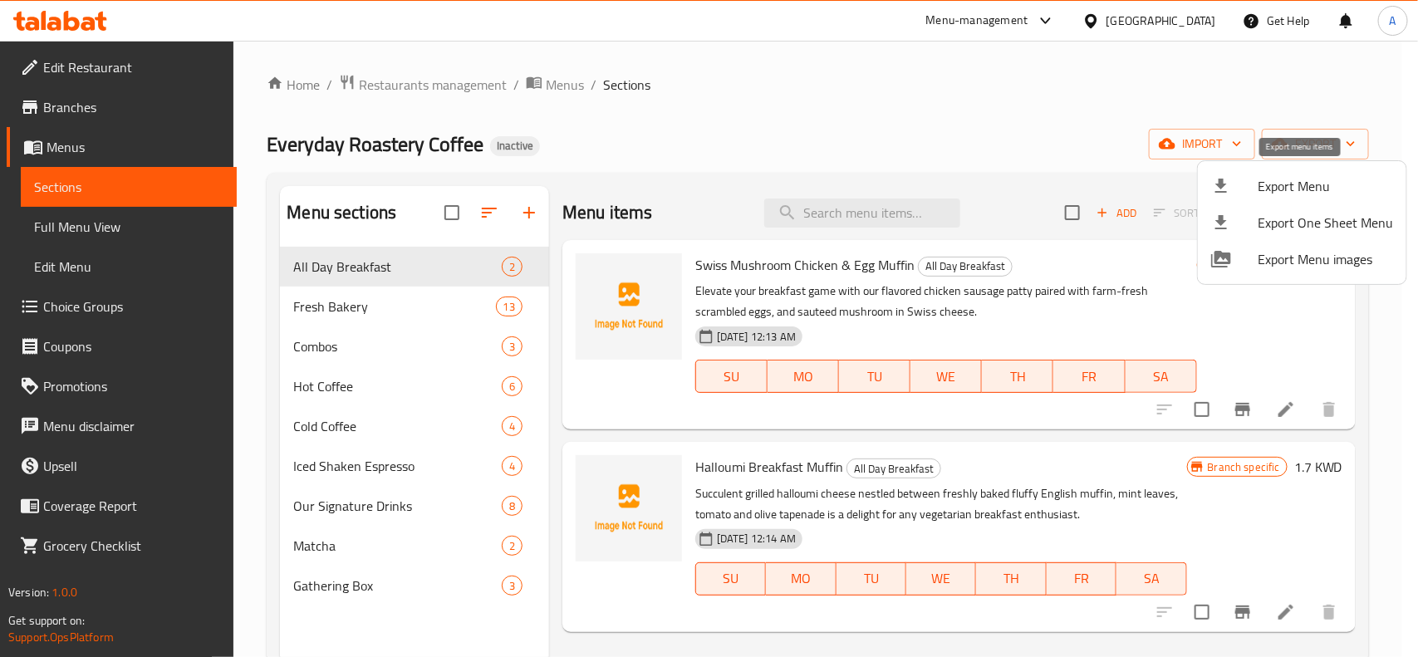
click at [1289, 195] on span "Export Menu" at bounding box center [1324, 186] width 135 height 20
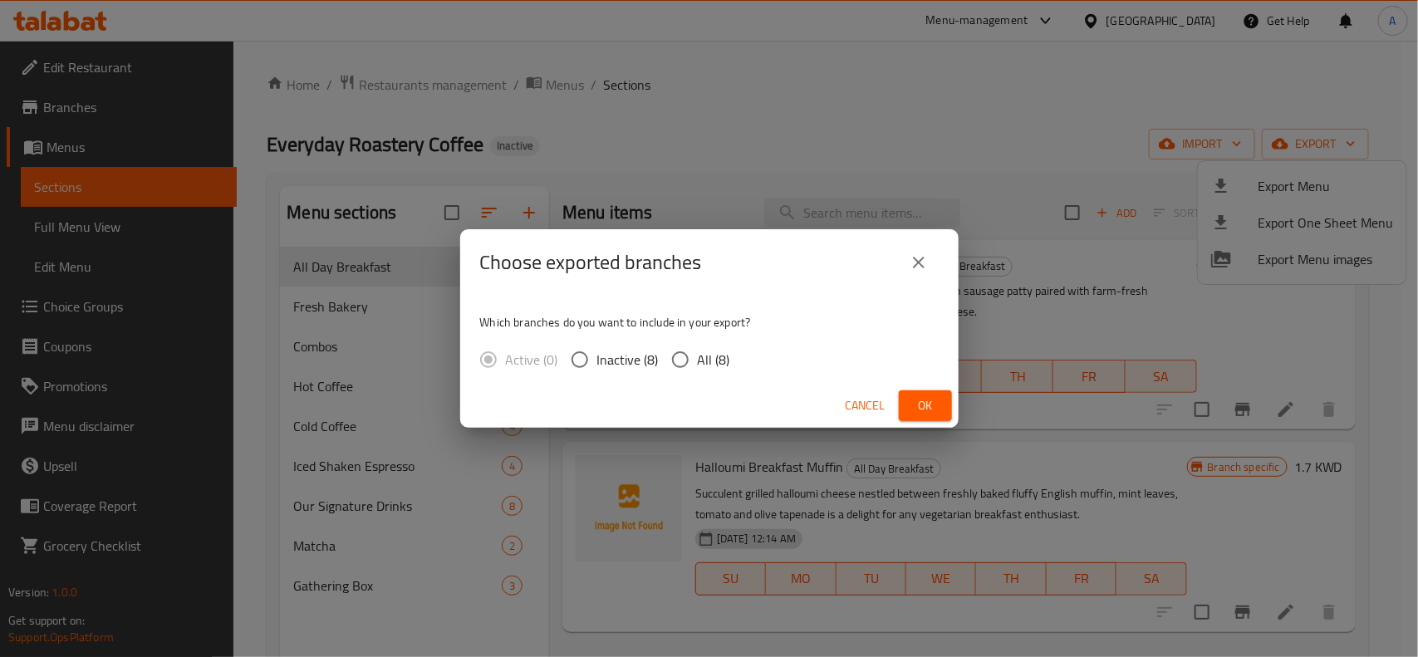
click at [675, 361] on input "All (8)" at bounding box center [680, 359] width 35 height 35
radio input "true"
click at [928, 409] on span "Ok" at bounding box center [925, 405] width 27 height 21
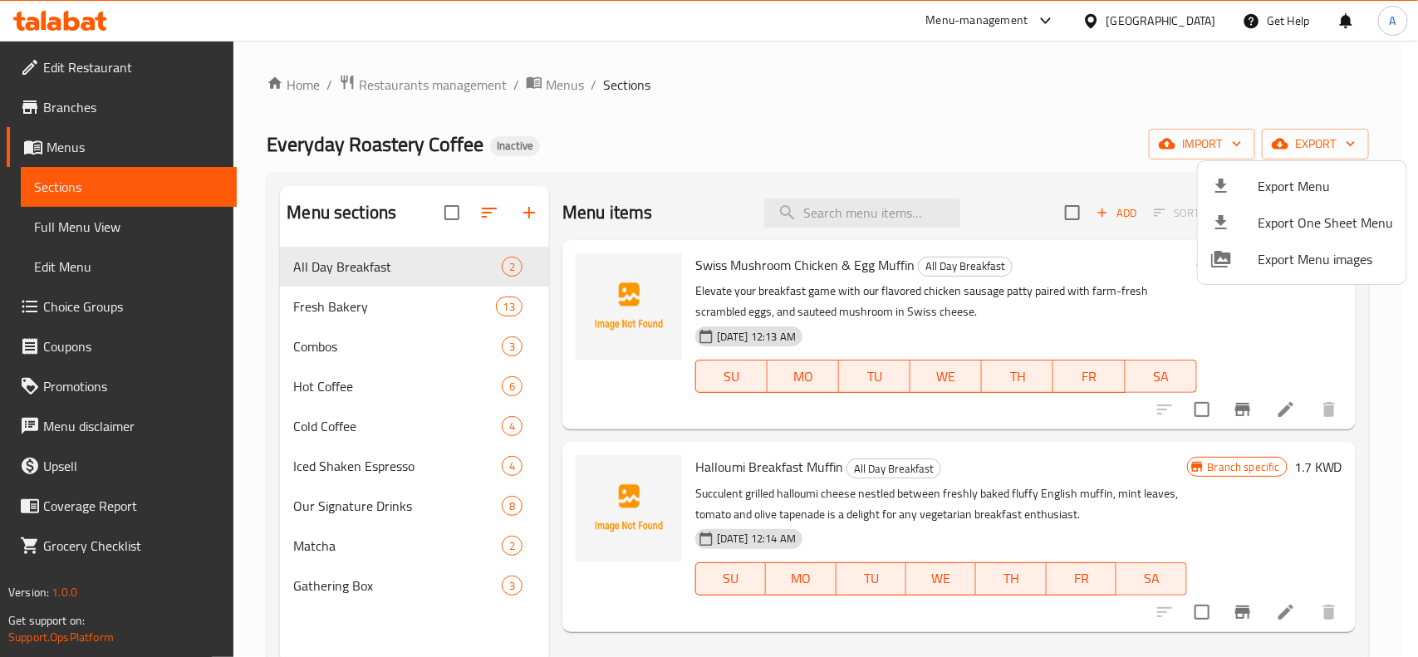
click at [795, 104] on div at bounding box center [709, 328] width 1418 height 657
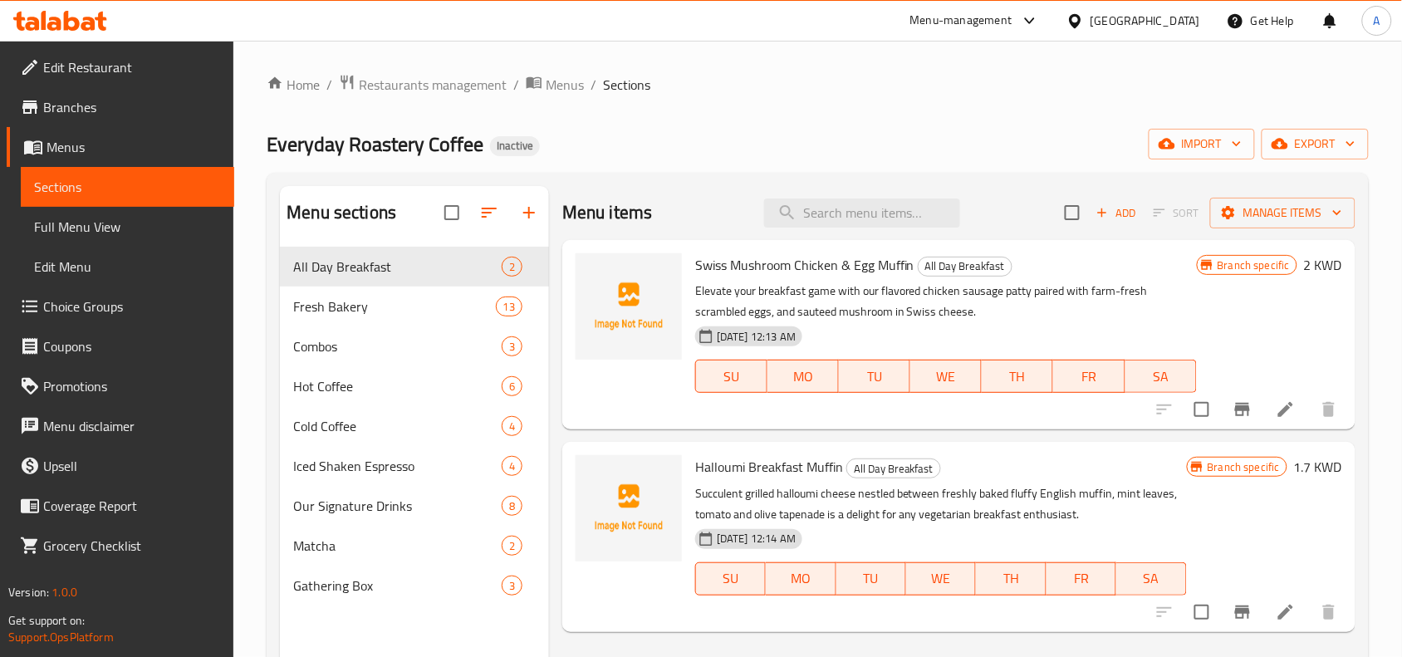
click at [783, 112] on div "Home / Restaurants management / Menus / Sections Everyday Roastery Coffee Inact…" at bounding box center [818, 465] width 1102 height 782
click at [803, 129] on div "Everyday Roastery Coffee Inactive import export" at bounding box center [818, 144] width 1102 height 31
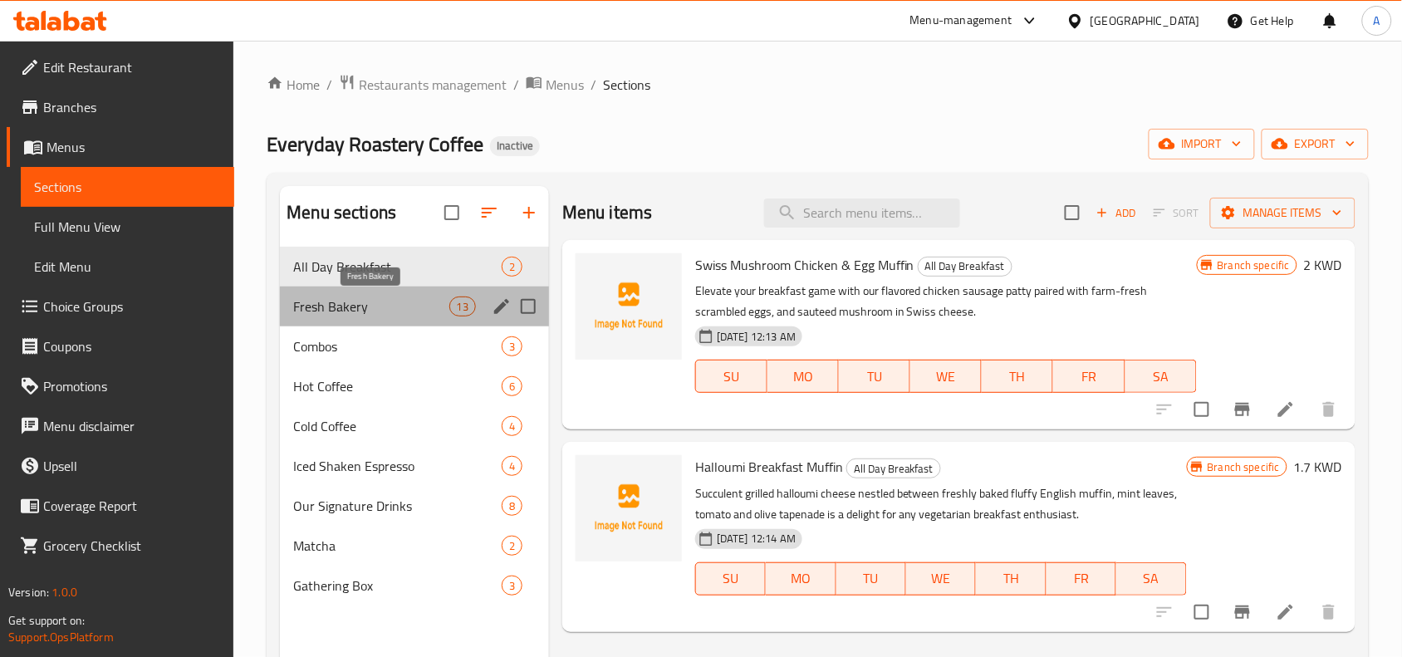
click at [338, 296] on span "Fresh Bakery" at bounding box center [370, 306] width 155 height 20
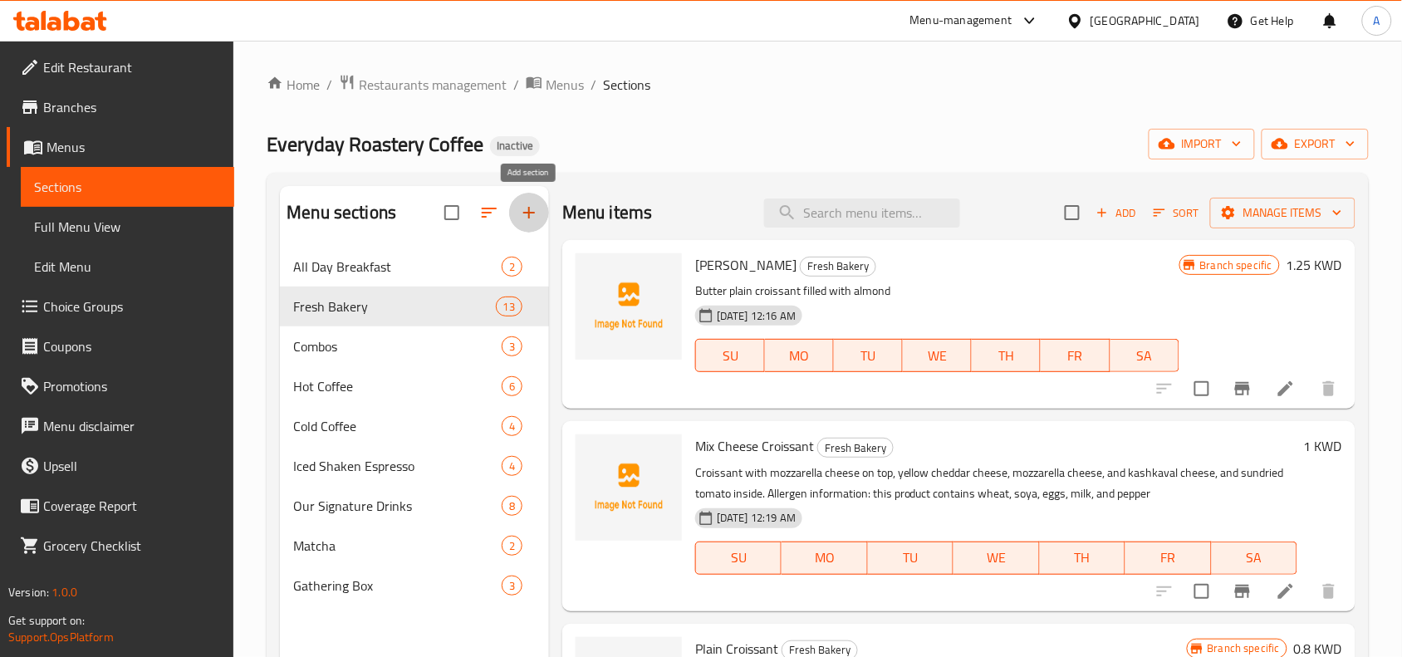
click at [529, 217] on icon "button" at bounding box center [529, 213] width 12 height 12
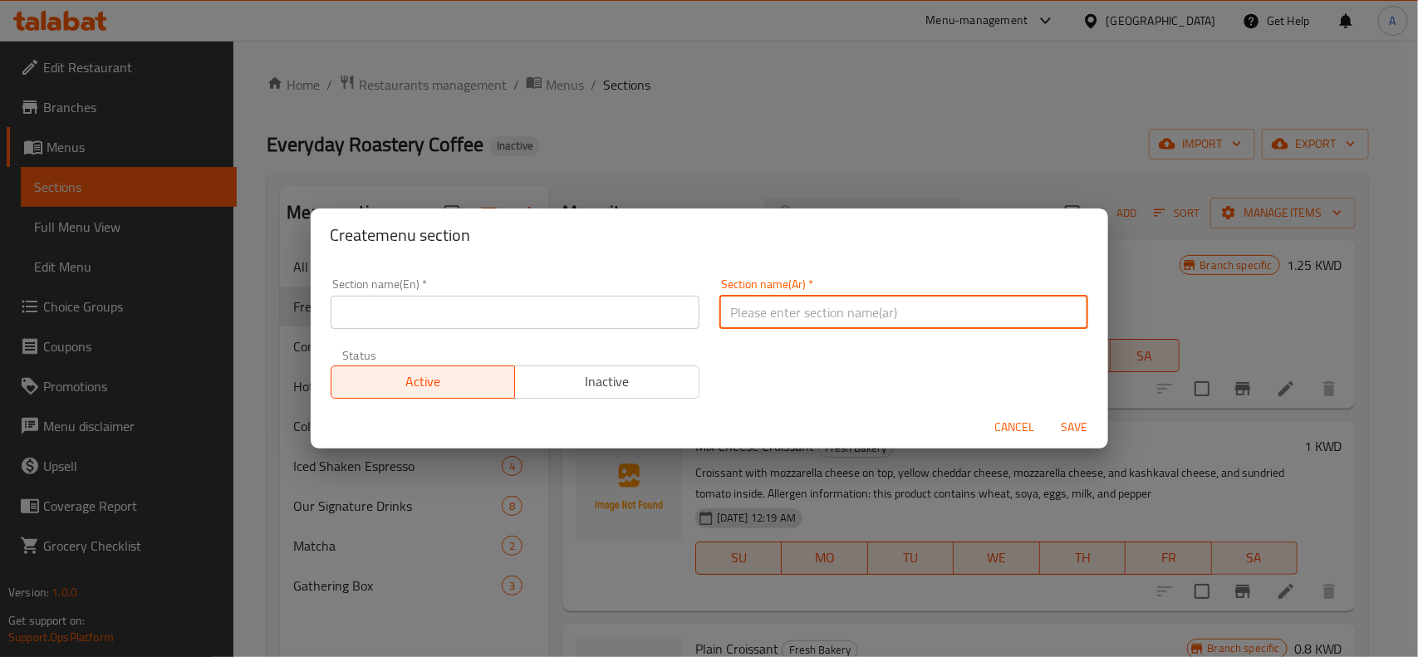
click at [806, 304] on input "text" at bounding box center [903, 312] width 369 height 33
paste input "أساسيات القهوة"
type input "أساسيات القهوة"
click at [571, 324] on input "text" at bounding box center [515, 312] width 369 height 33
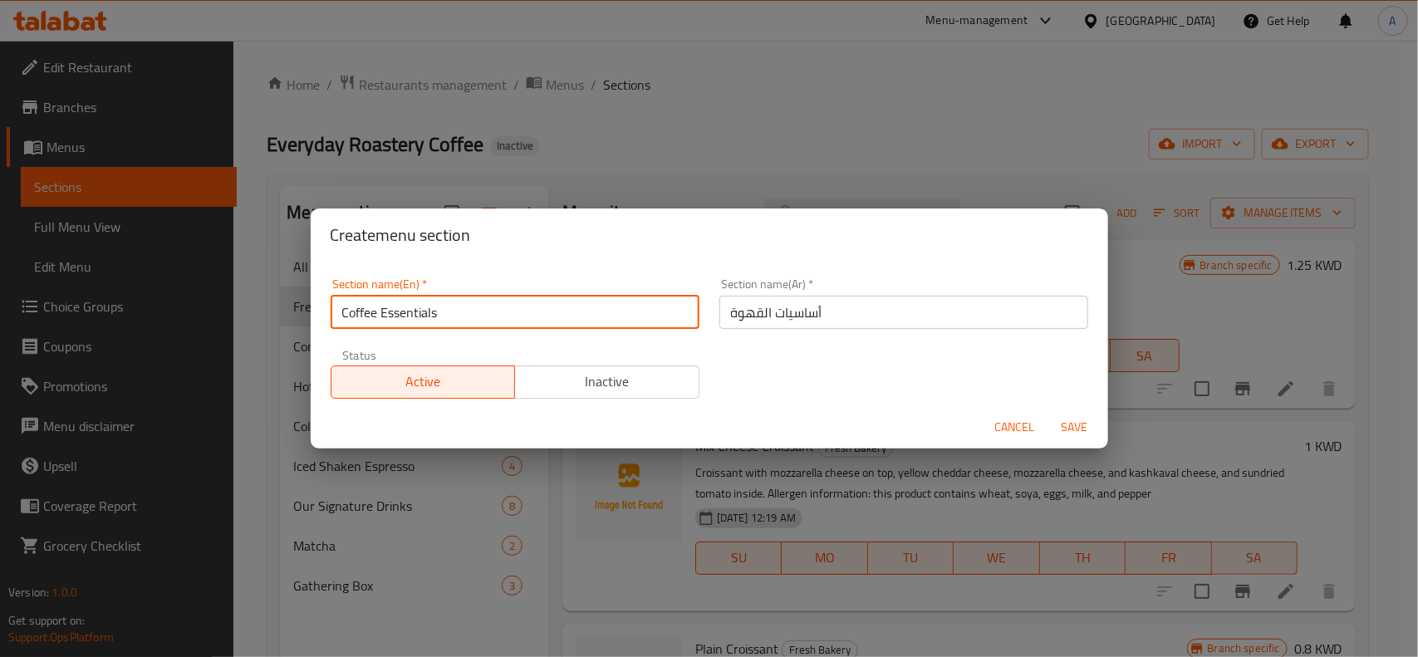
type input "Coffee Essentials"
click at [1066, 424] on span "Save" at bounding box center [1075, 427] width 40 height 21
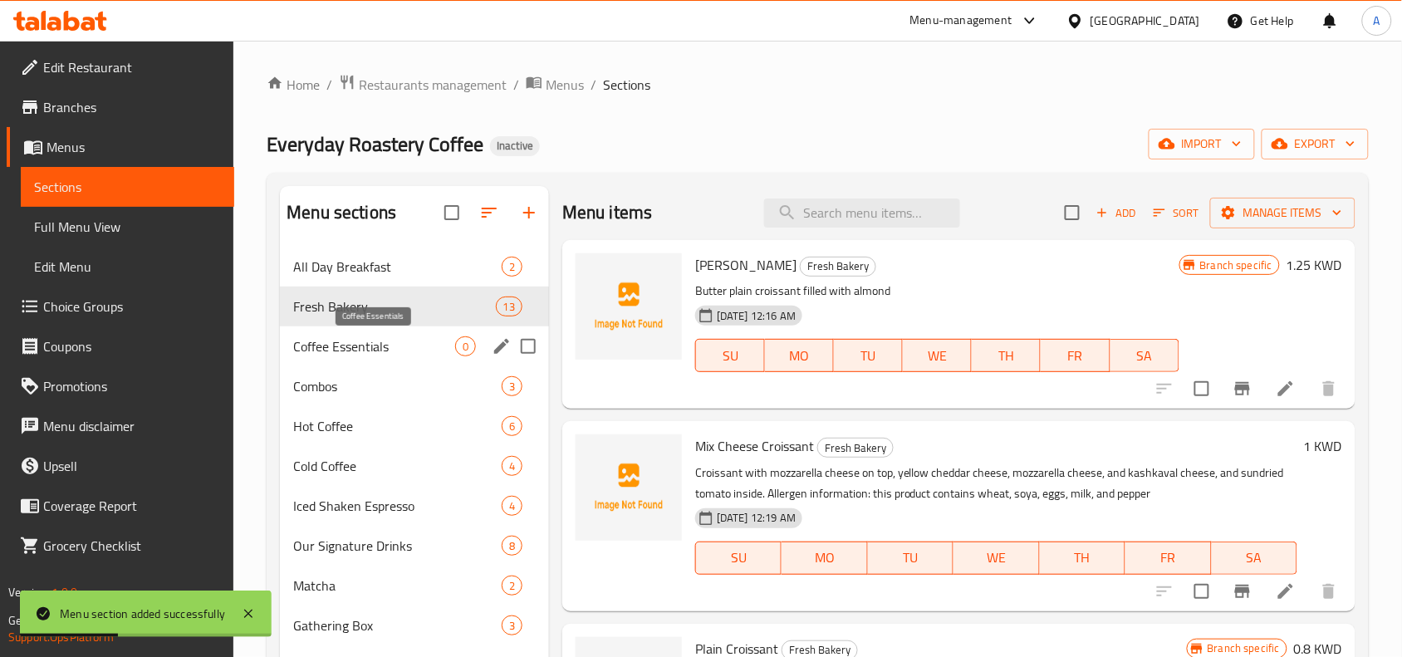
click at [346, 339] on span "Coffee Essentials" at bounding box center [374, 346] width 162 height 20
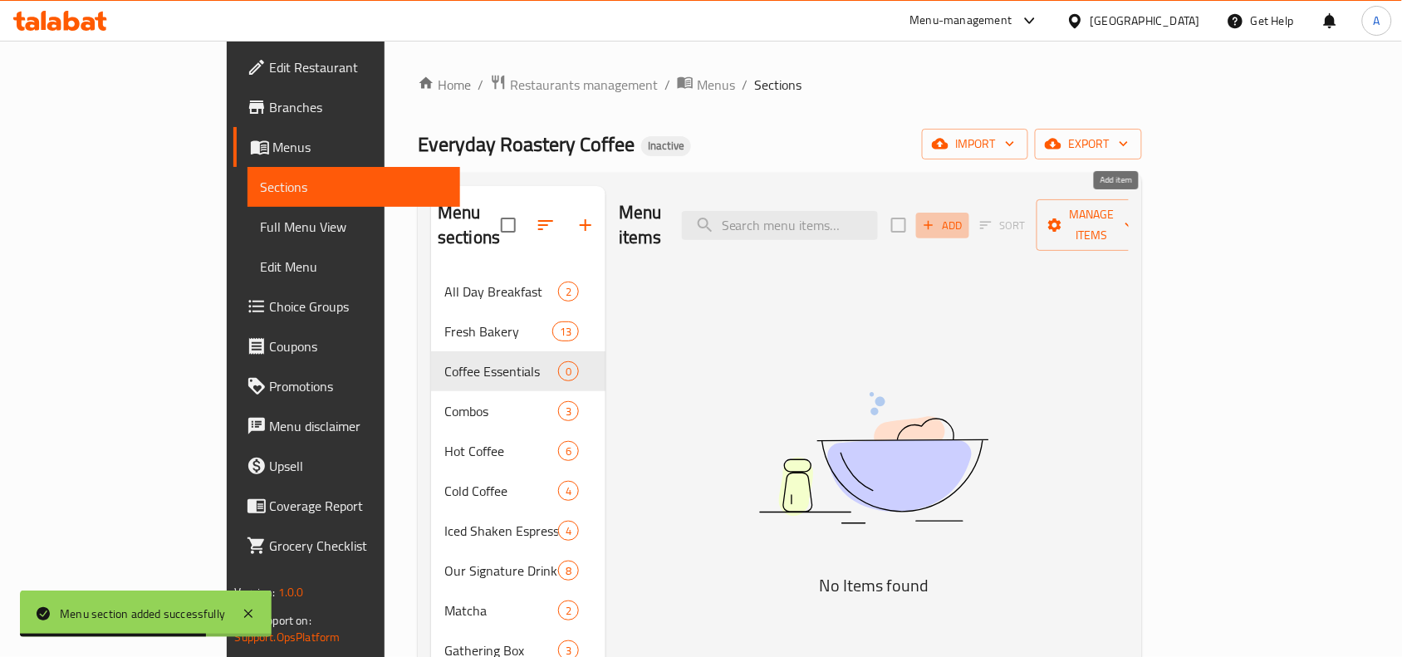
click at [965, 217] on span "Add" at bounding box center [942, 225] width 45 height 19
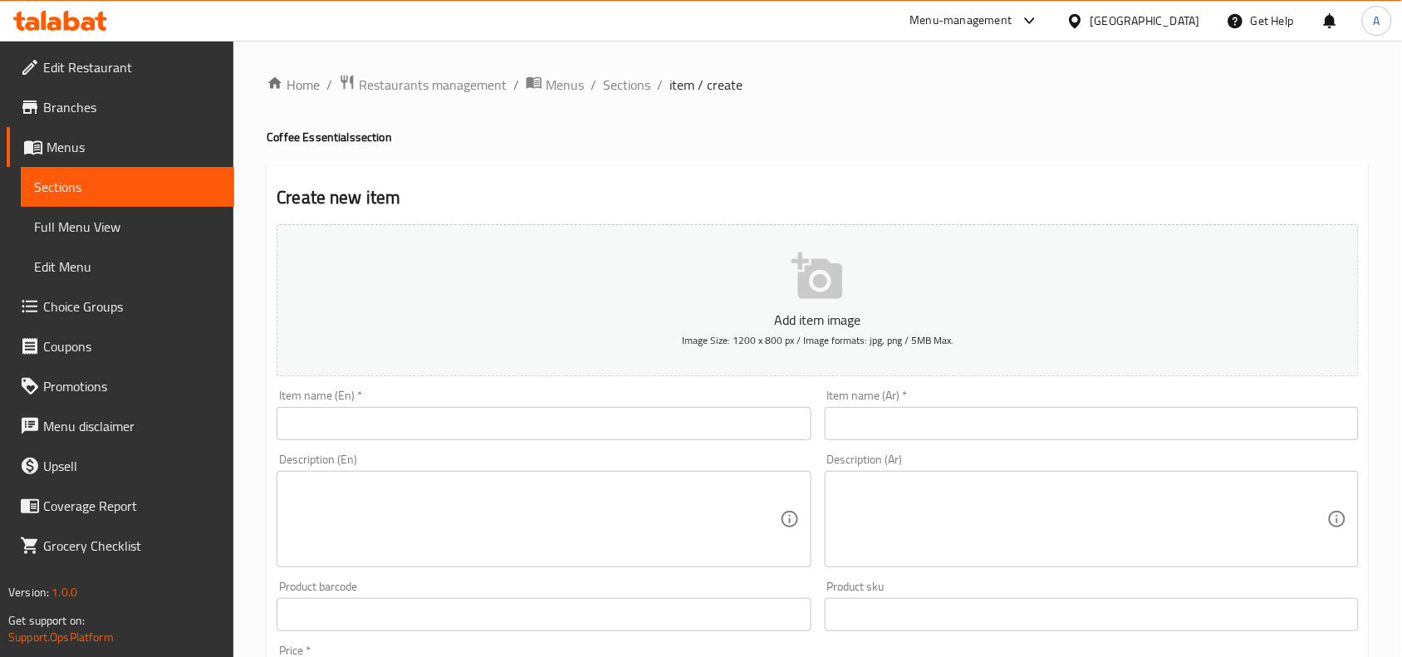
click at [901, 429] on input "text" at bounding box center [1092, 423] width 534 height 33
paste input "أمريكانو"
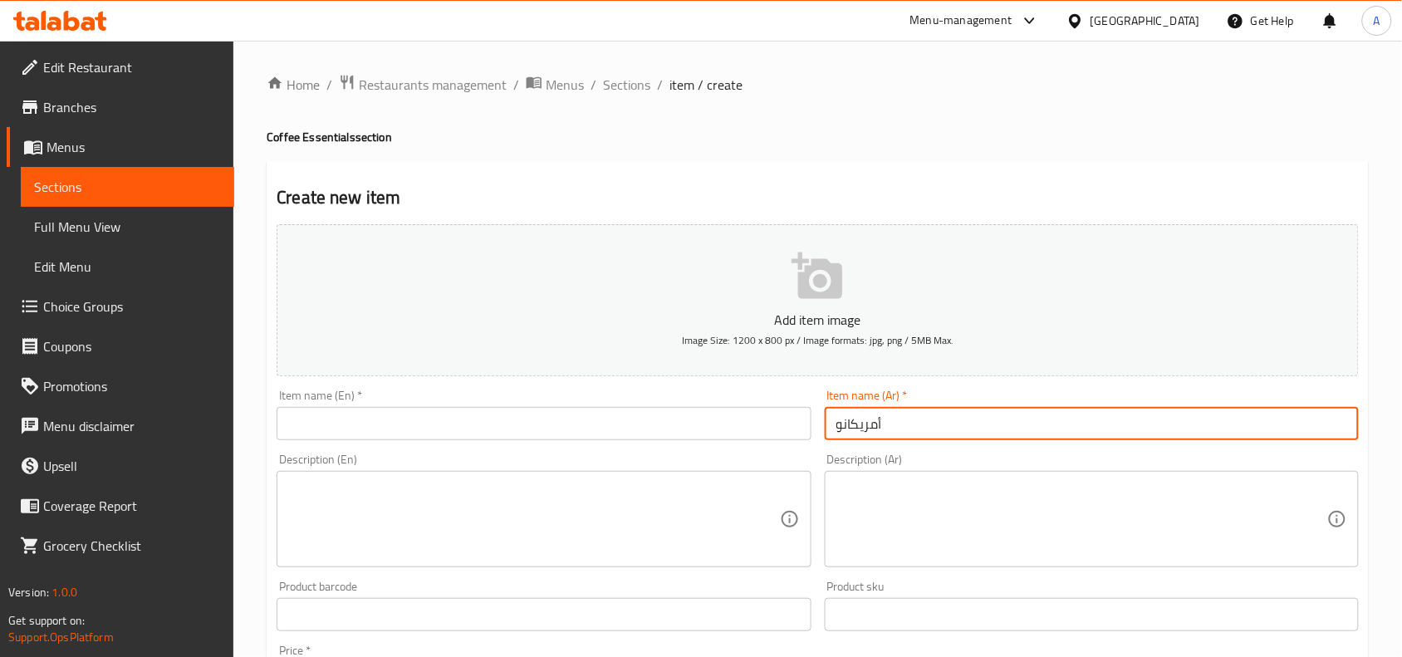
type input "أمريكانو"
click at [720, 453] on div "Description (En) Description (En)" at bounding box center [544, 510] width 534 height 114
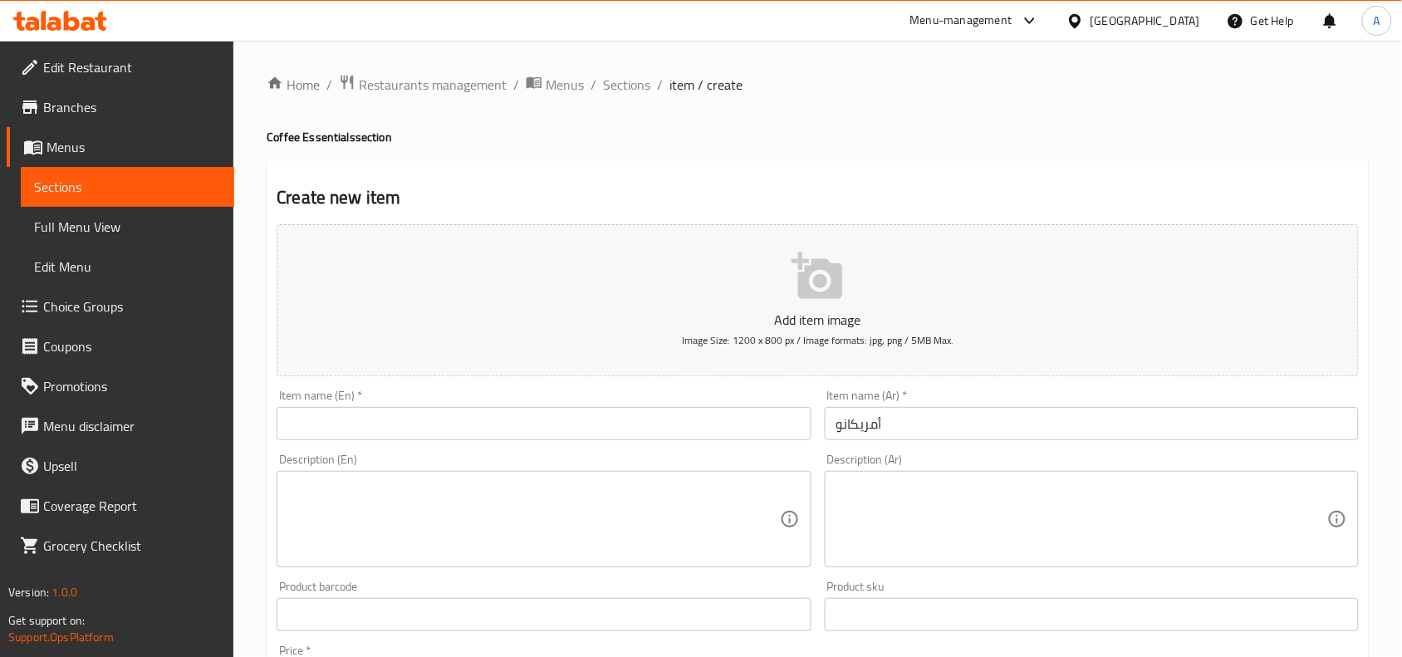
click at [686, 429] on input "text" at bounding box center [544, 423] width 534 height 33
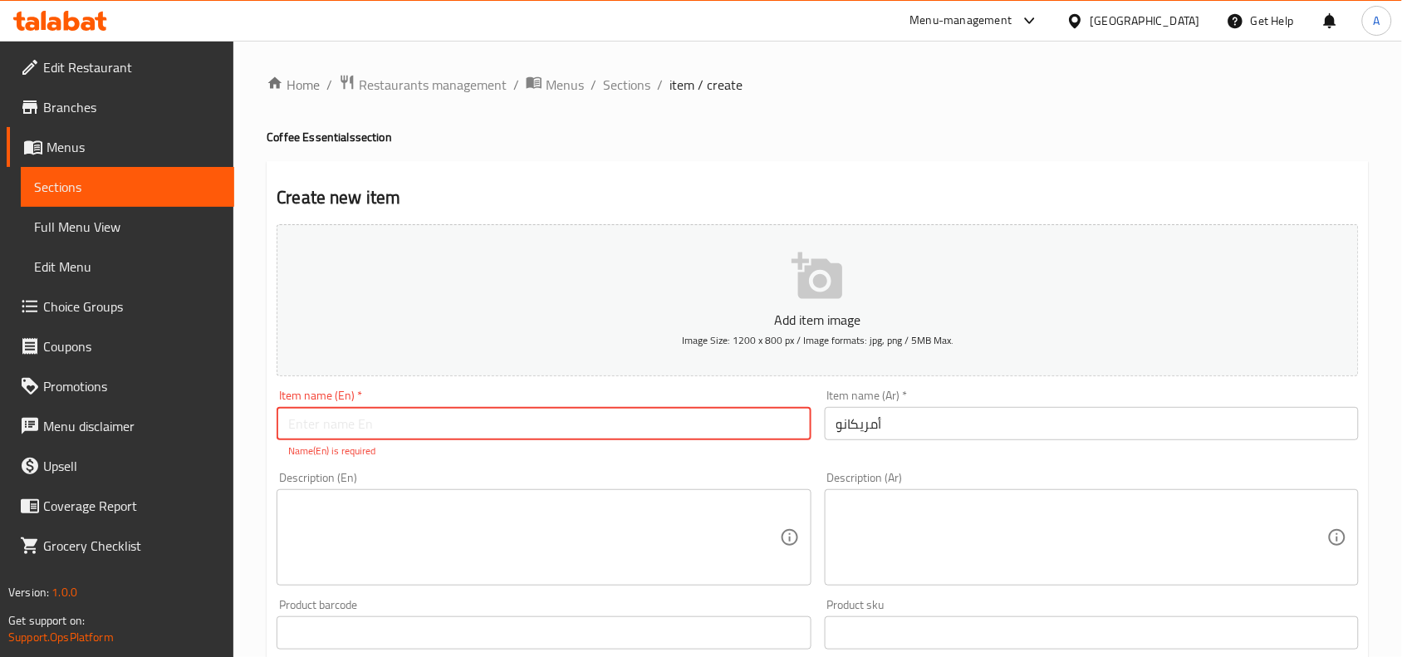
paste input "Americano"
type input "Americano"
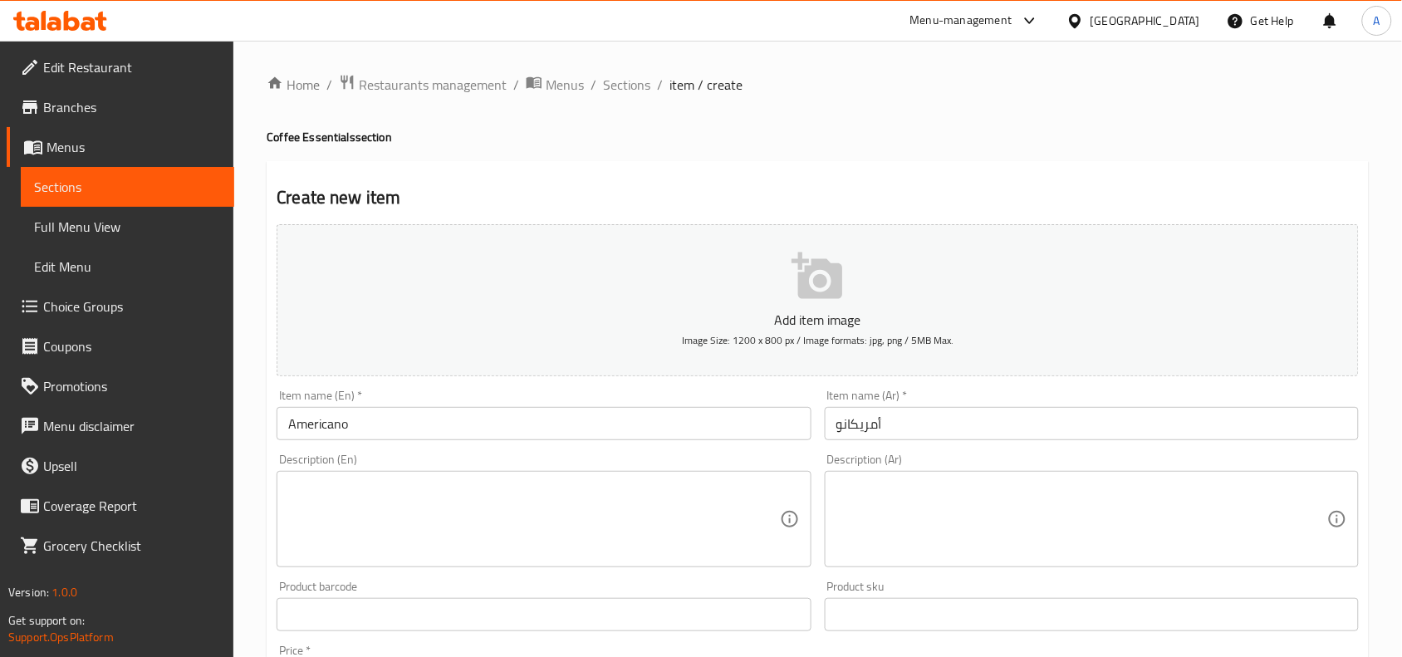
click at [575, 159] on div "Home / Restaurants management / Menus / Sections / item / create Coffee Essenti…" at bounding box center [818, 600] width 1102 height 1053
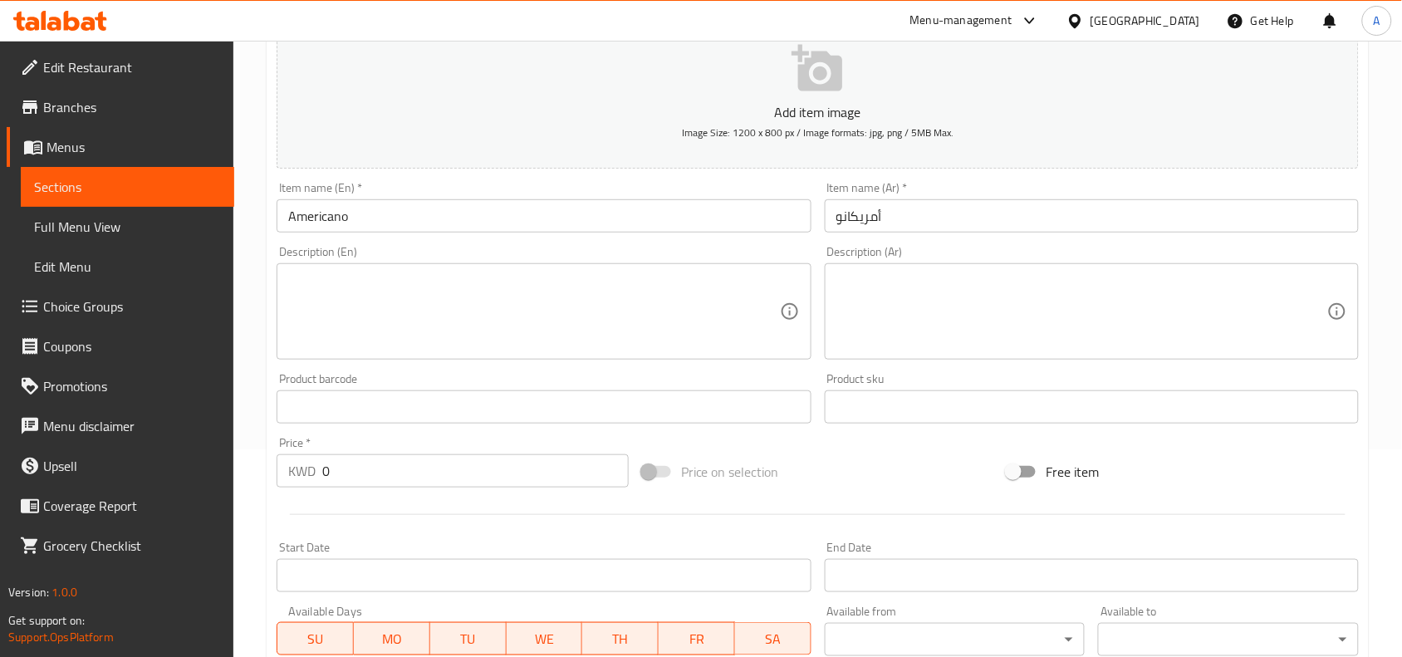
click at [478, 307] on textarea at bounding box center [533, 311] width 491 height 79
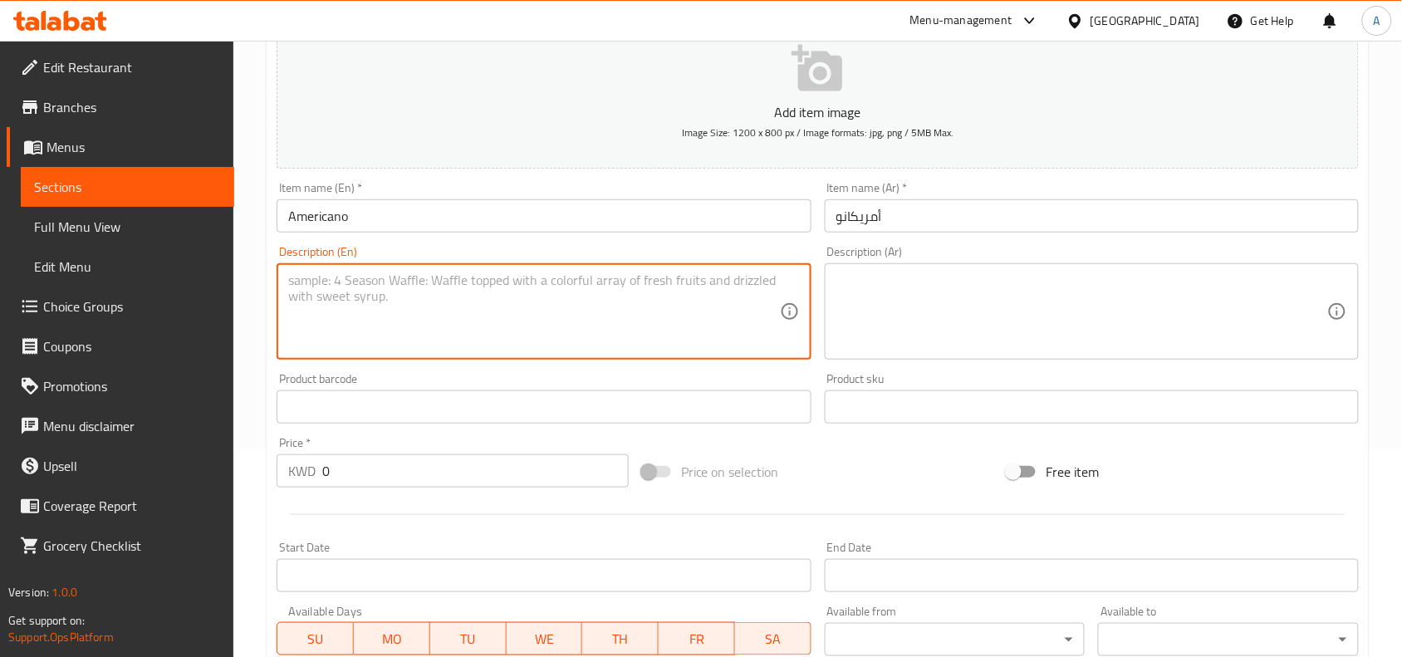
paste textarea "Made with a double shot of our premium espresso and hot water, it is a simple y…"
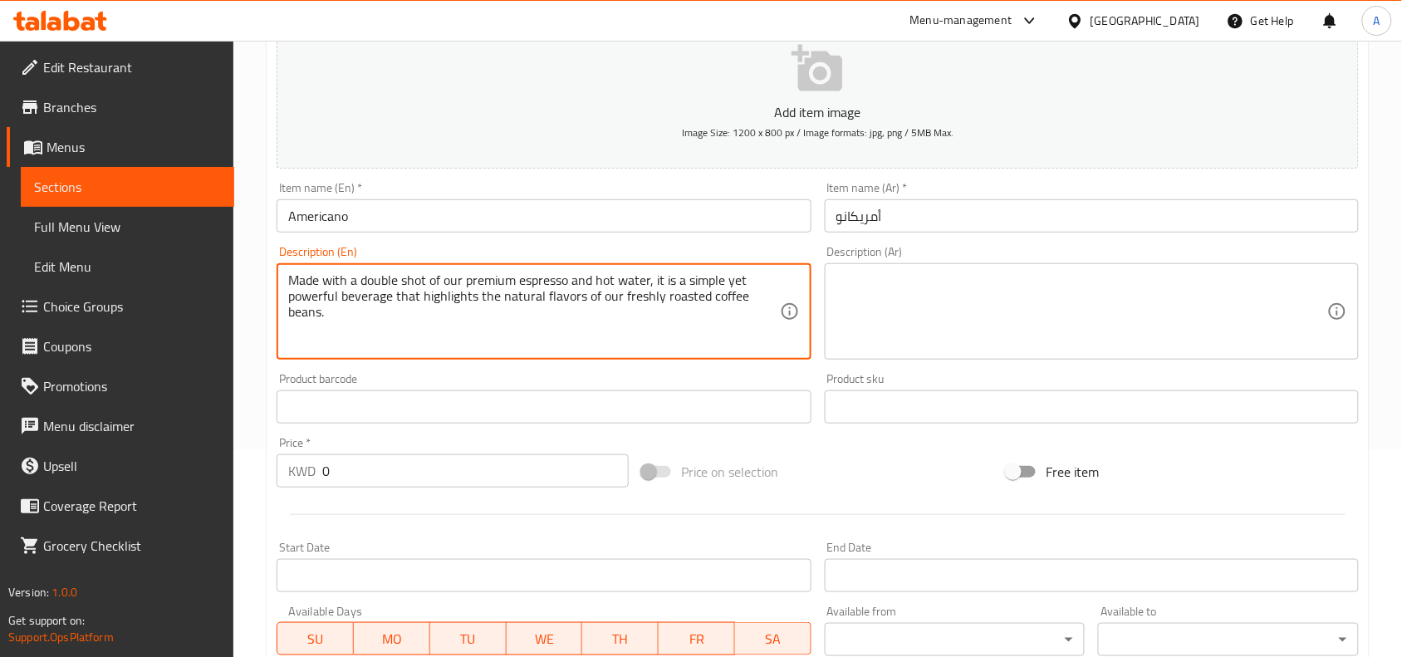
type textarea "Made with a double shot of our premium espresso and hot water, it is a simple y…"
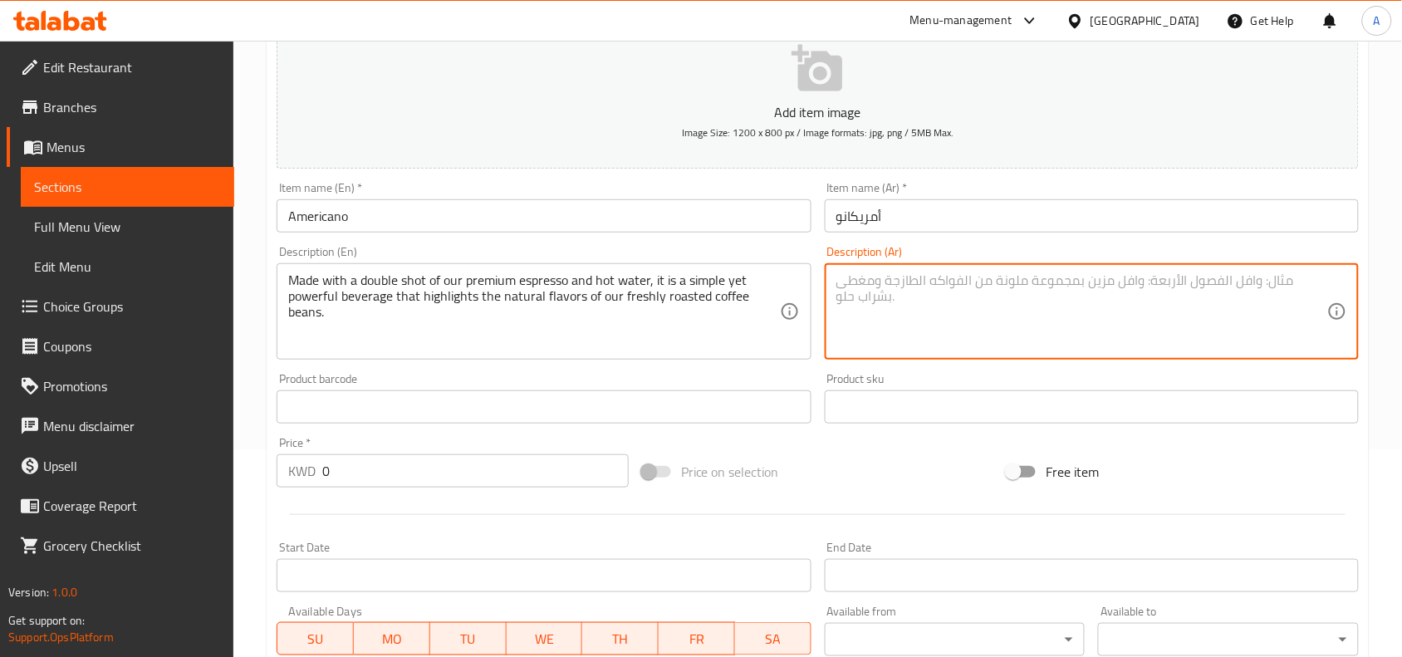
click at [943, 282] on textarea at bounding box center [1081, 311] width 491 height 79
paste textarea "مصنوع من جرعة مزدوجة من الإسبريسو الفاخر والماء الساخن ، إنه مشروب بسيط ولكنه ق…"
type textarea "مصنوع من جرعة مزدوجة من الإسبريسو الفاخر والماء الساخن ، إنه مشروب بسيط ولكنه ق…"
click at [833, 497] on div at bounding box center [817, 514] width 1095 height 41
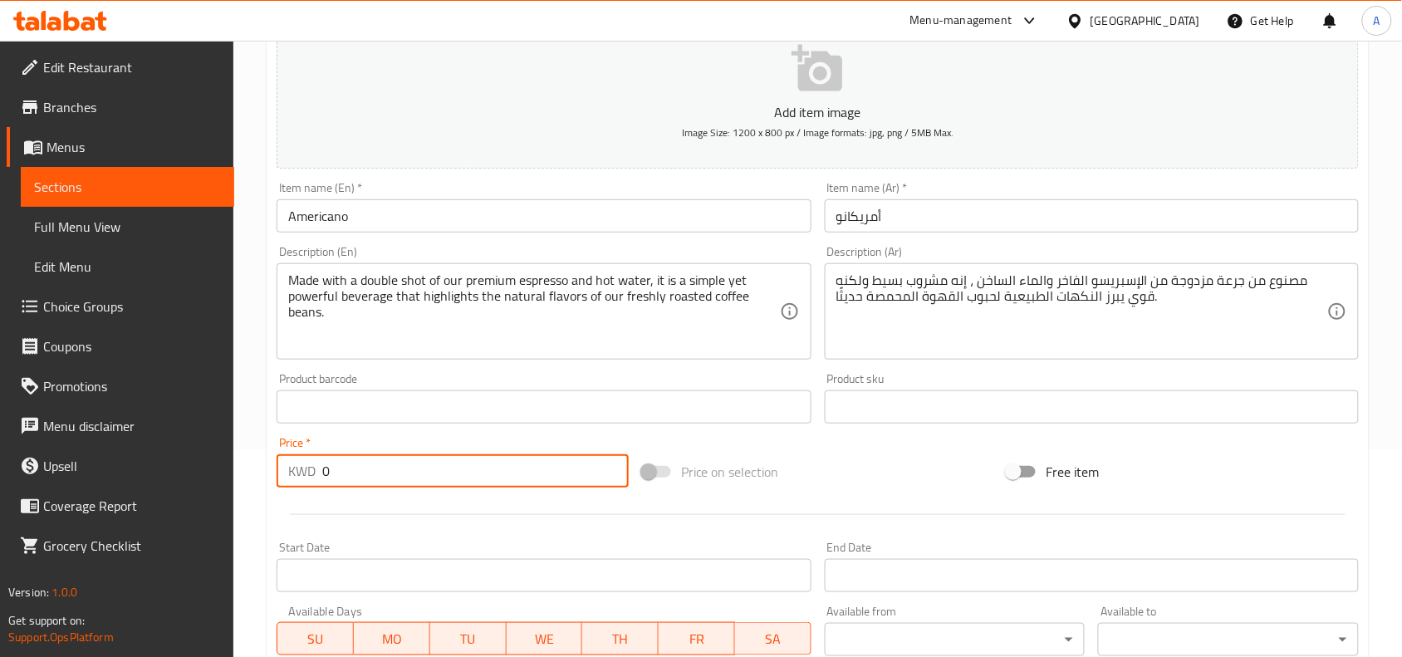
click at [390, 470] on input "0" at bounding box center [475, 470] width 306 height 33
type input "1.1"
click at [630, 517] on div at bounding box center [817, 514] width 1095 height 41
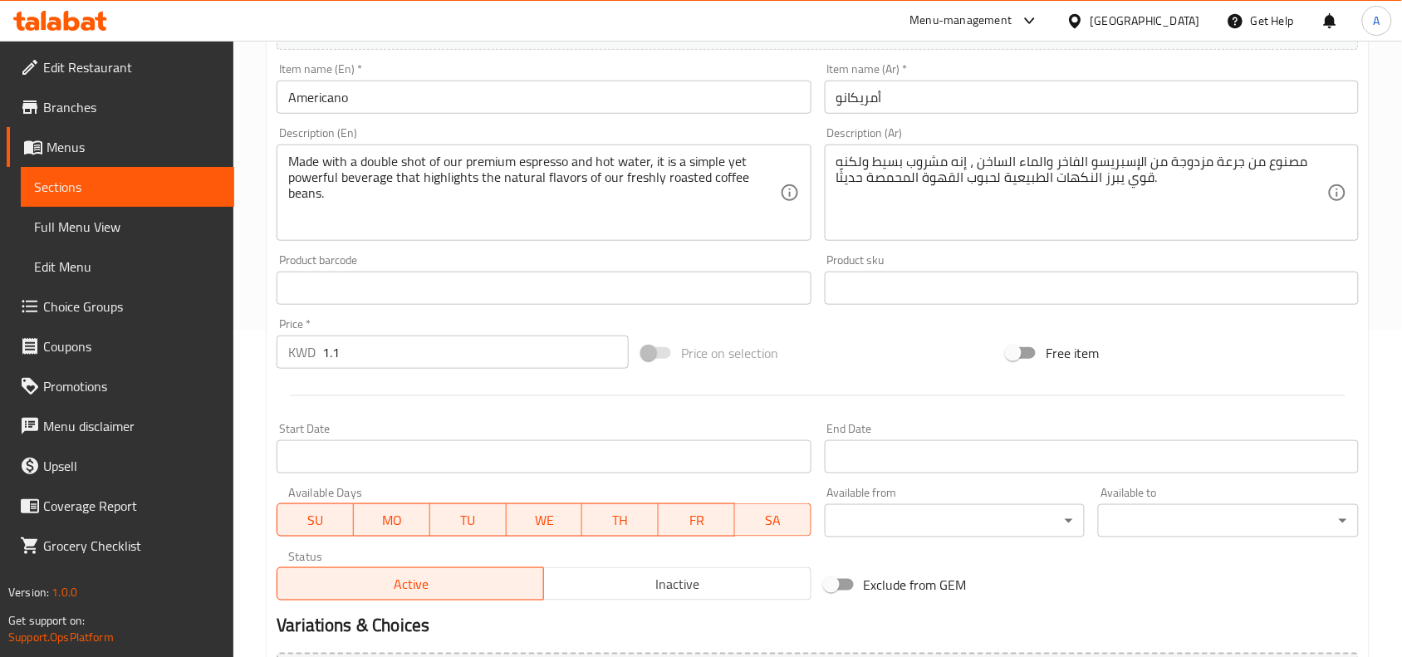
scroll to position [500, 0]
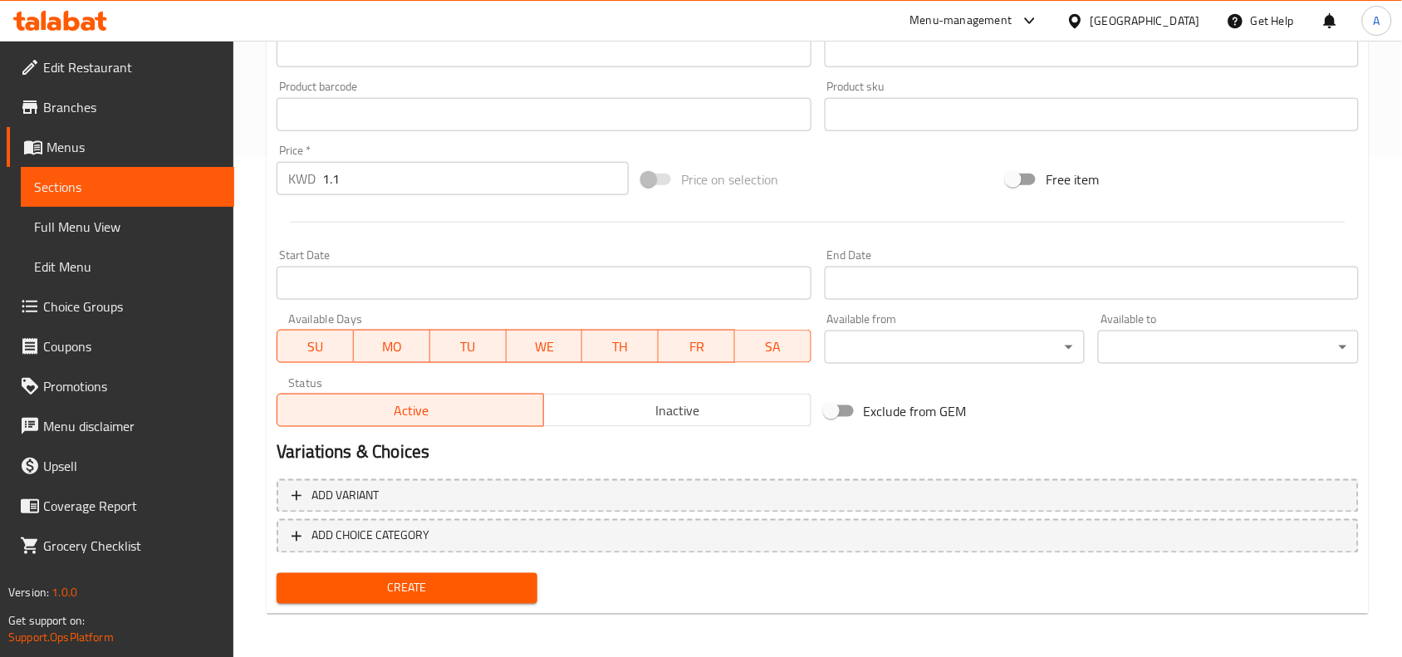
click at [450, 585] on span "Create" at bounding box center [407, 588] width 234 height 21
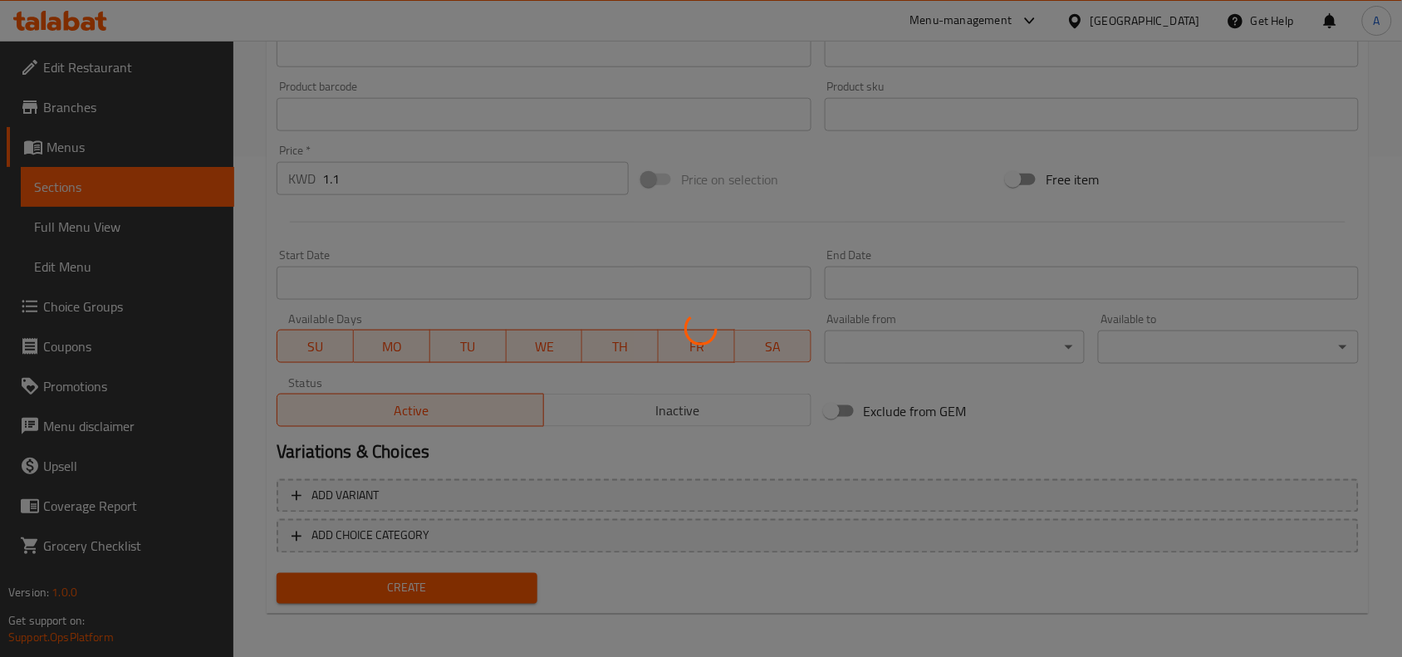
type input "0"
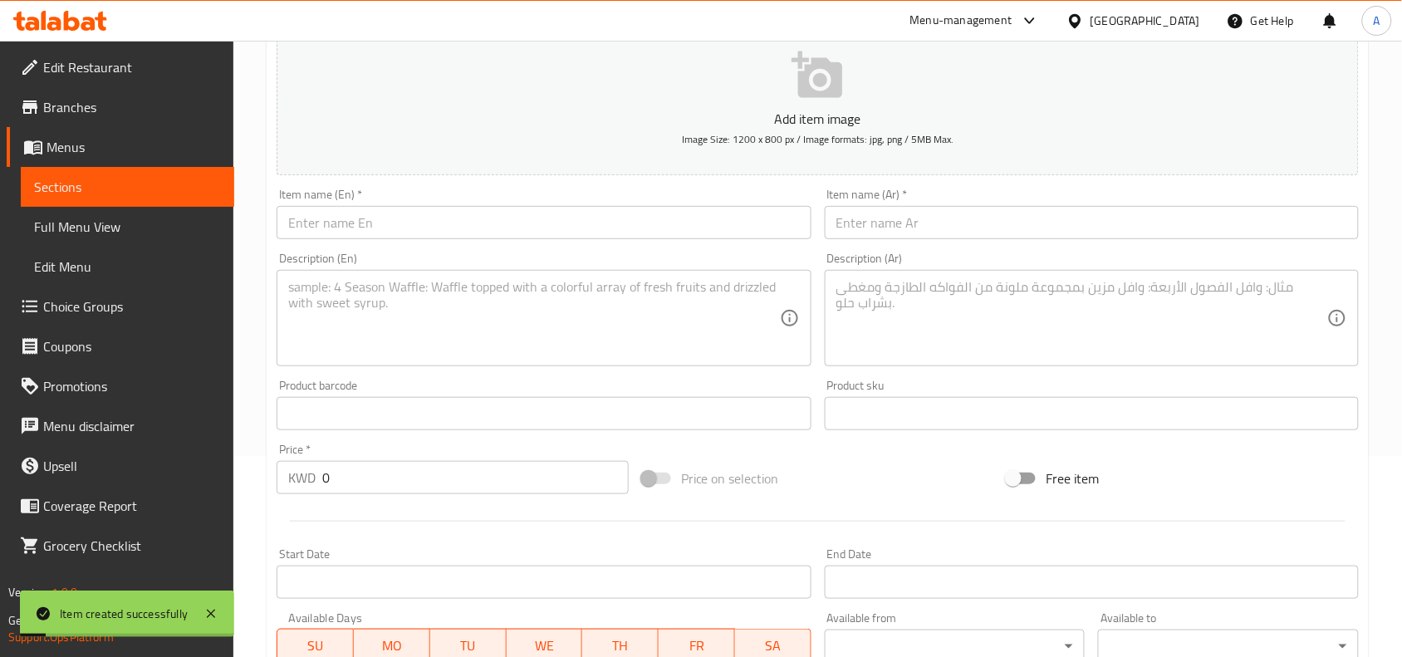
scroll to position [0, 0]
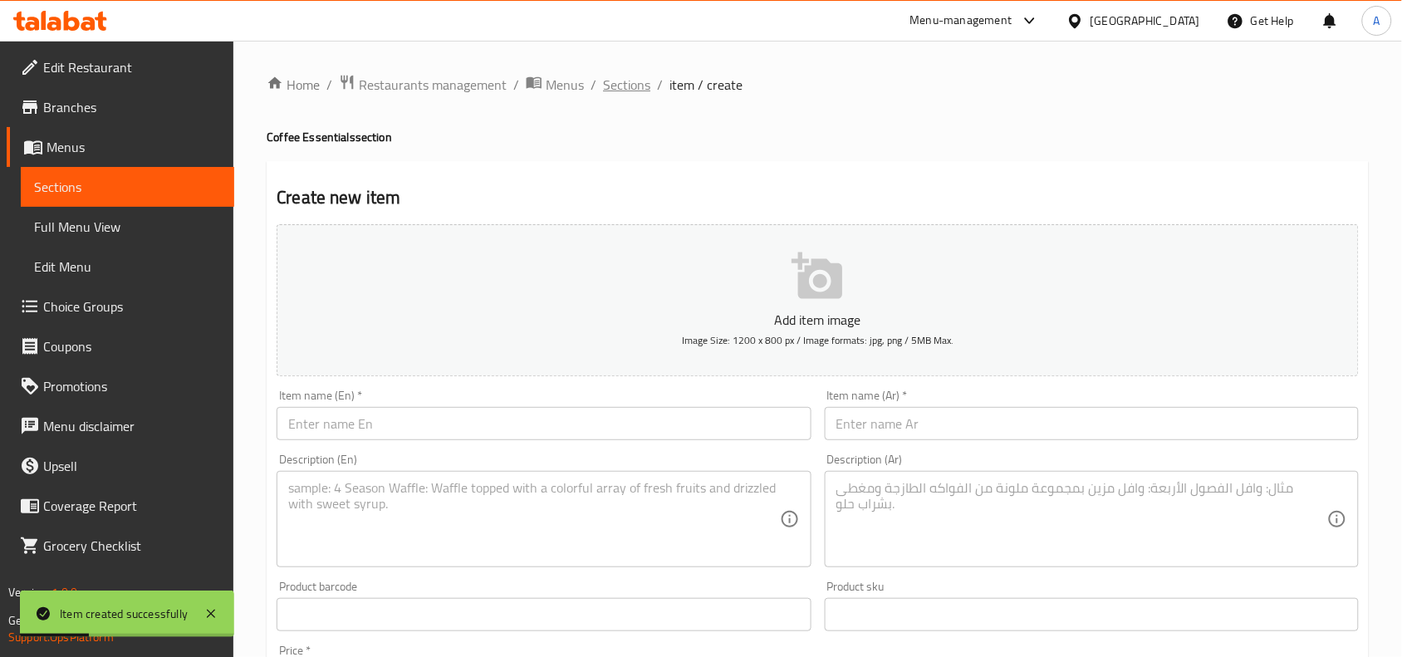
click at [616, 83] on span "Sections" at bounding box center [626, 85] width 47 height 20
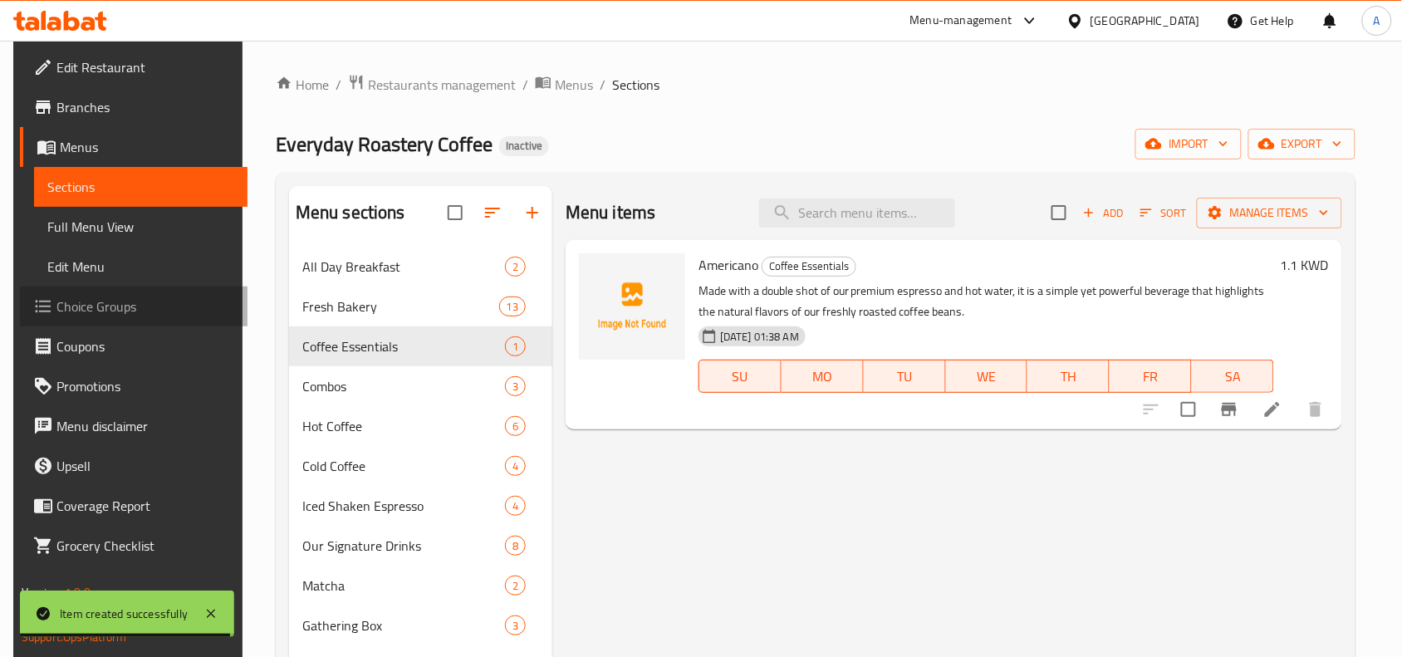
click at [115, 318] on link "Choice Groups" at bounding box center [134, 307] width 228 height 40
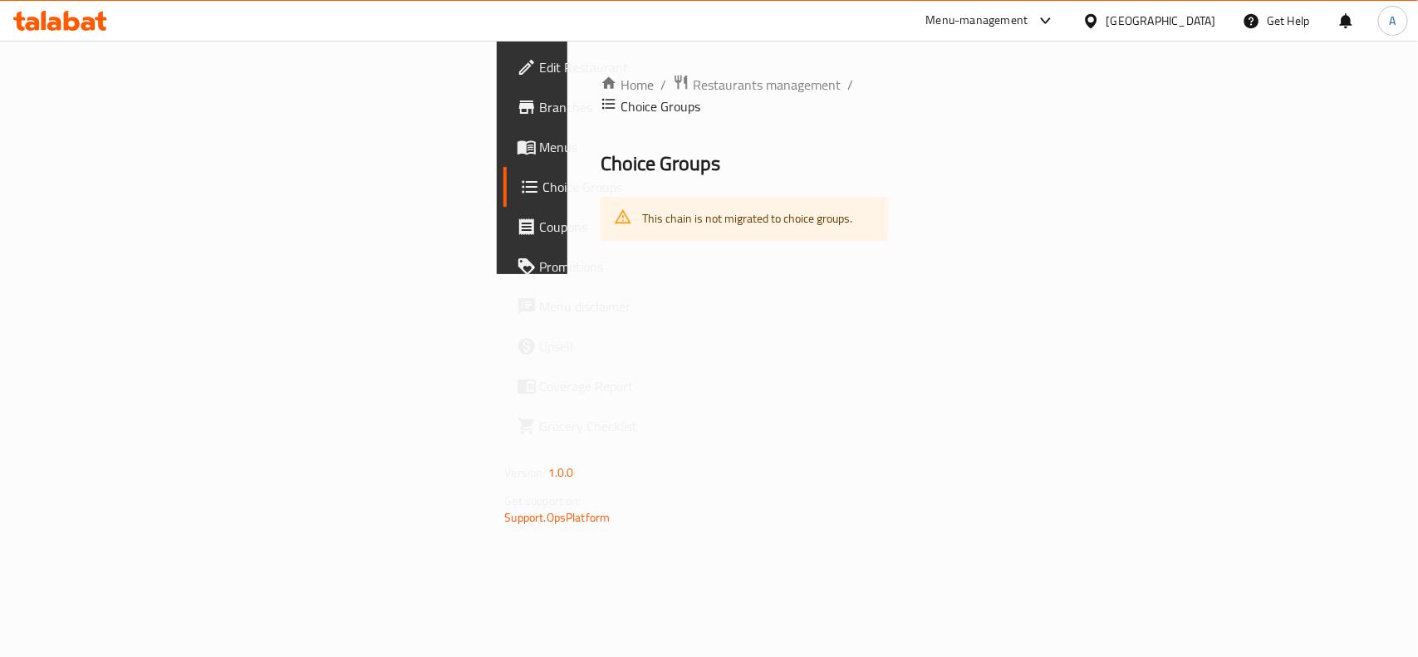
click at [540, 149] on span "Menus" at bounding box center [630, 147] width 180 height 20
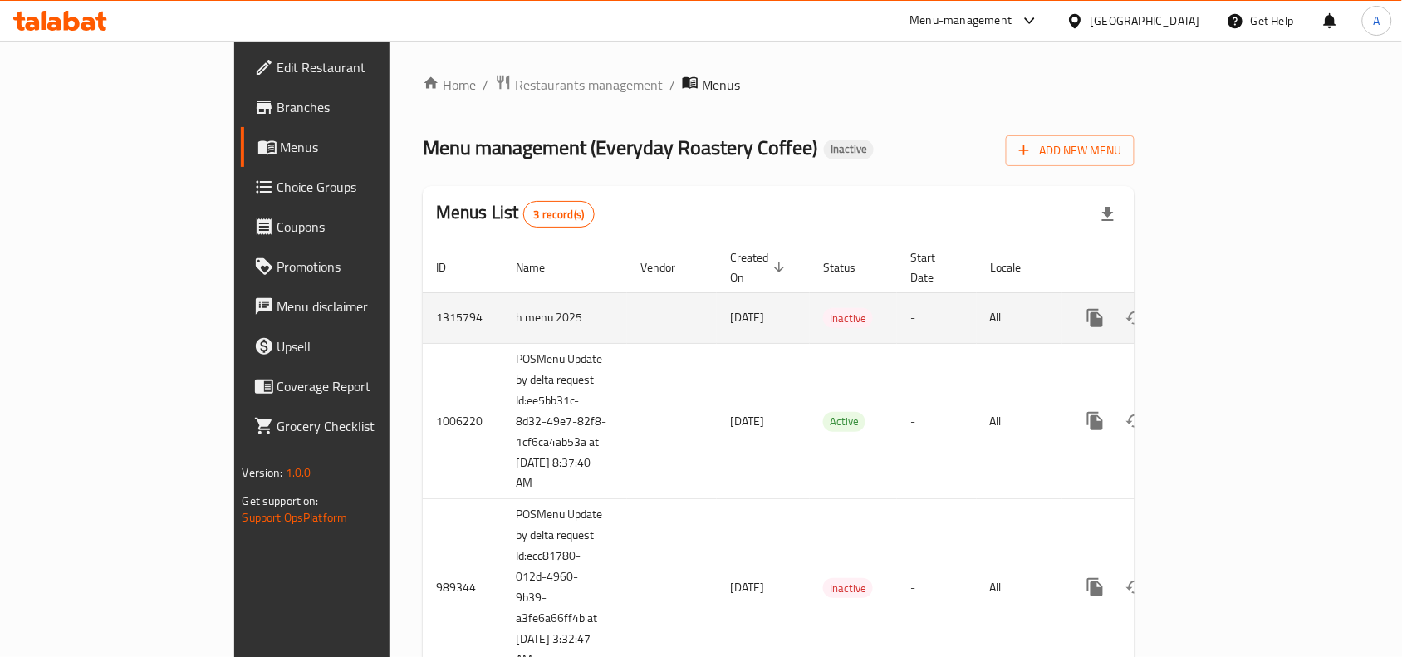
click at [1248, 301] on td "enhanced table" at bounding box center [1155, 317] width 186 height 51
click at [1222, 311] on icon "enhanced table" at bounding box center [1215, 318] width 15 height 15
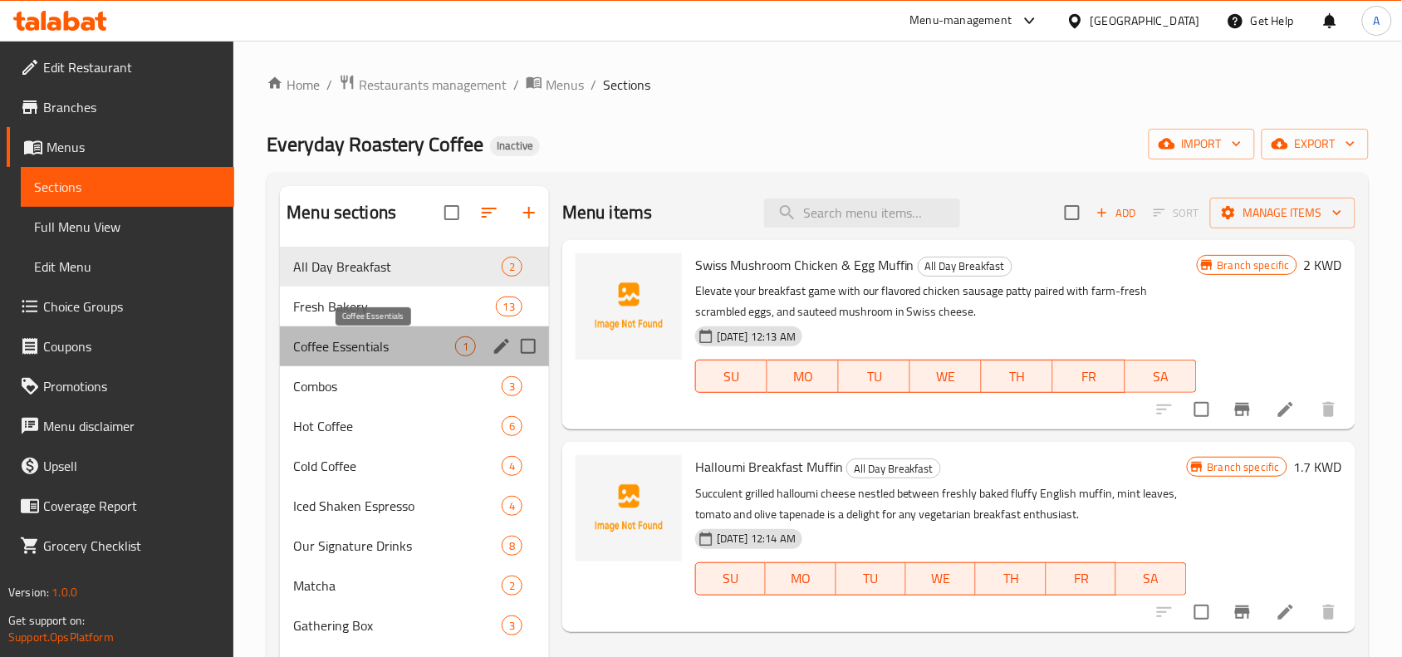
click at [301, 349] on span "Coffee Essentials" at bounding box center [374, 346] width 162 height 20
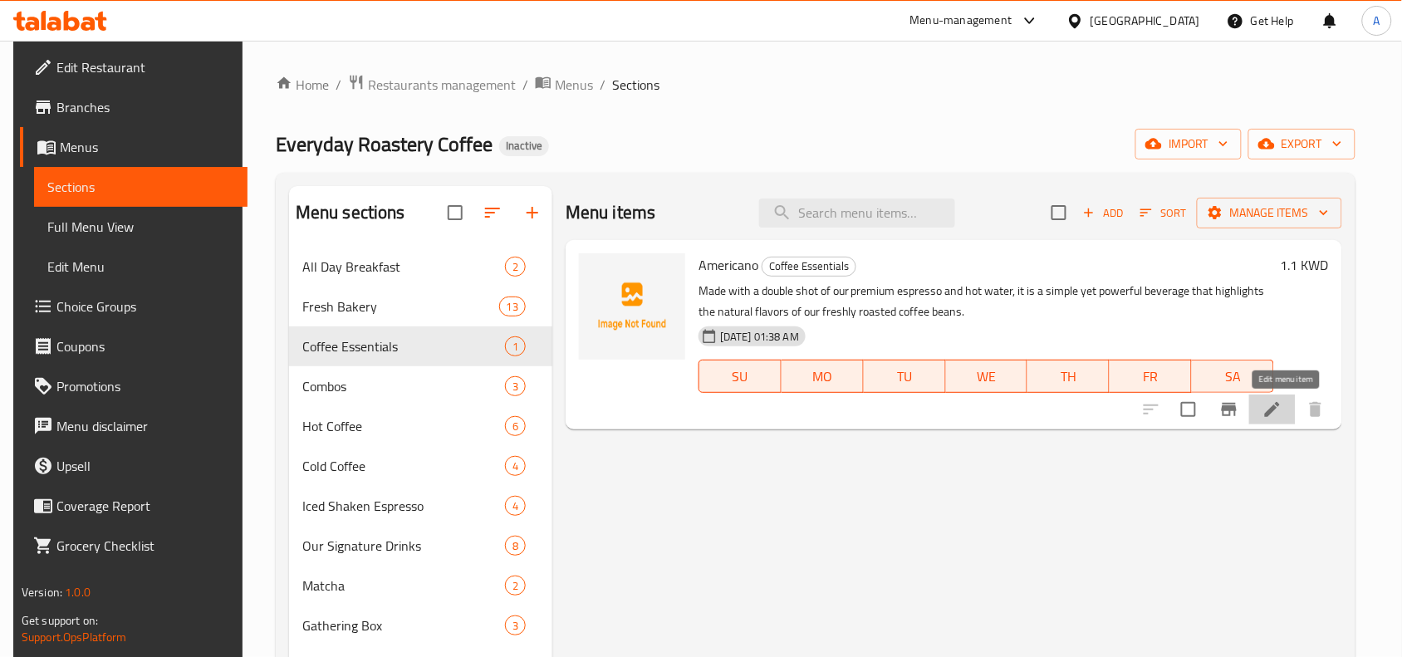
click at [1282, 414] on icon at bounding box center [1272, 409] width 20 height 20
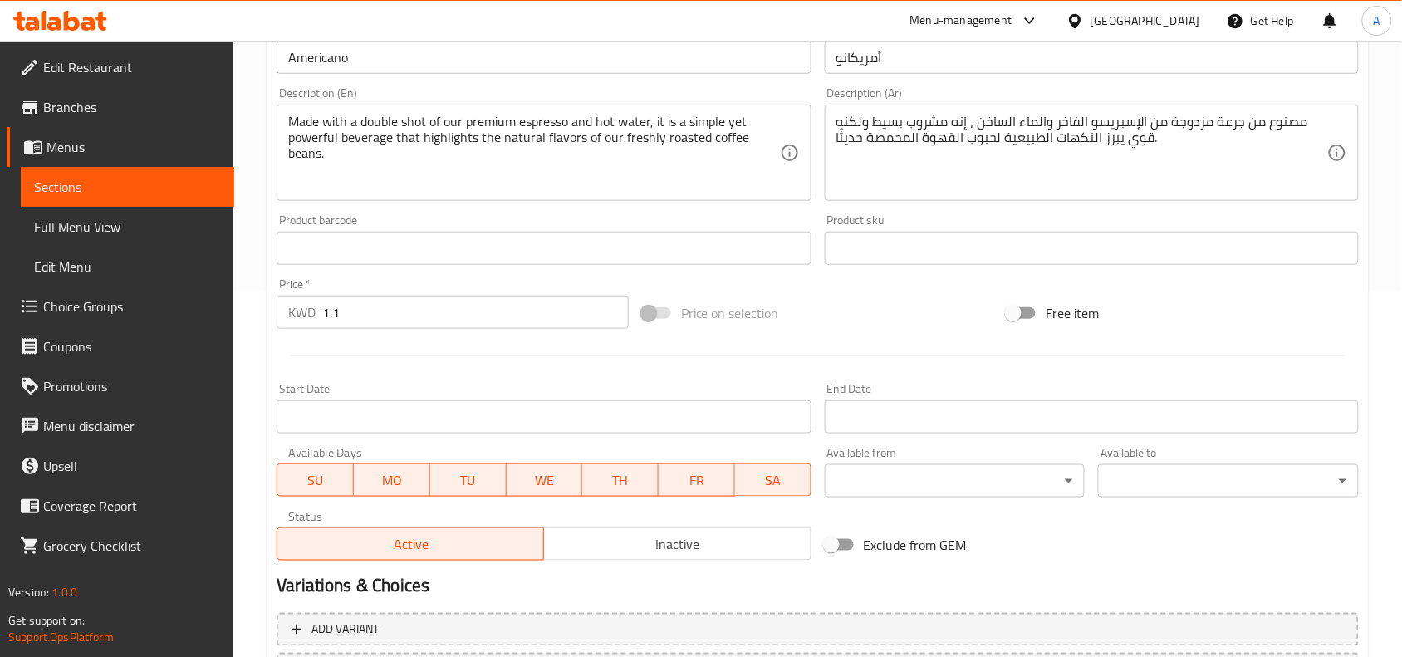
scroll to position [415, 0]
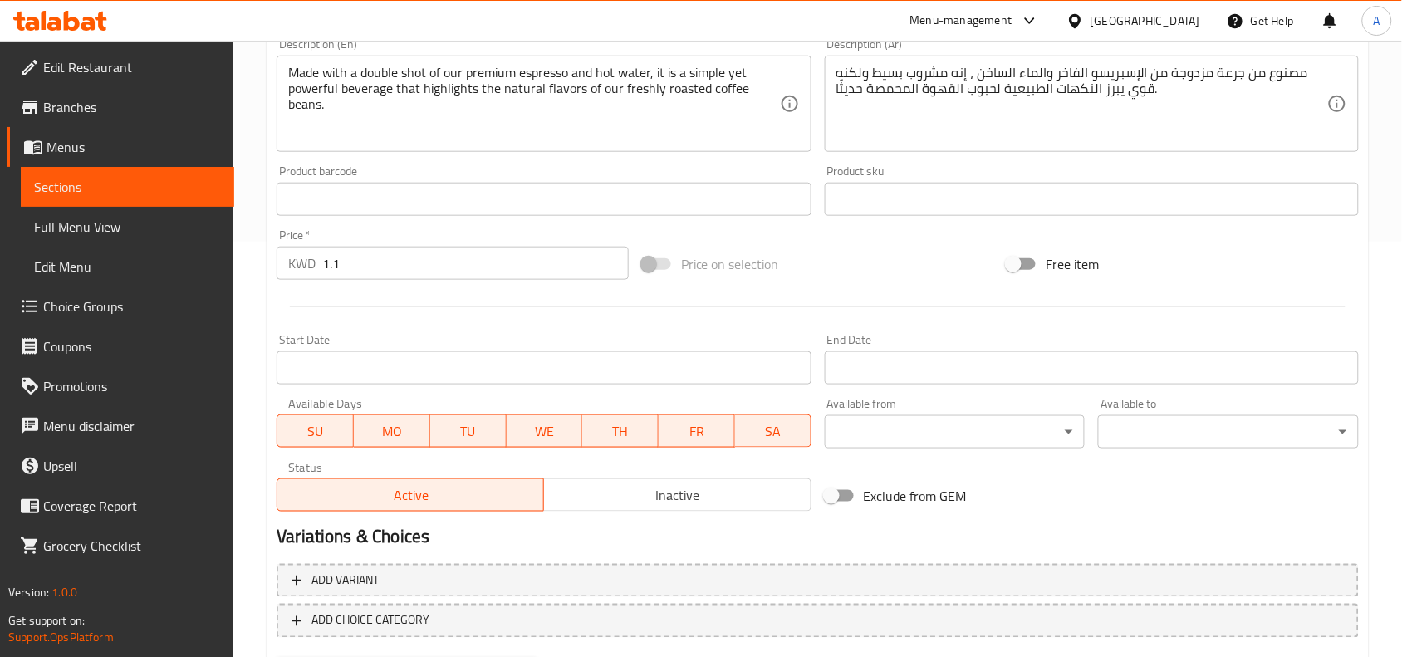
click at [532, 364] on input "Start Date" at bounding box center [544, 367] width 534 height 33
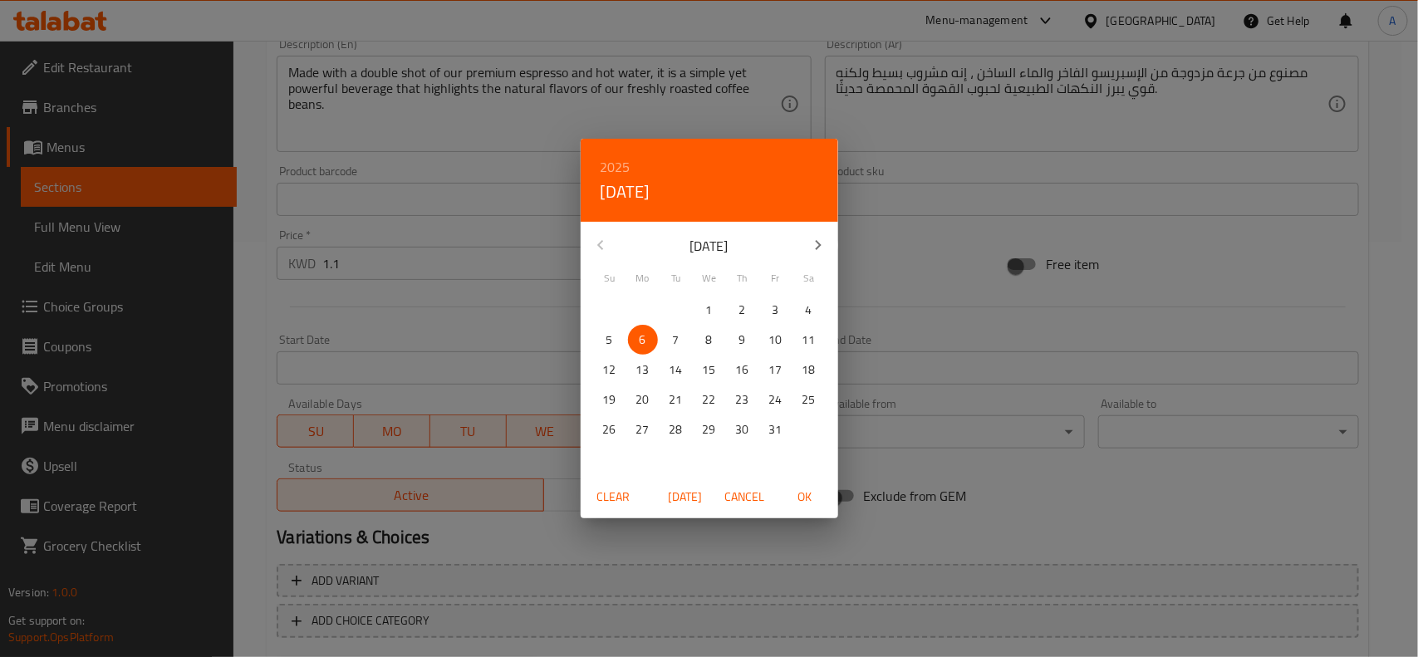
click at [599, 238] on div "[DATE]" at bounding box center [709, 245] width 257 height 40
click at [750, 494] on span "Cancel" at bounding box center [745, 497] width 40 height 21
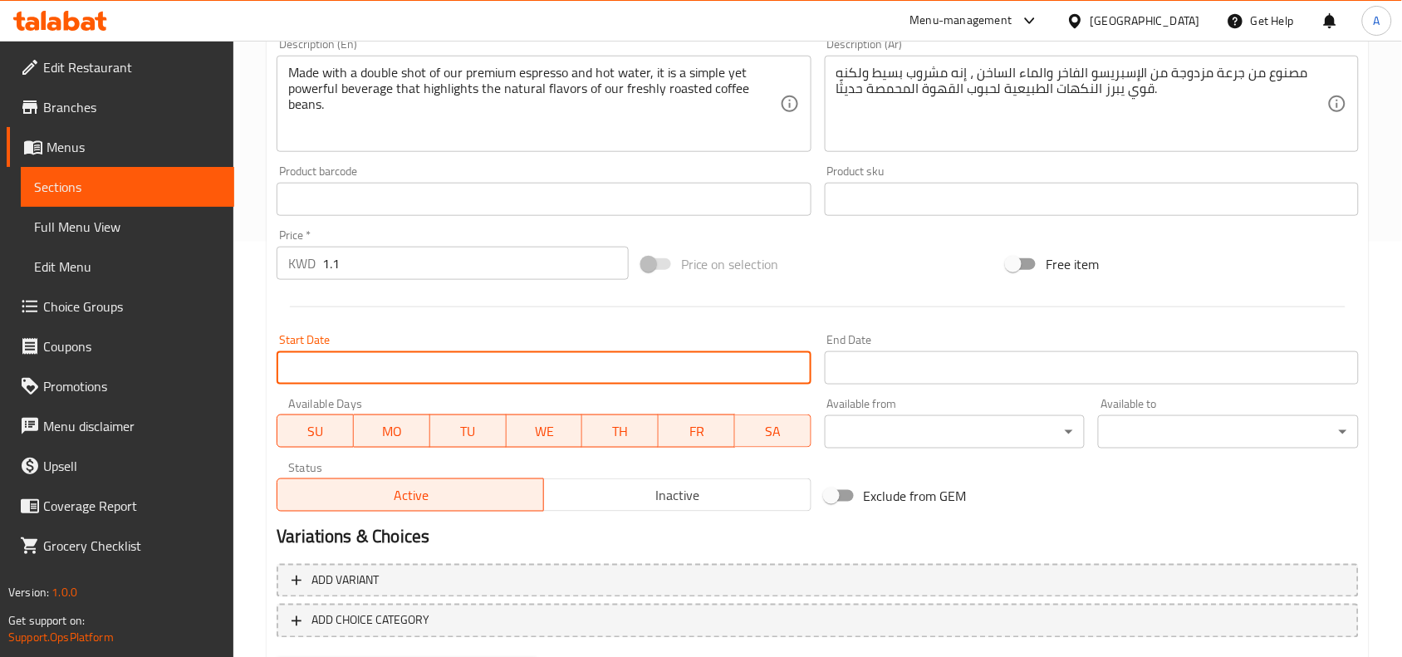
click at [829, 530] on h2 "Variations & Choices" at bounding box center [818, 537] width 1082 height 25
